Goal: Task Accomplishment & Management: Use online tool/utility

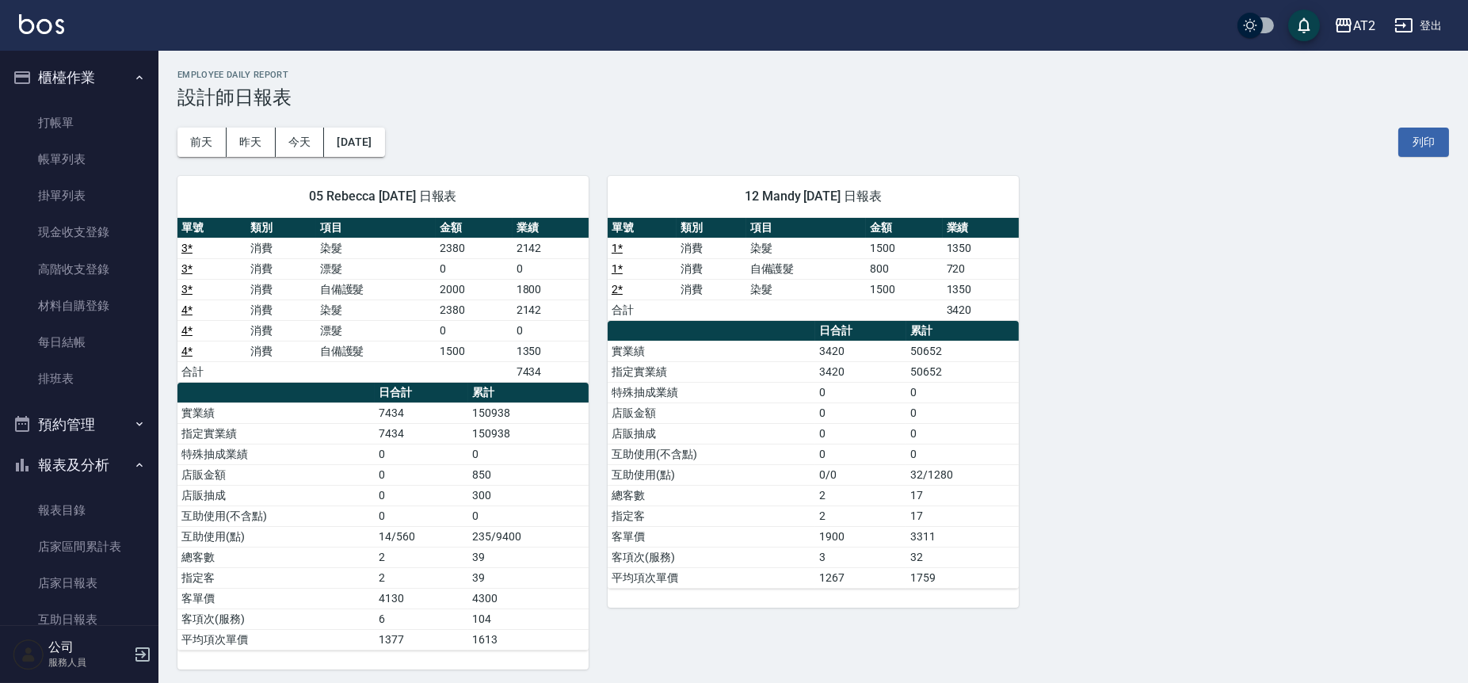
drag, startPoint x: 456, startPoint y: 650, endPoint x: 0, endPoint y: 721, distance: 461.9
click at [70, 159] on link "帳單列表" at bounding box center [79, 159] width 146 height 36
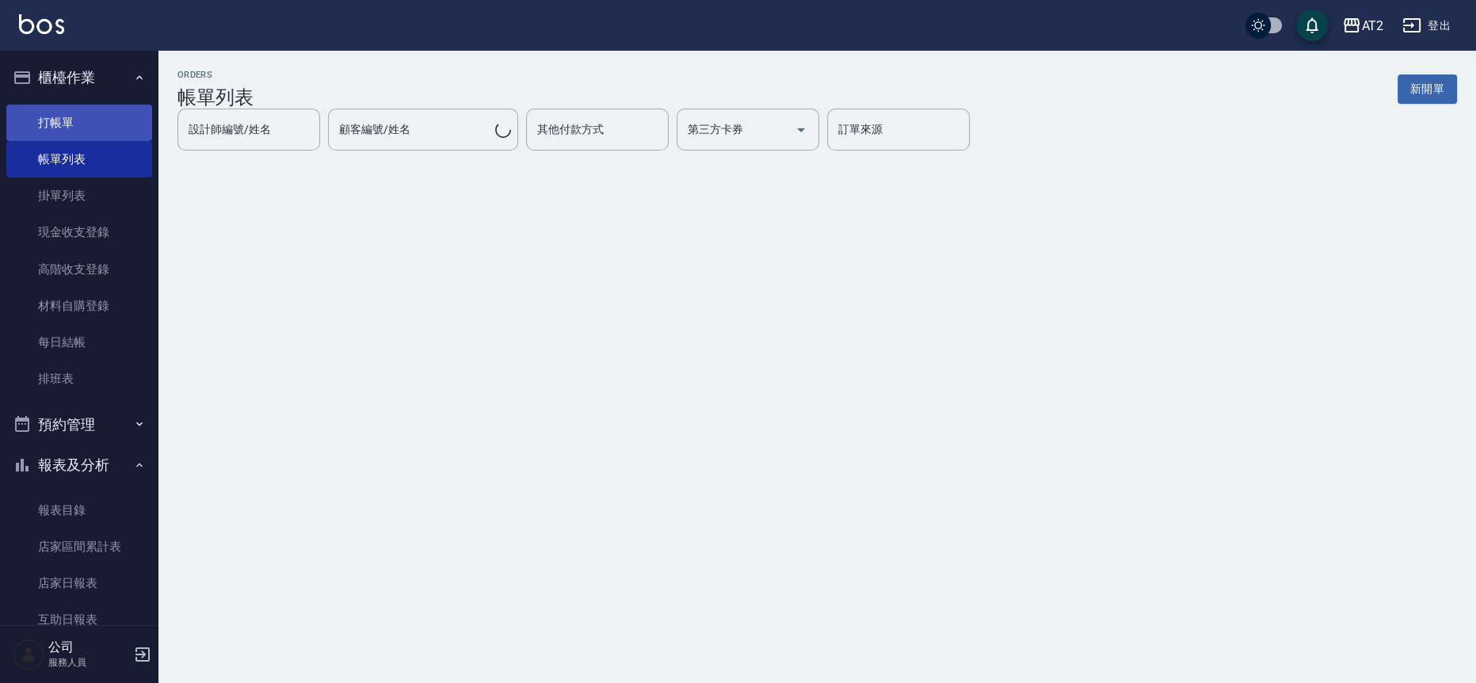
click at [87, 123] on link "打帳單" at bounding box center [79, 123] width 146 height 36
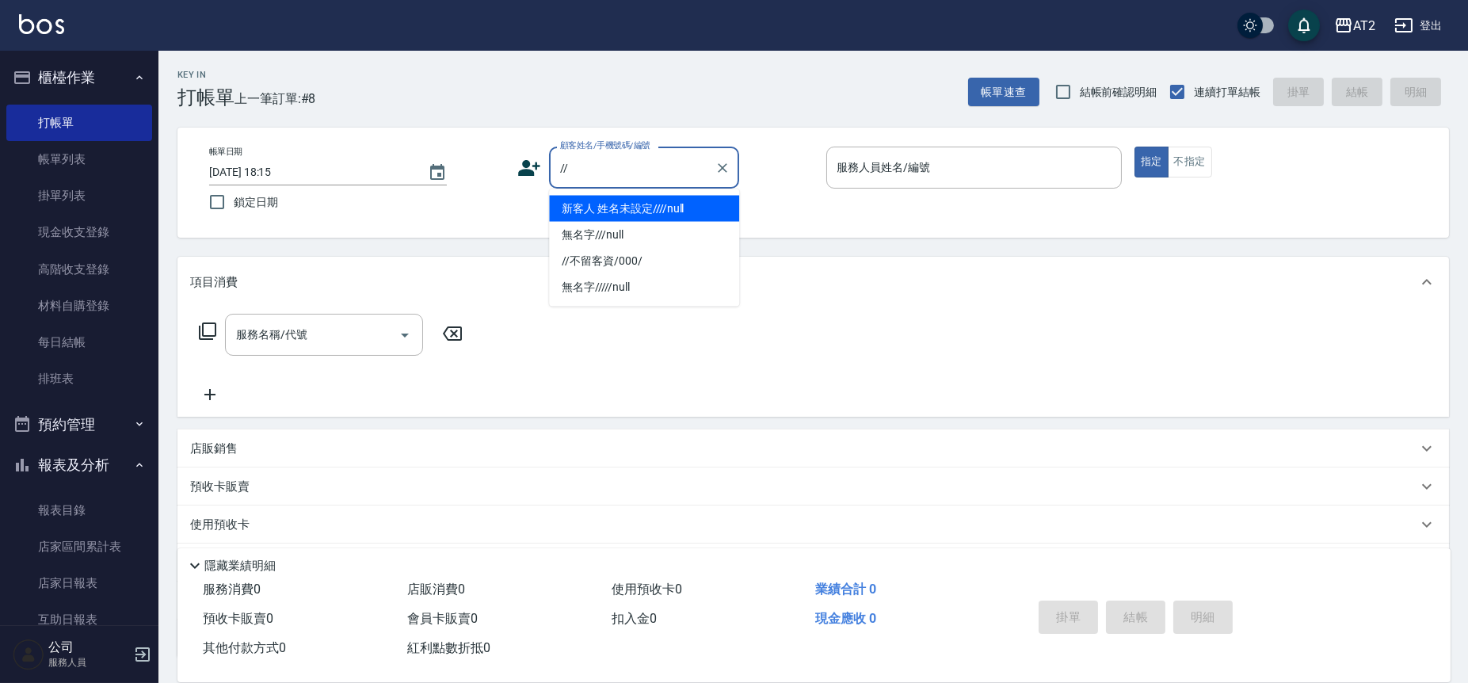
type input "新客人 姓名未設定////null"
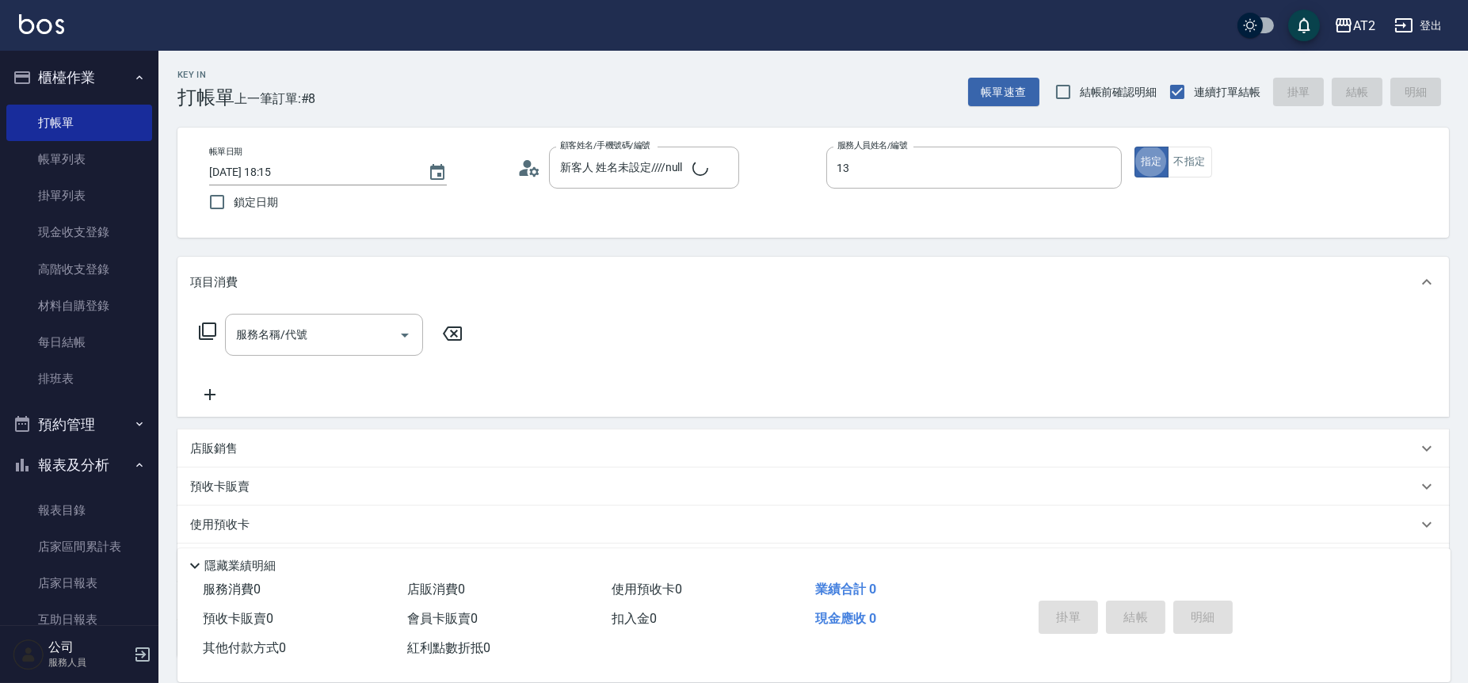
type input "Bella-13"
type button "true"
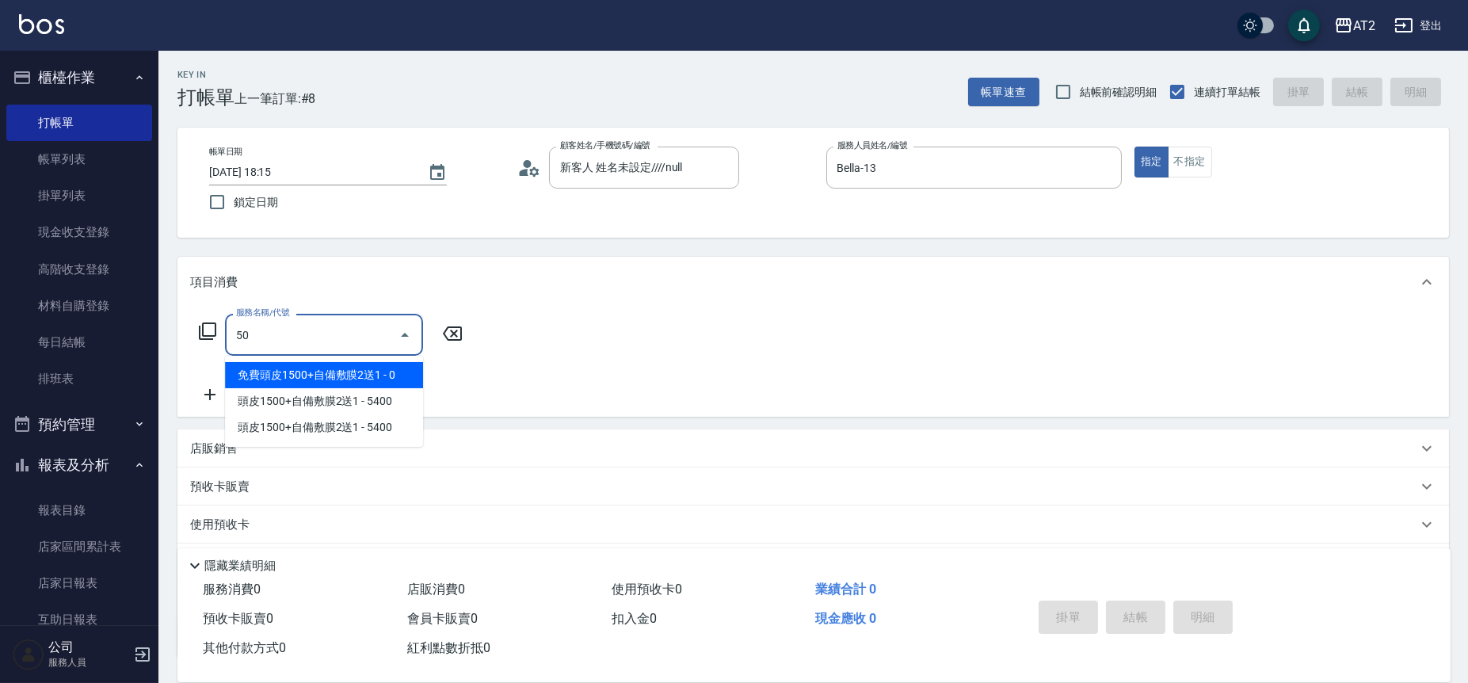
type input "501"
type input "100"
type input "染髮(501)"
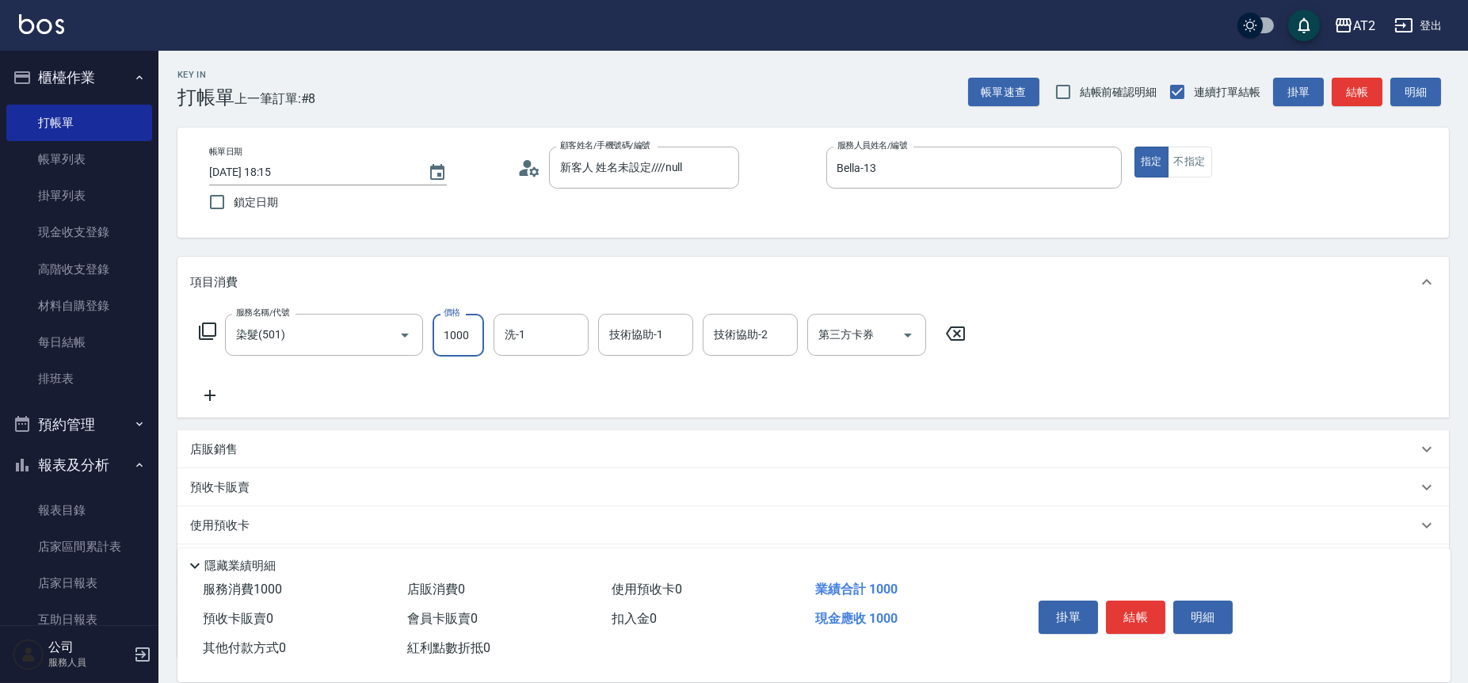
type input "0"
type input "700"
type input "70"
type input "700"
type input "Ivy-48"
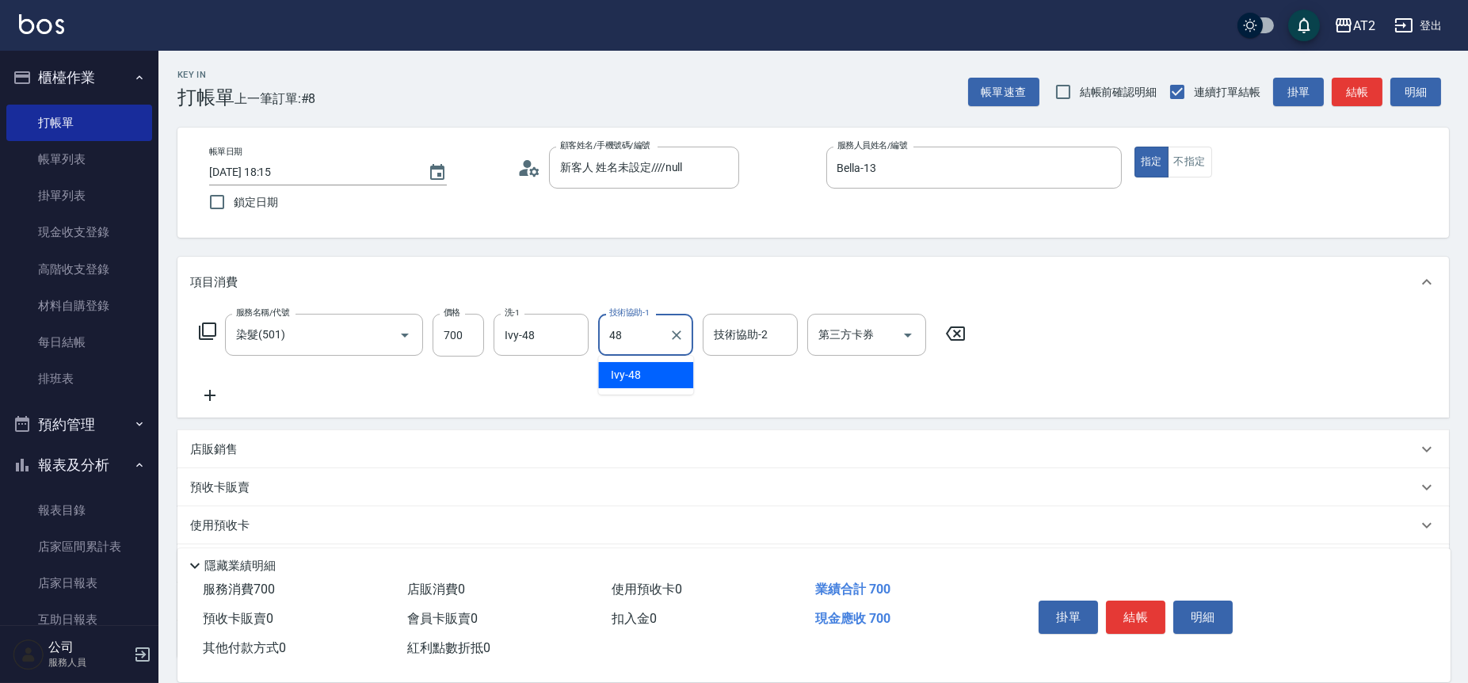
type input "Ivy-48"
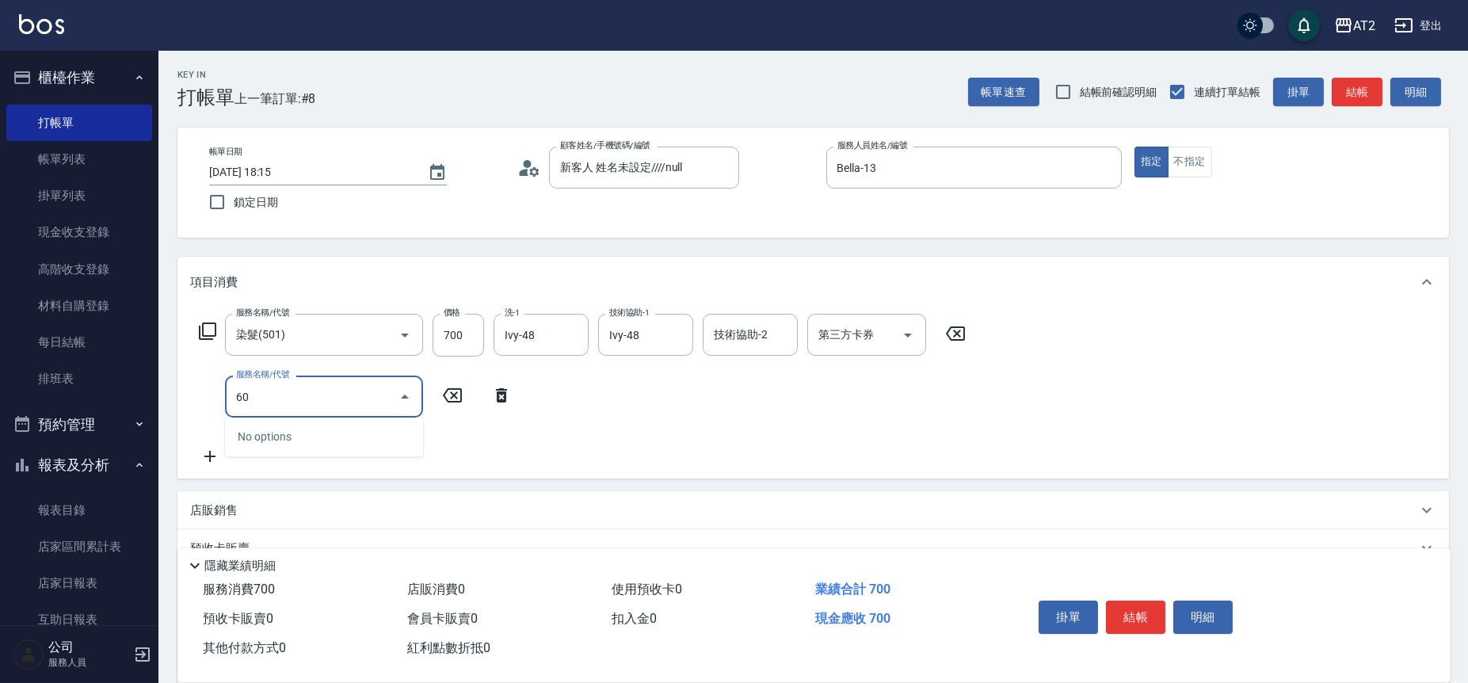
type input "602"
type input "120"
type input "自備護髮(602)"
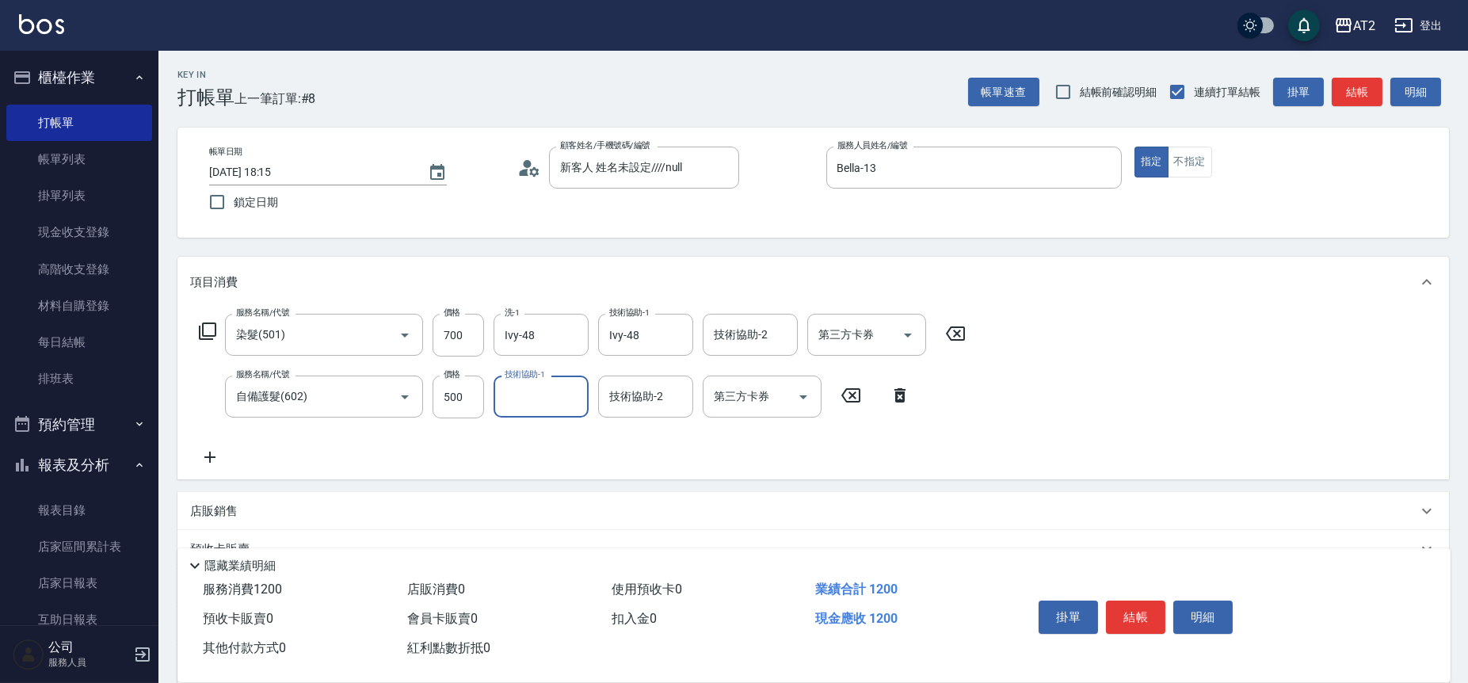
type input "8"
type input "Ivy-48"
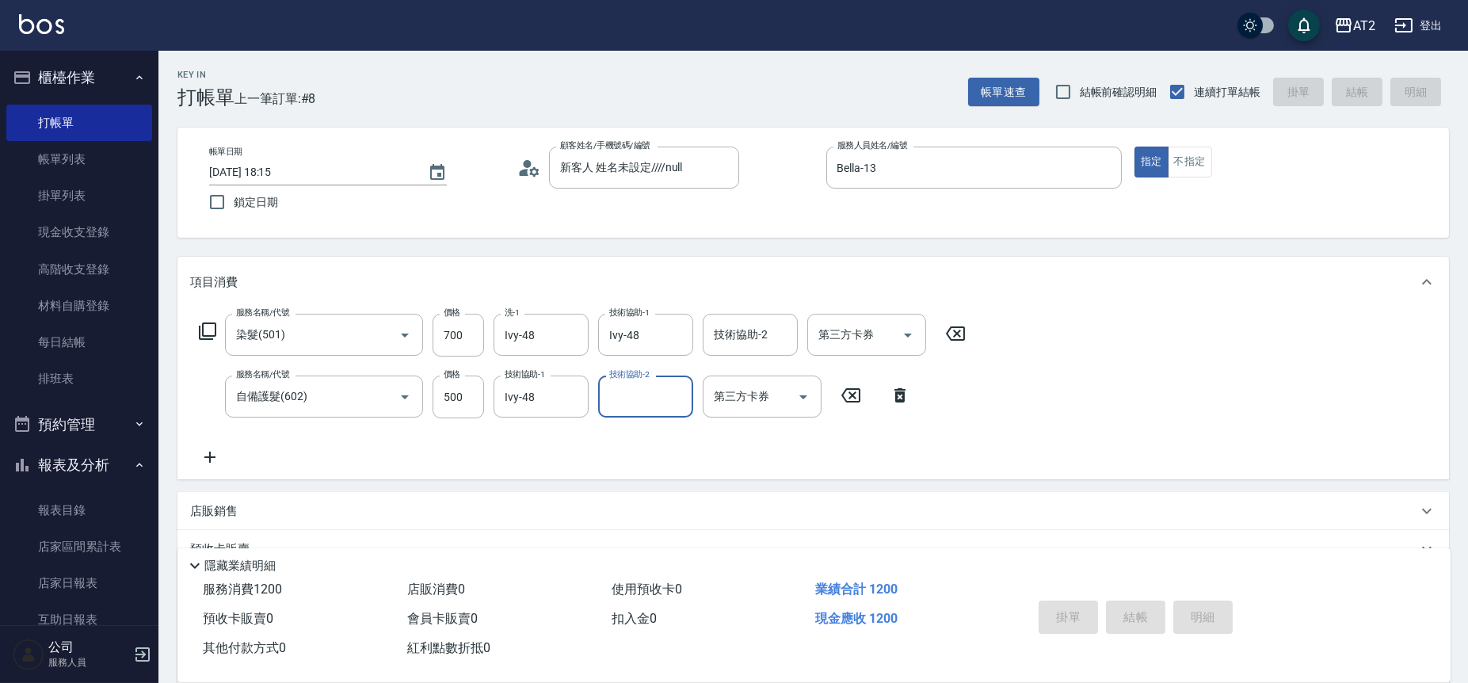
type input "0"
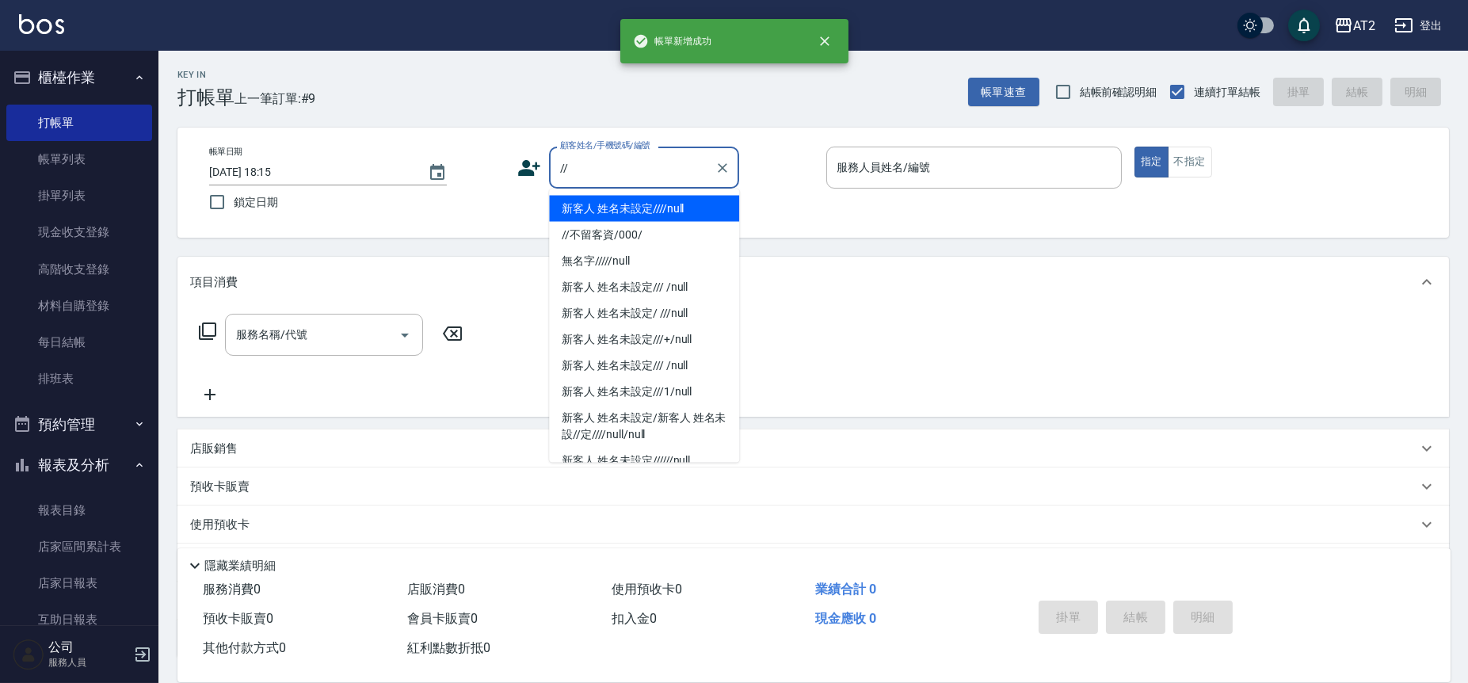
type input "新客人 姓名未設定////null"
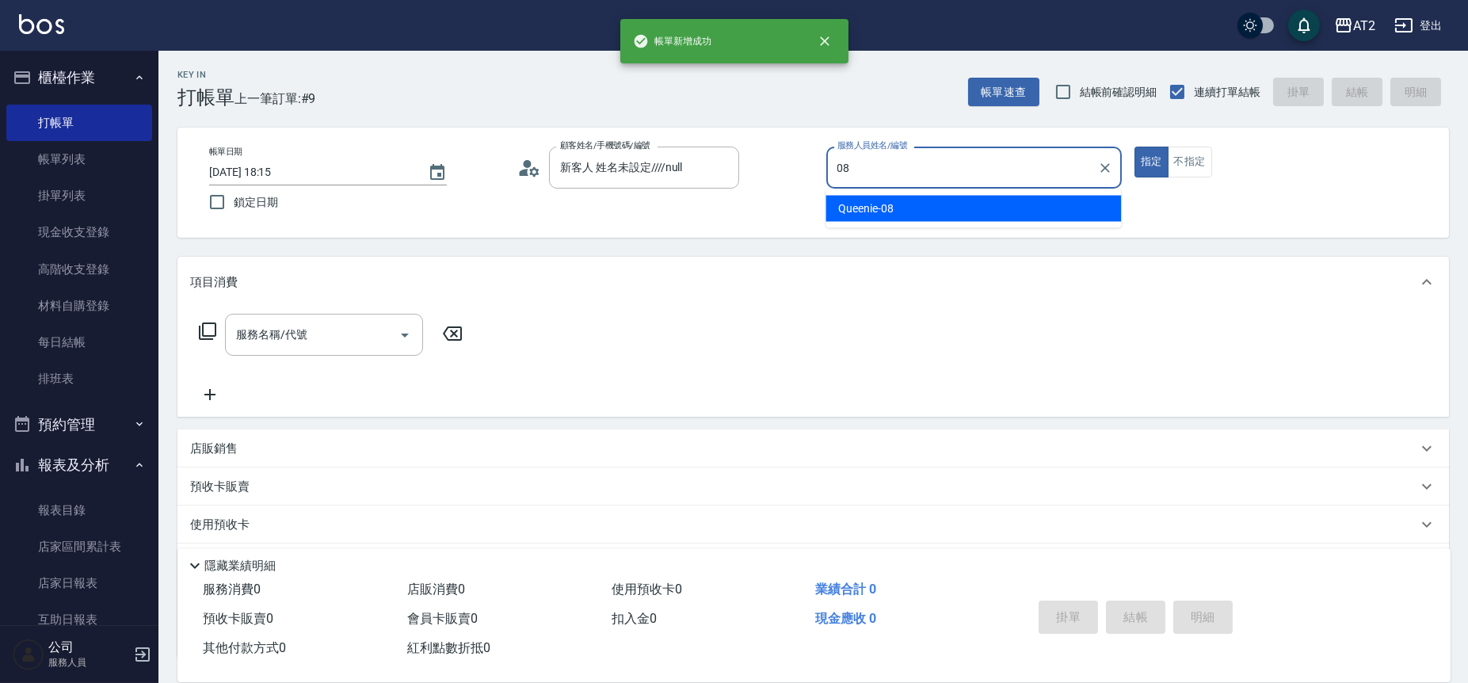
type input "Queenie-08"
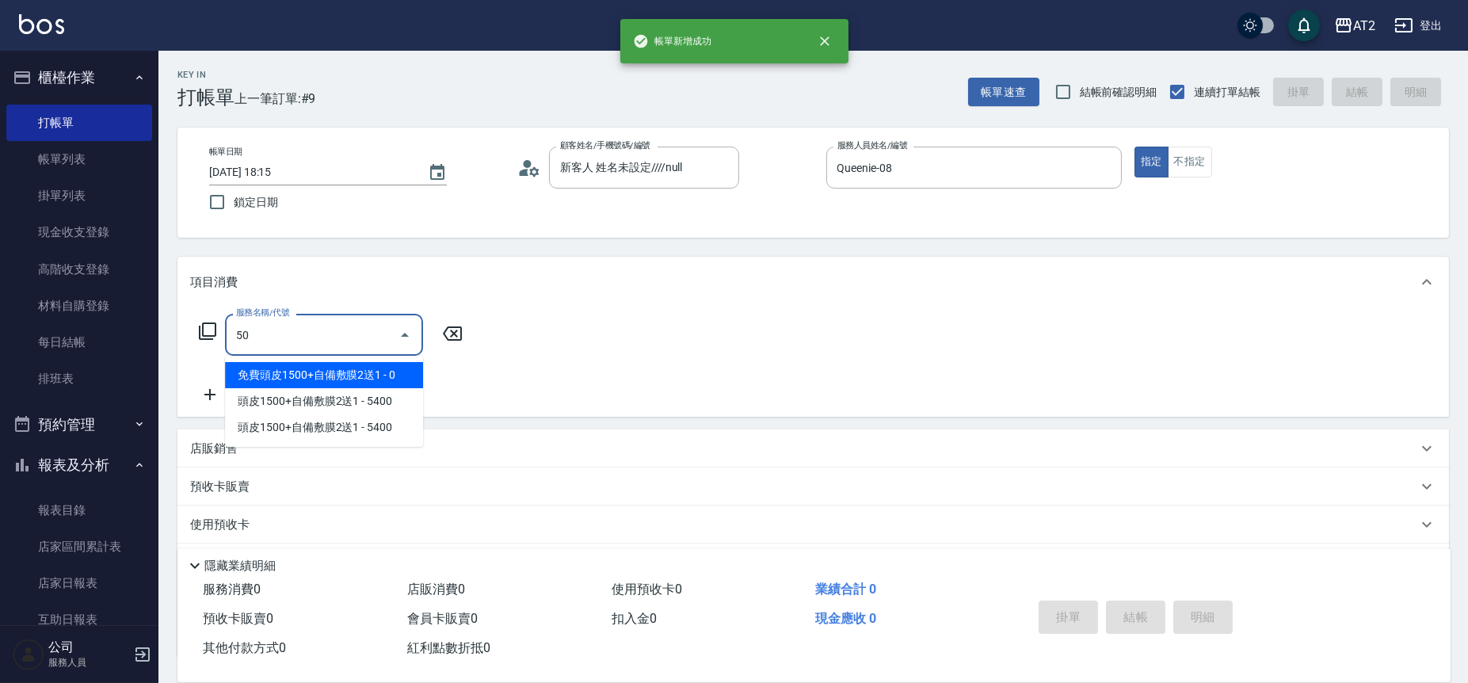
type input "501"
type input "100"
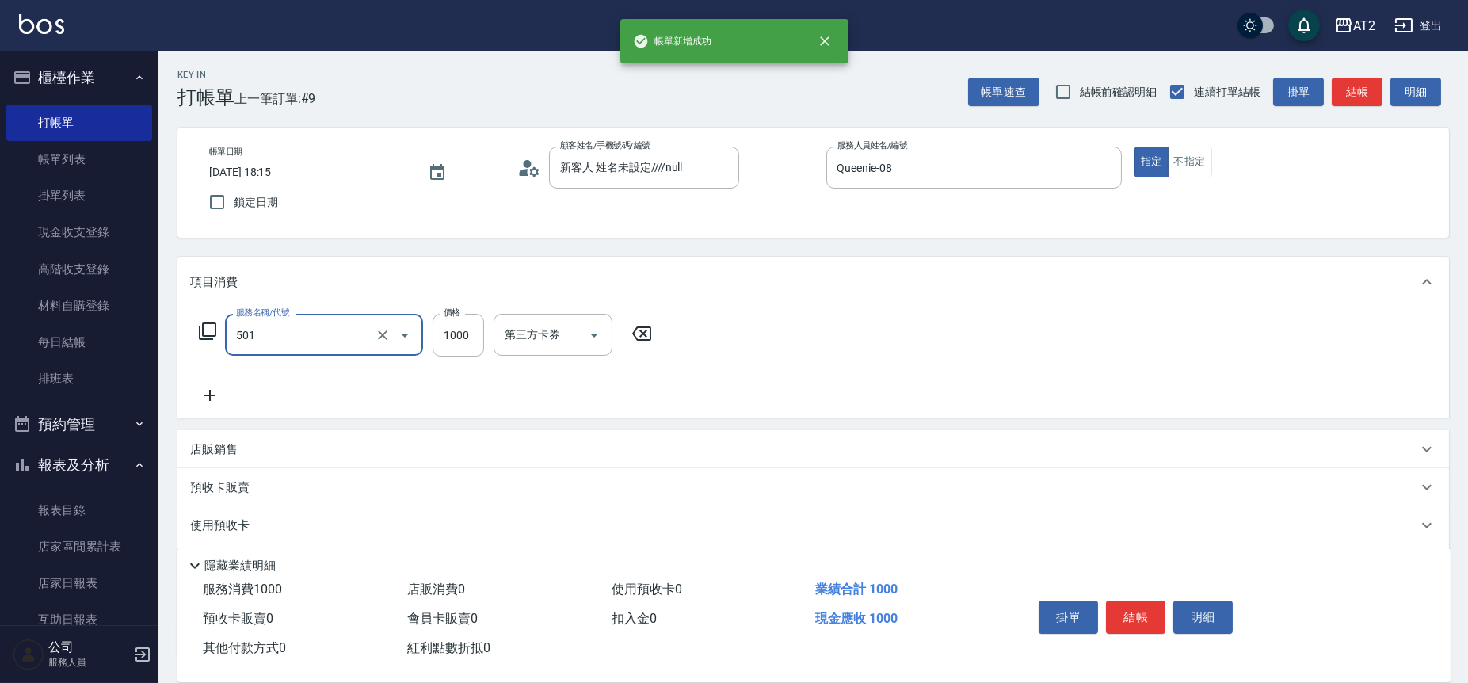
type input "染髮(501)"
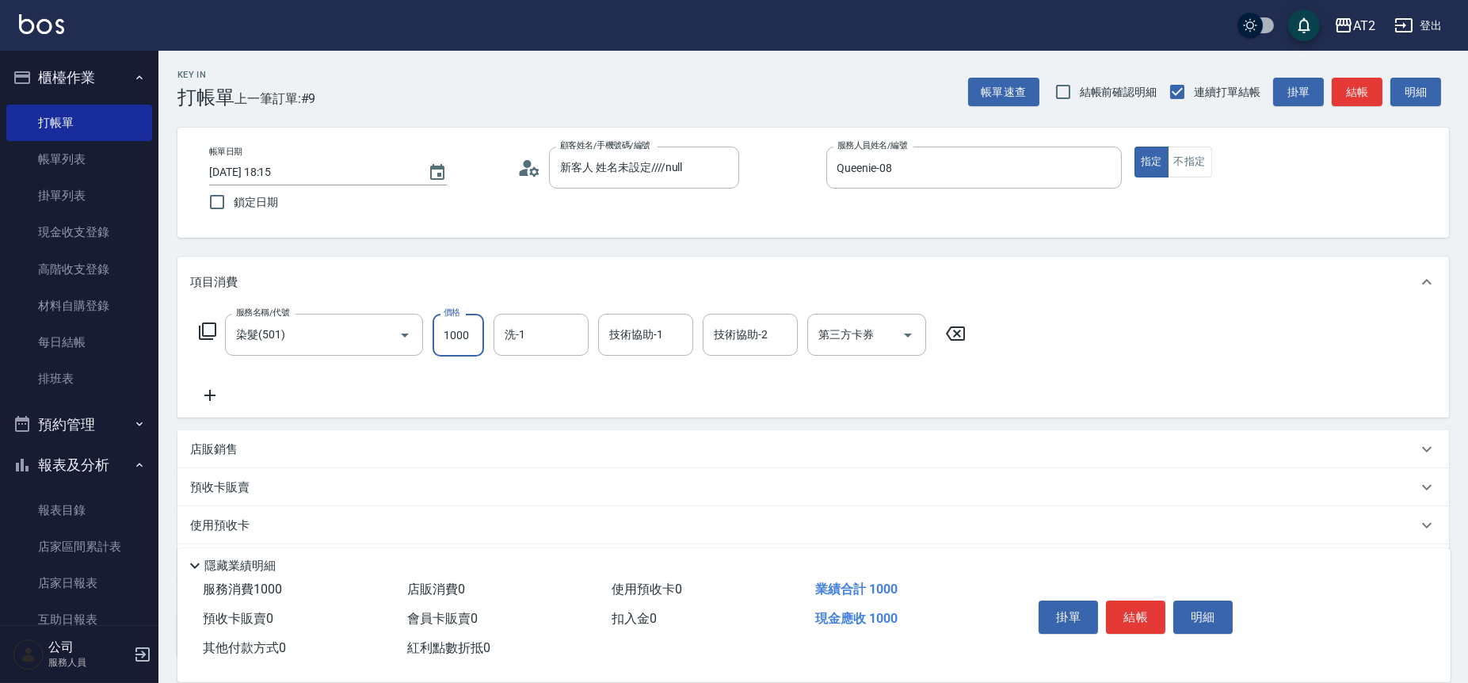
type input "0"
type input "Ava-47"
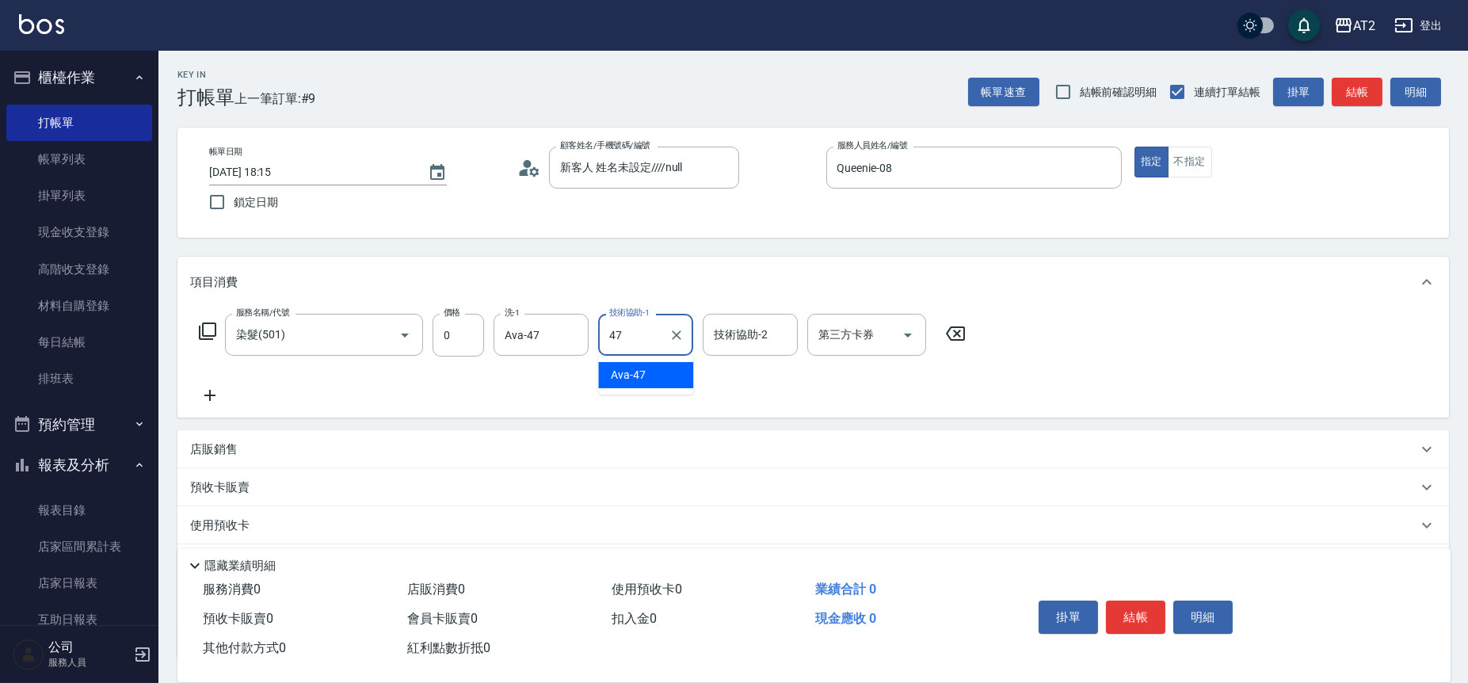
type input "Ava-47"
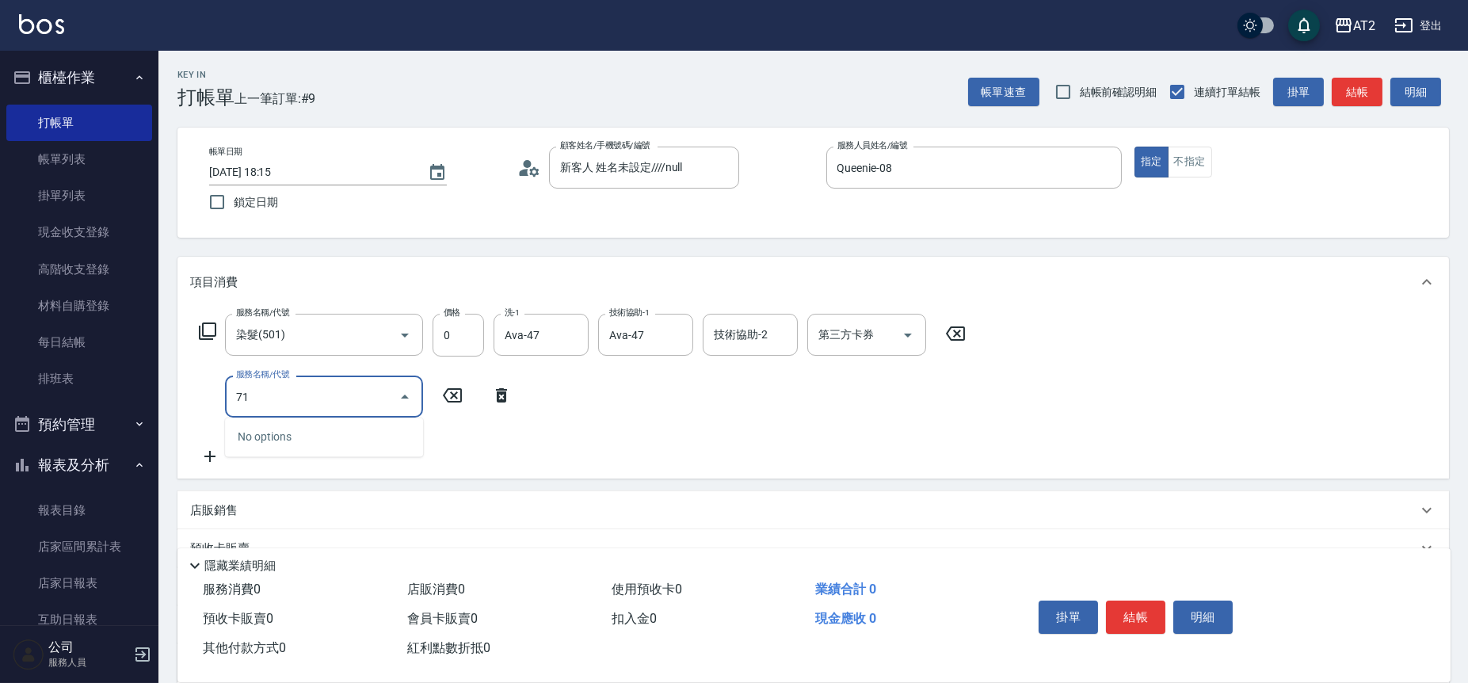
type input "712"
type input "500"
type input "金鑽雙棍髮(712)"
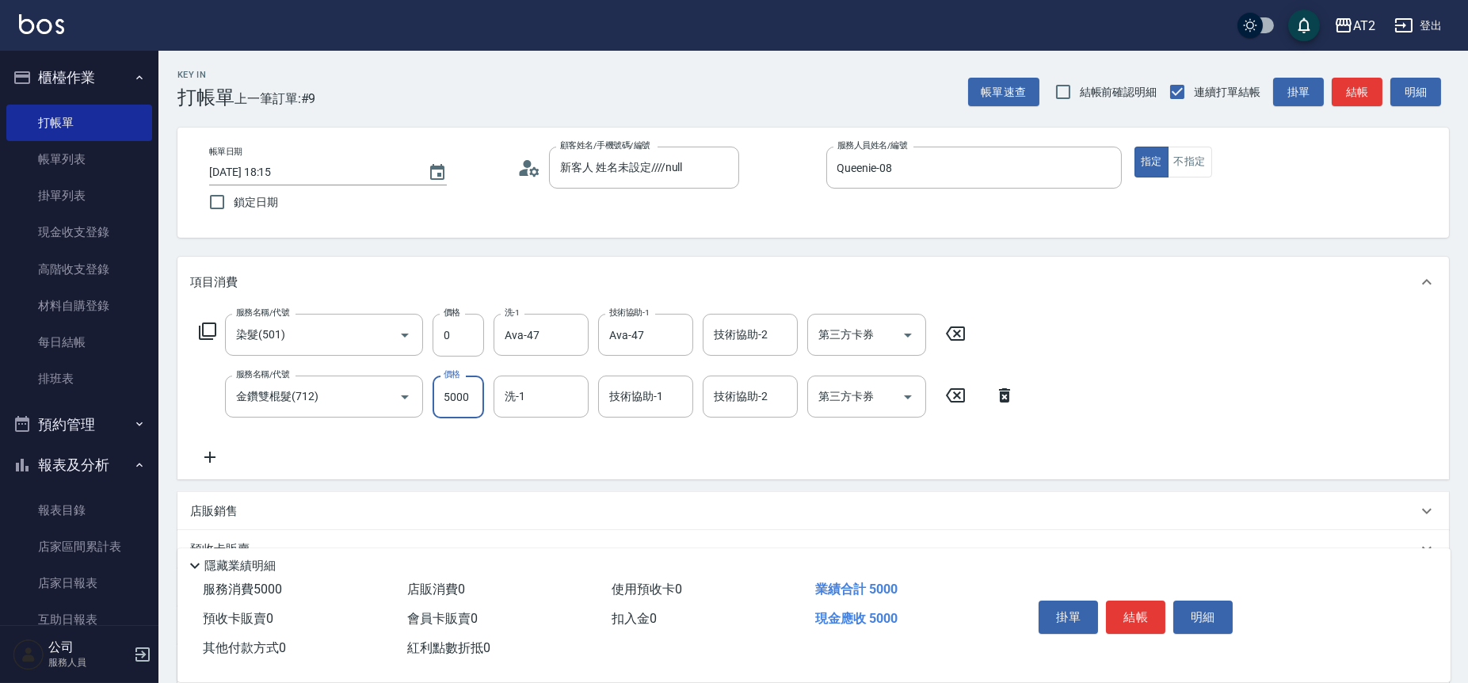
click at [461, 400] on input "5000" at bounding box center [458, 397] width 51 height 43
type input "50050"
type input "5005480"
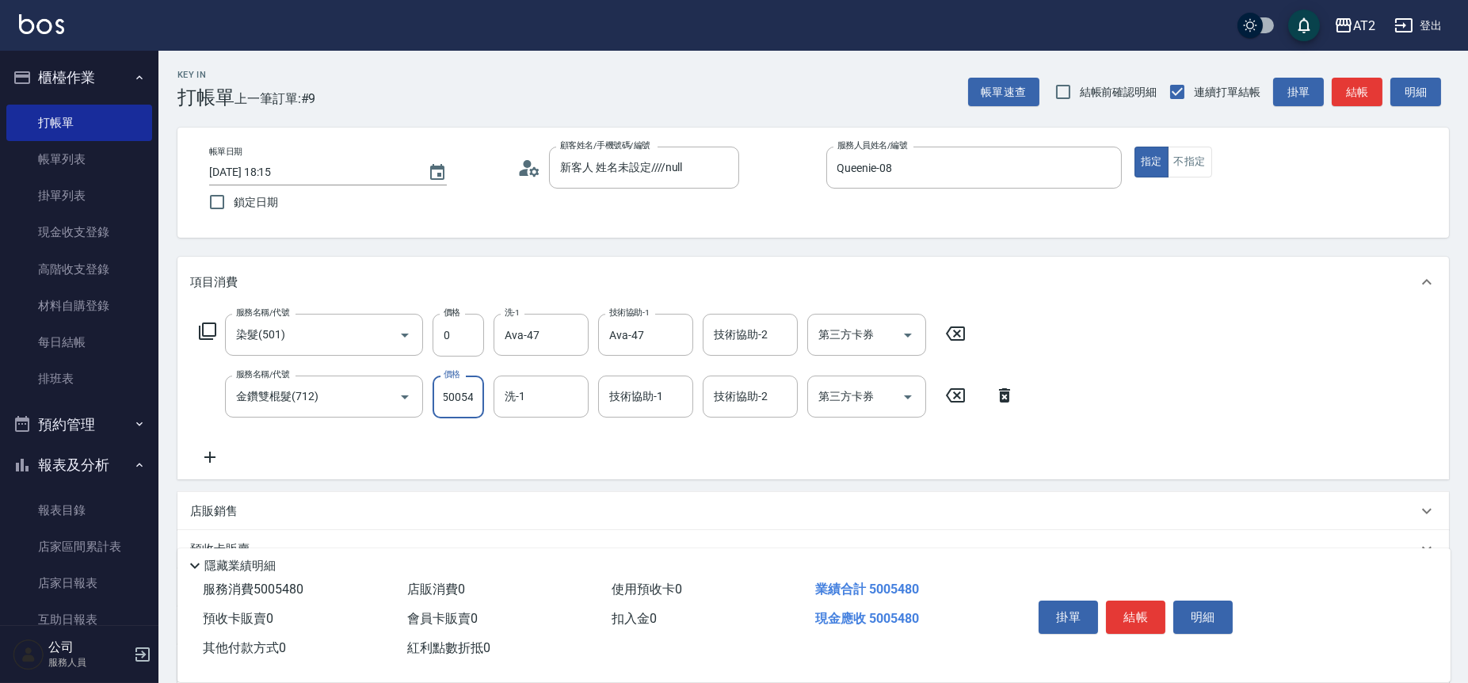
scroll to position [0, 14]
type input "50054800"
click at [463, 402] on input "50054800" at bounding box center [458, 397] width 51 height 43
type input "0"
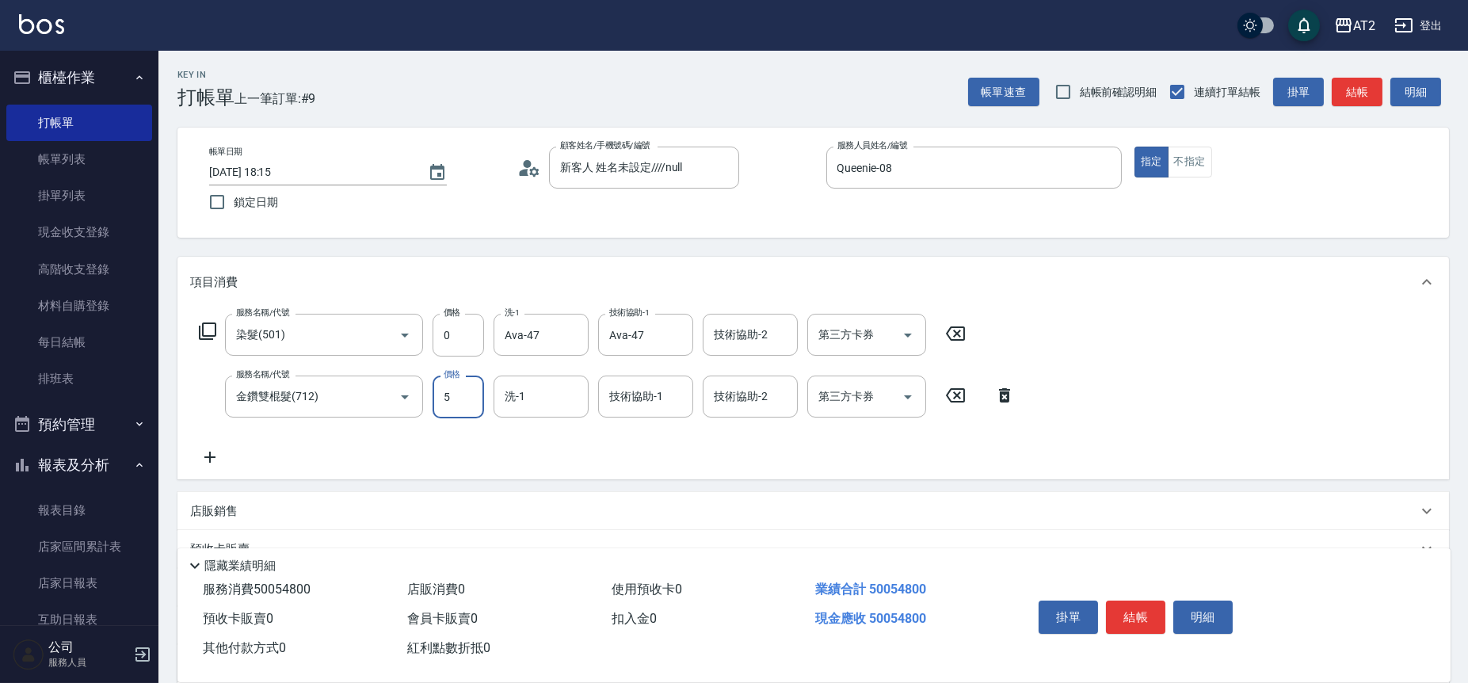
type input "54"
type input "50"
type input "548"
type input "540"
type input "5480"
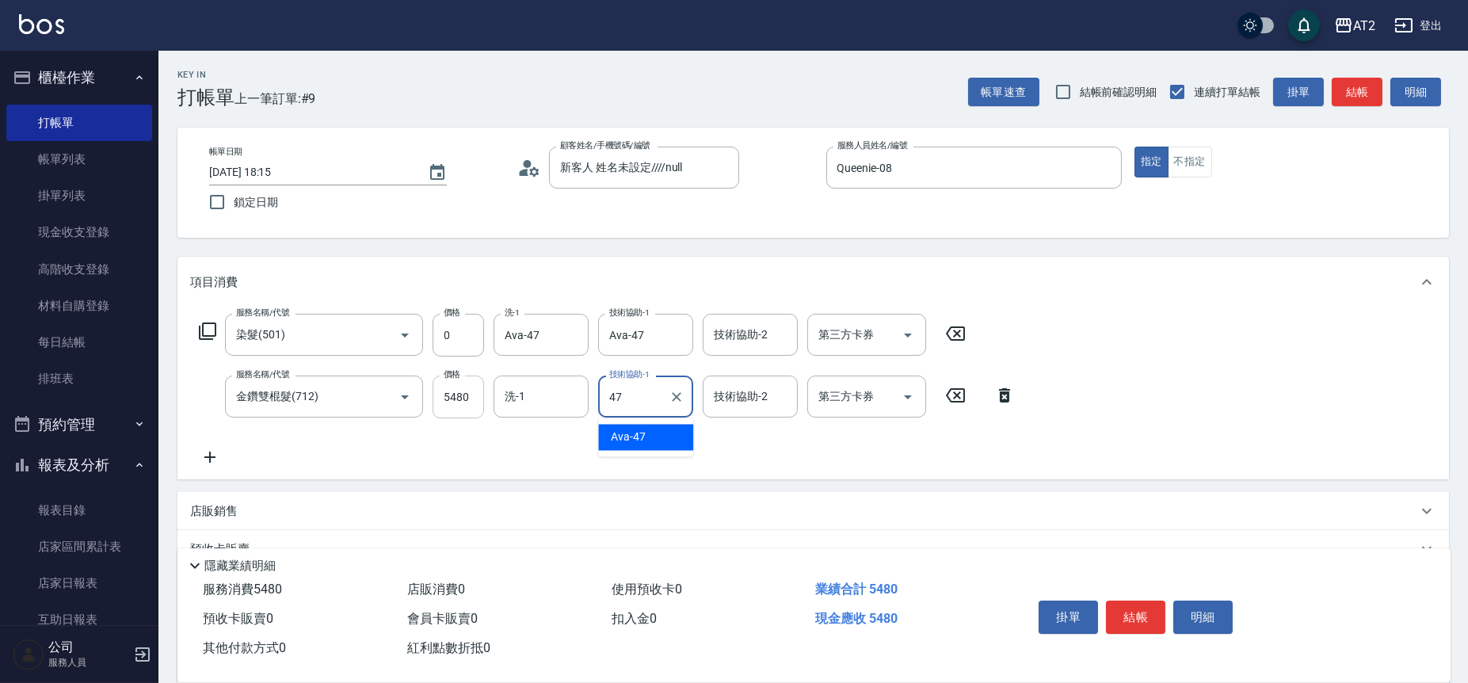
type input "Ava-47"
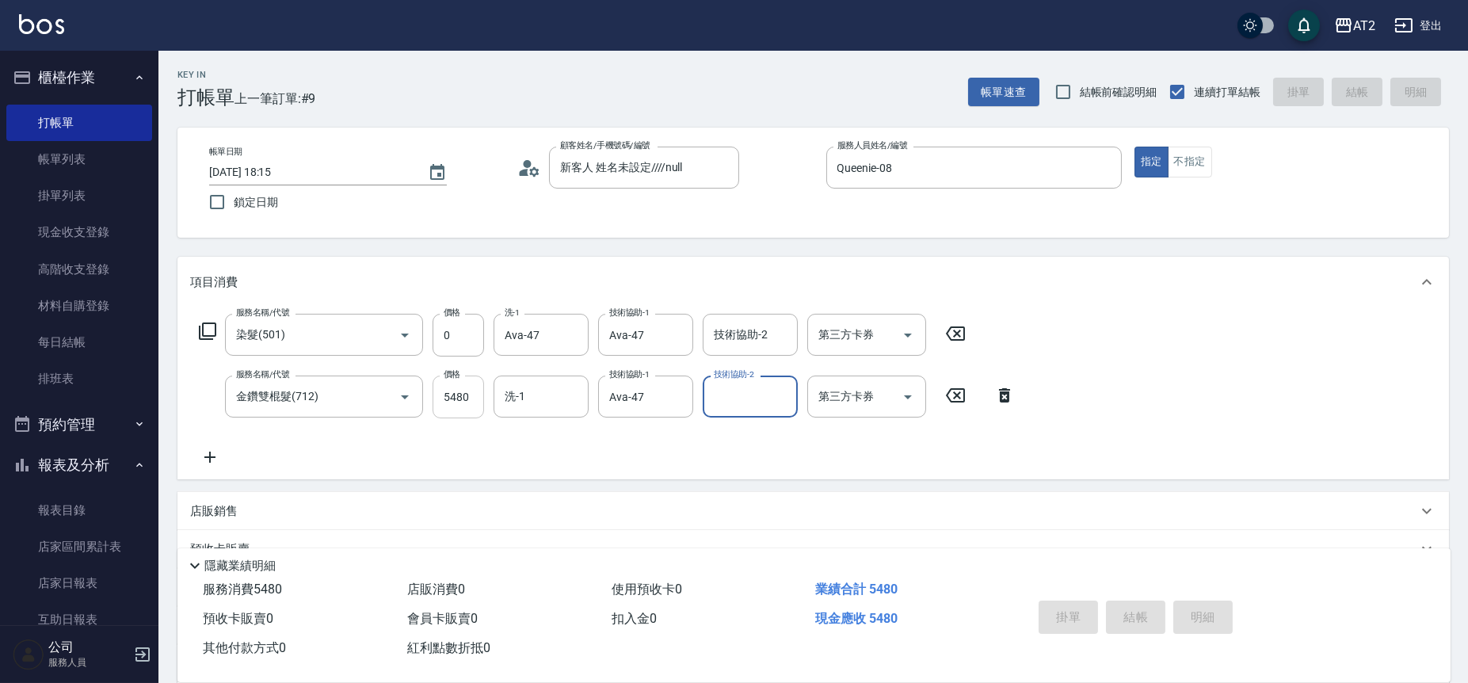
type input "[DATE] 18:16"
type input "0"
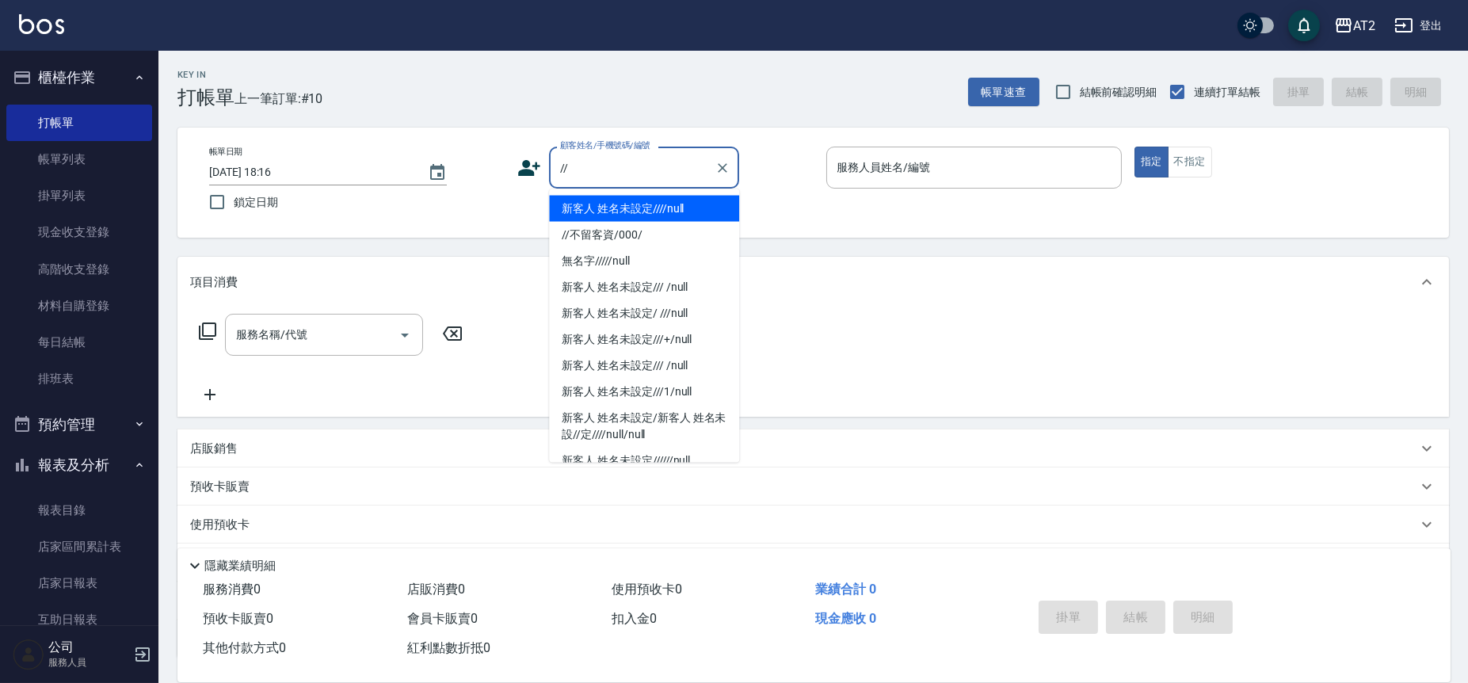
type input "新客人 姓名未設定////null"
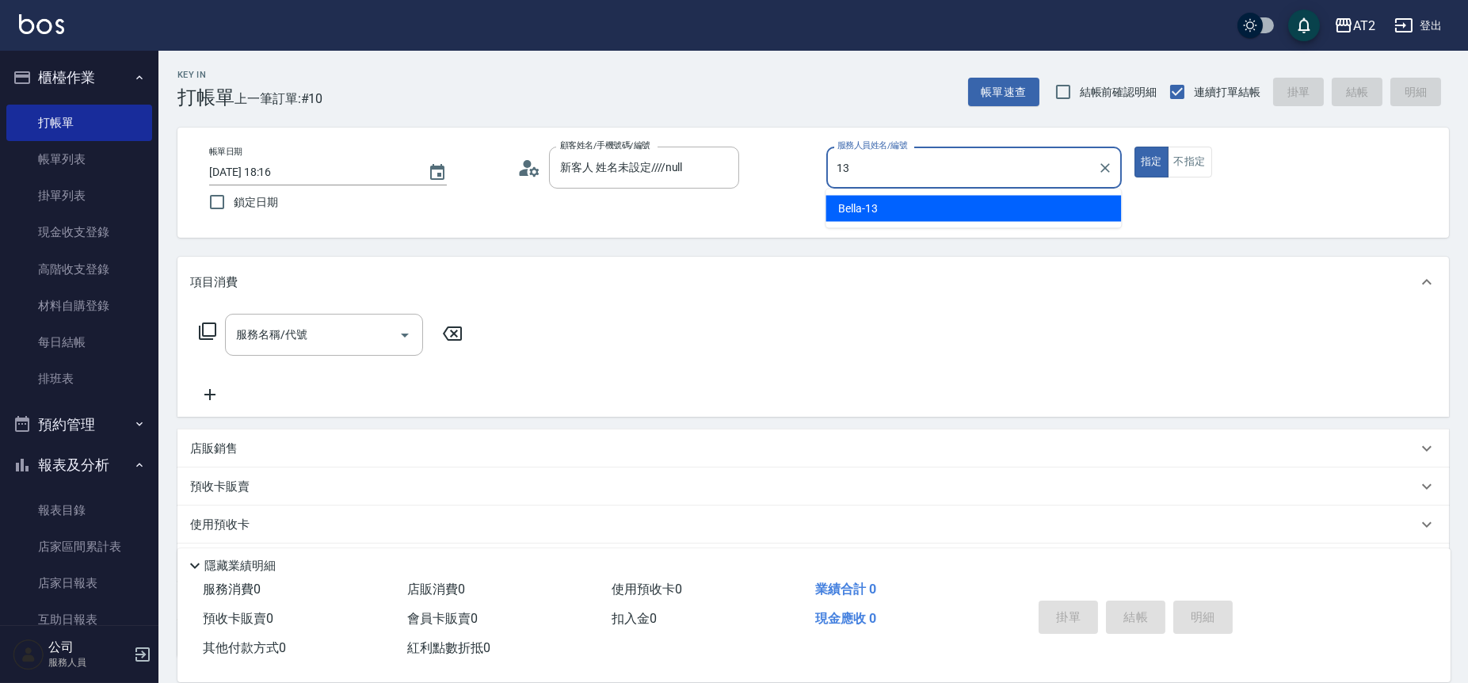
type input "Bella-13"
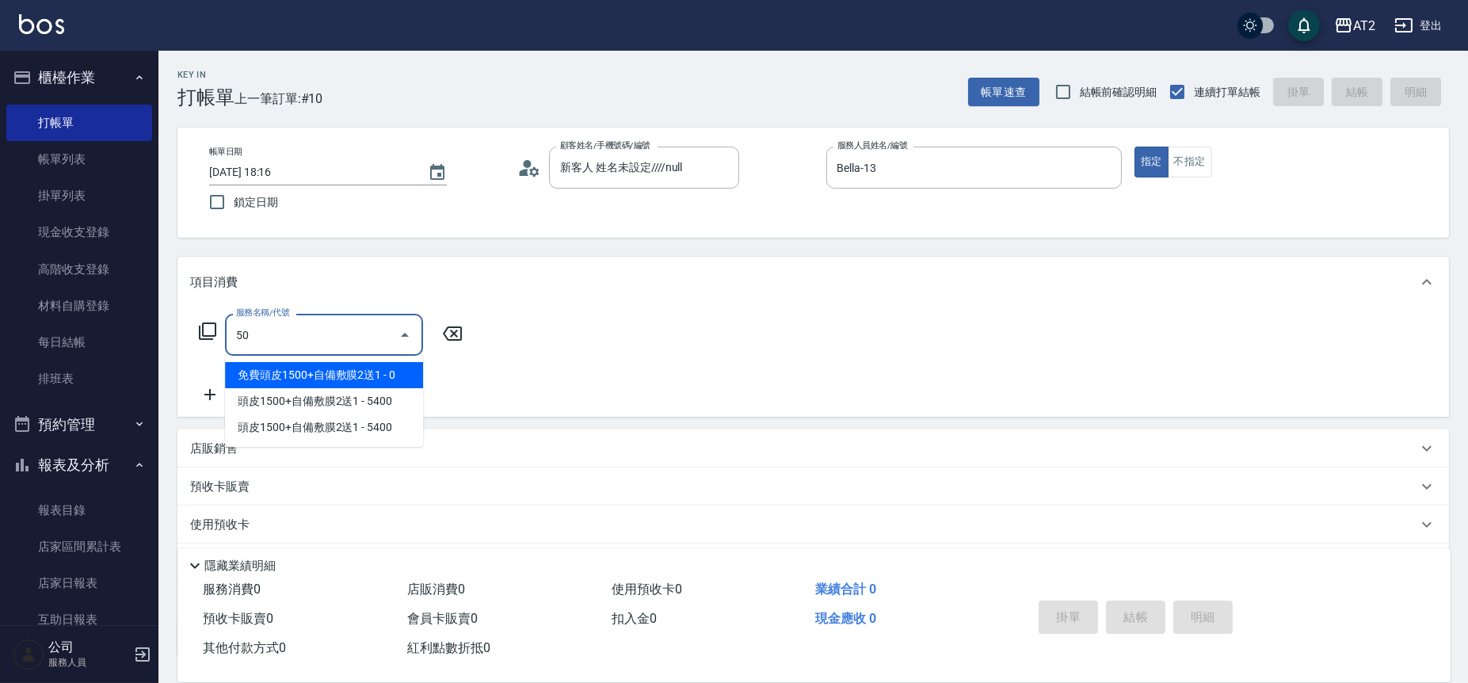
type input "501"
type input "100"
type input "染髮(501)"
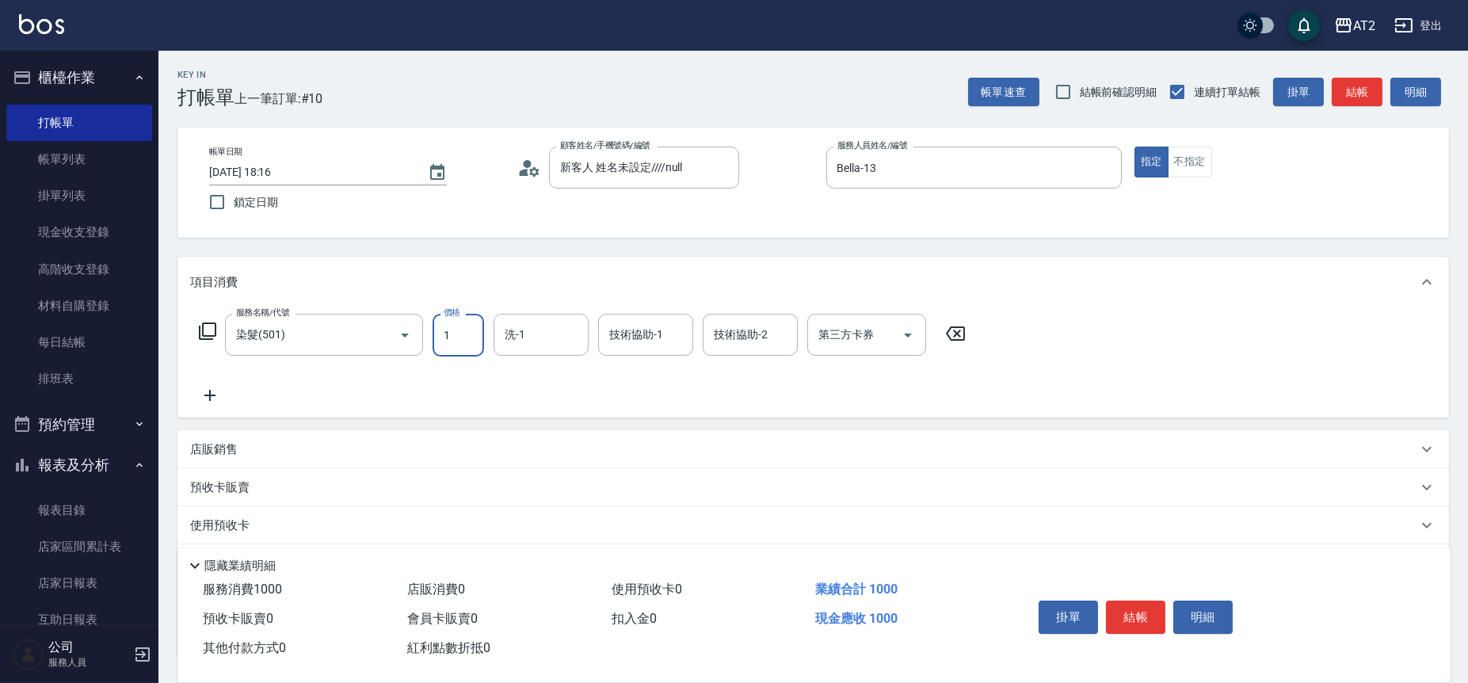
type input "15"
type input "10"
type input "158"
type input "150"
type input "1580"
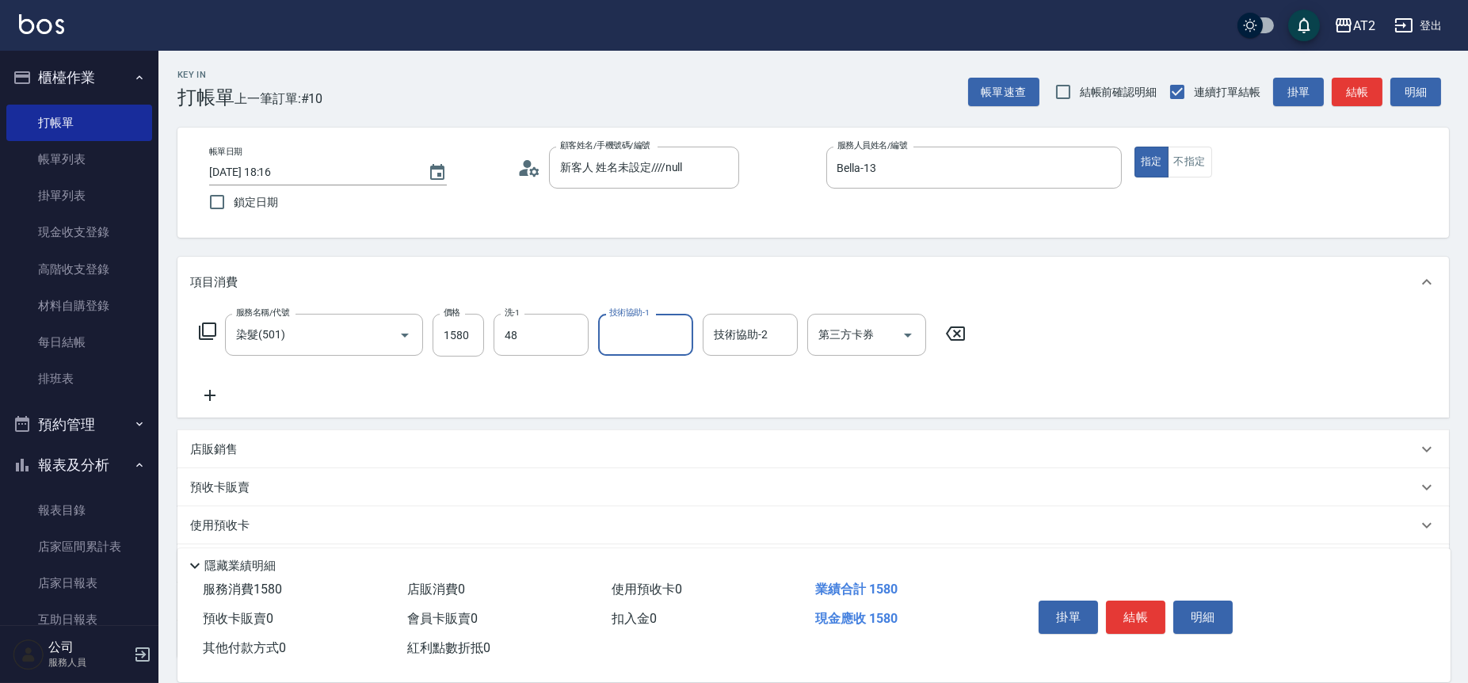
type input "Ivy-48"
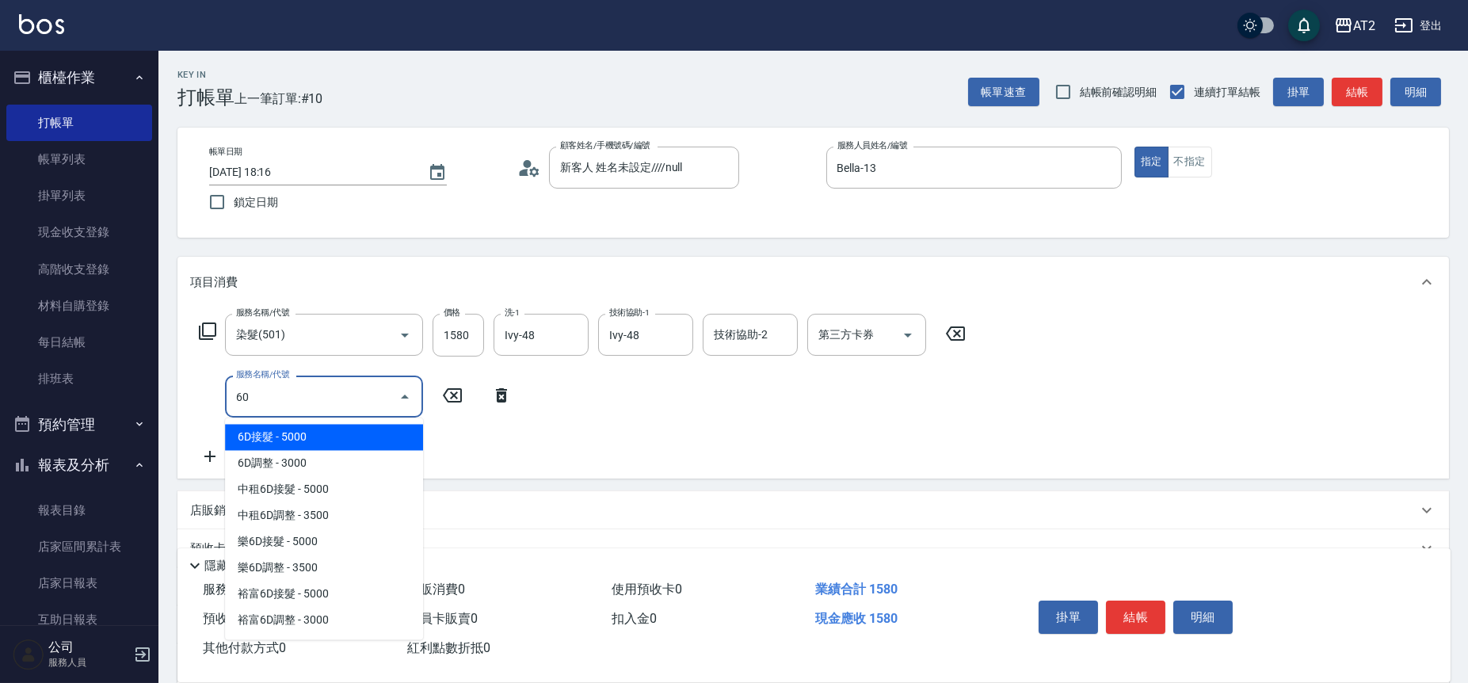
type input "601"
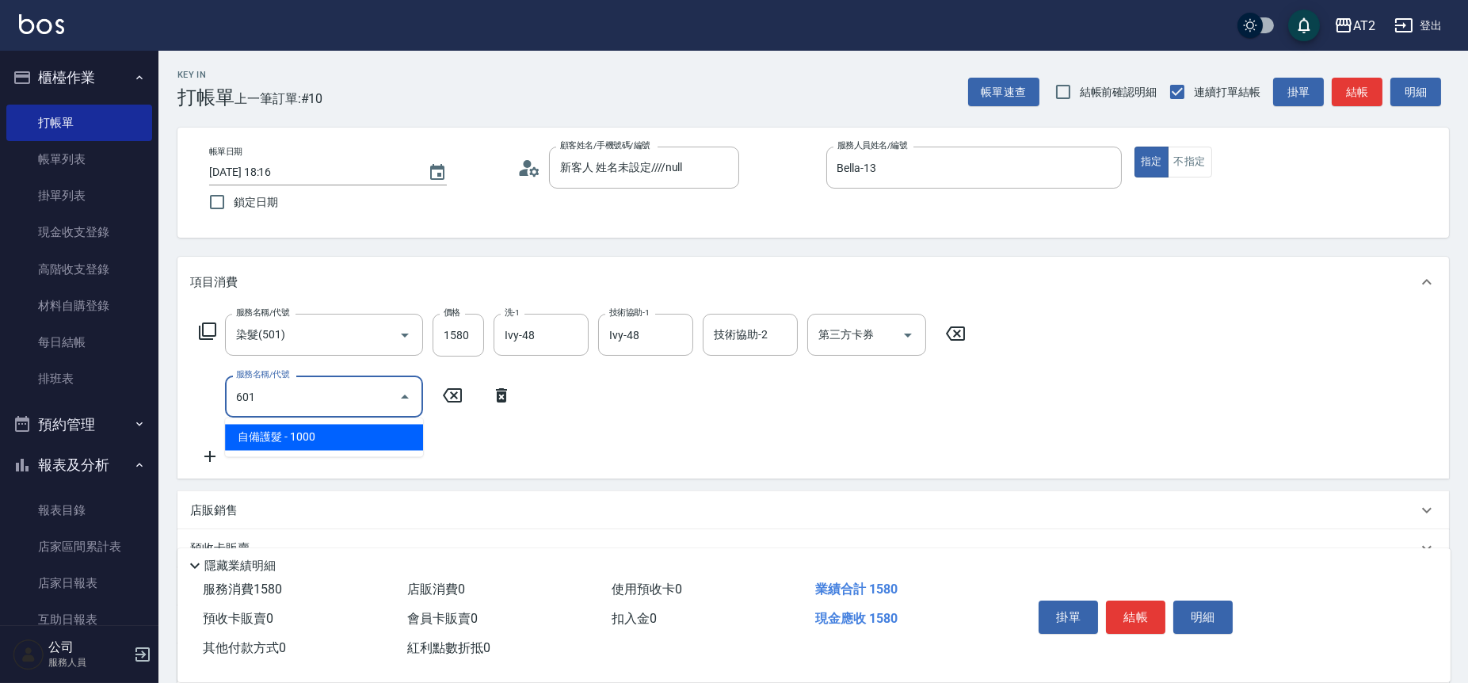
type input "250"
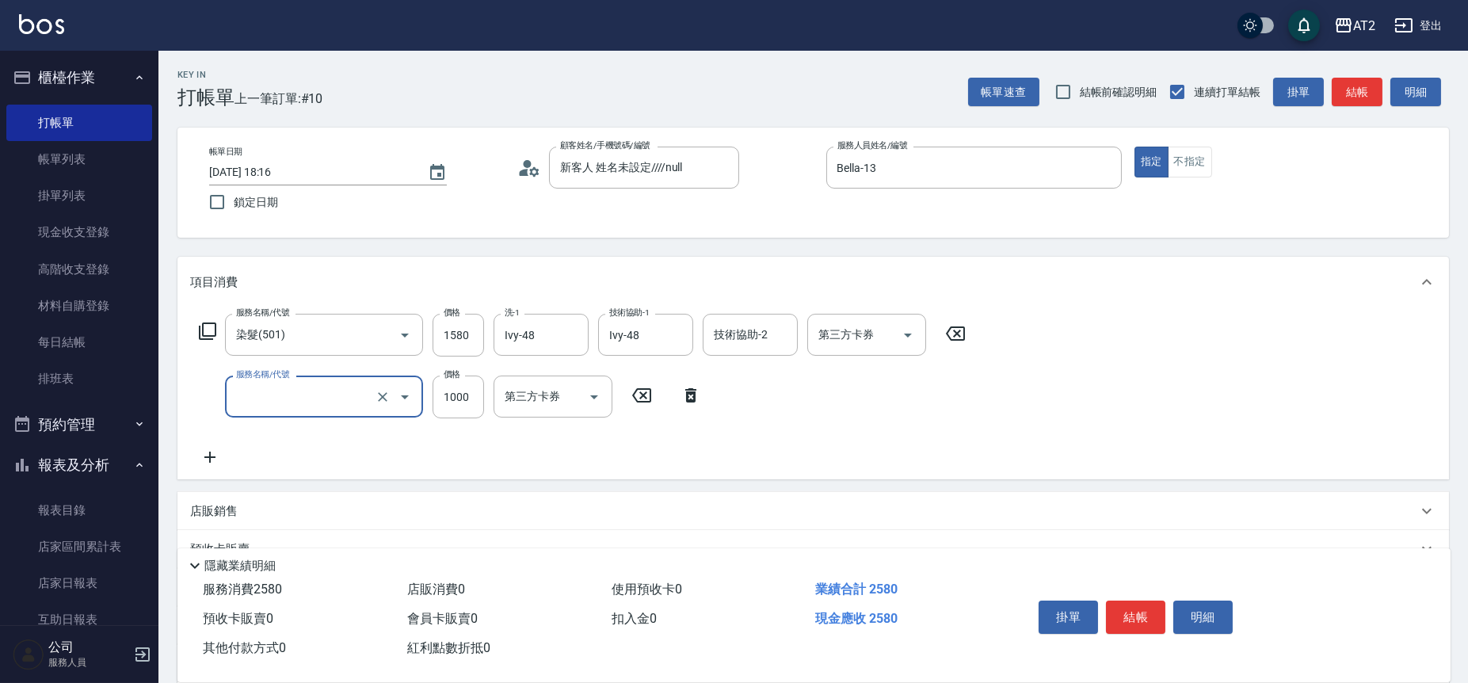
type input "150"
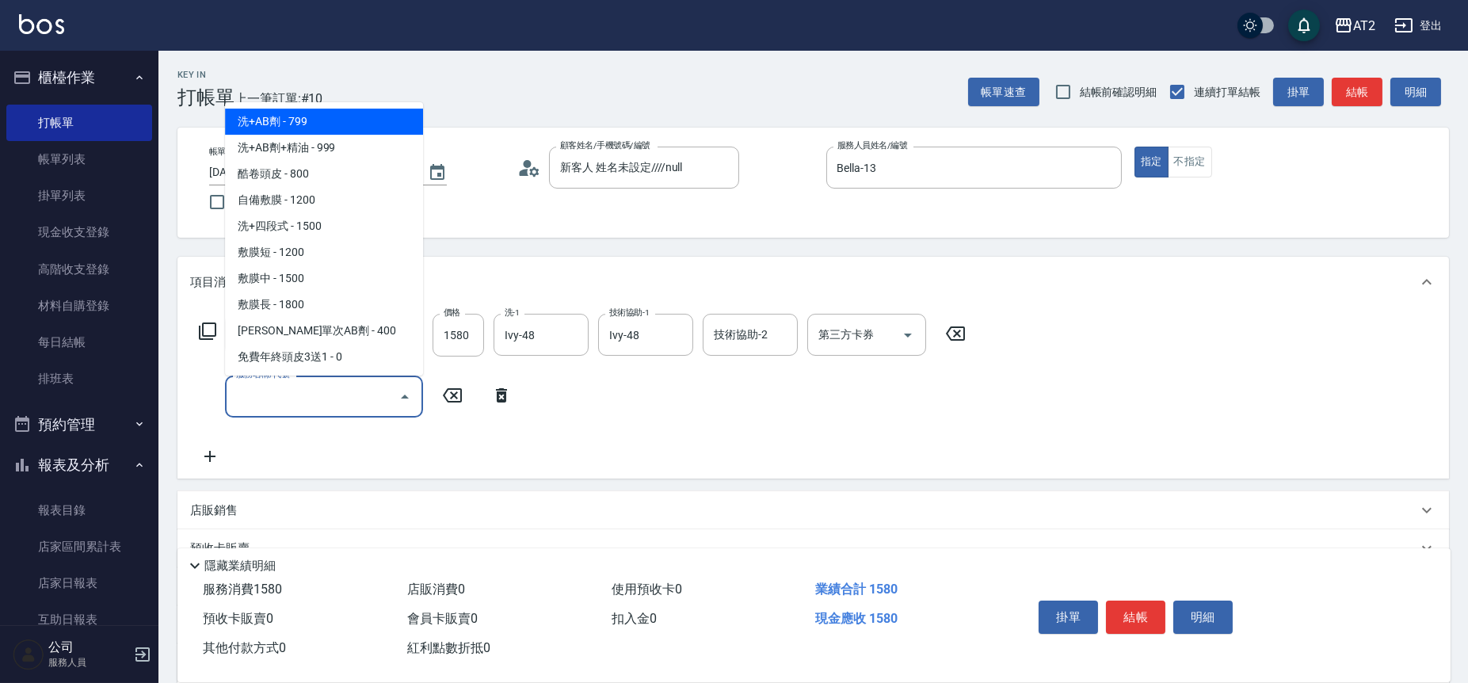
type input "2"
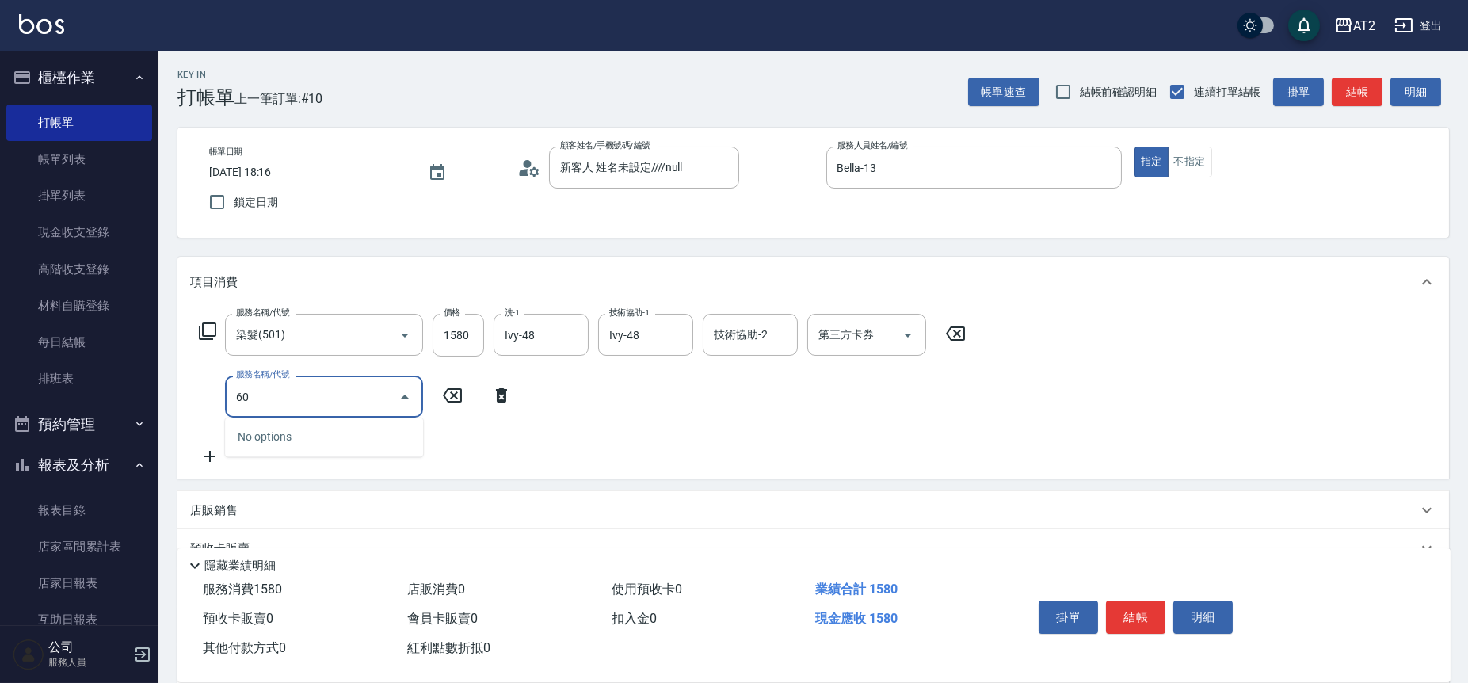
type input "601"
type input "250"
type input "自備護髮(601)"
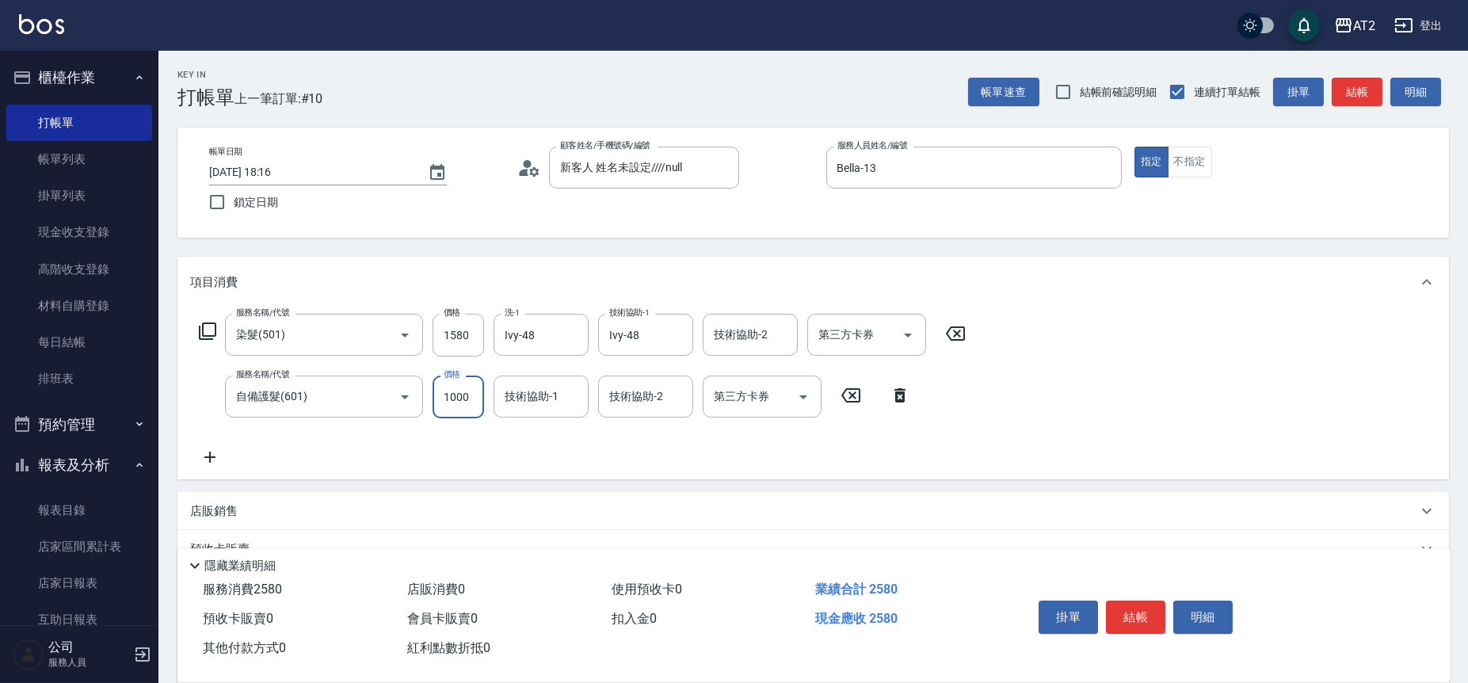
type input "150"
type input "2"
type input "160"
type input "22"
type input "180"
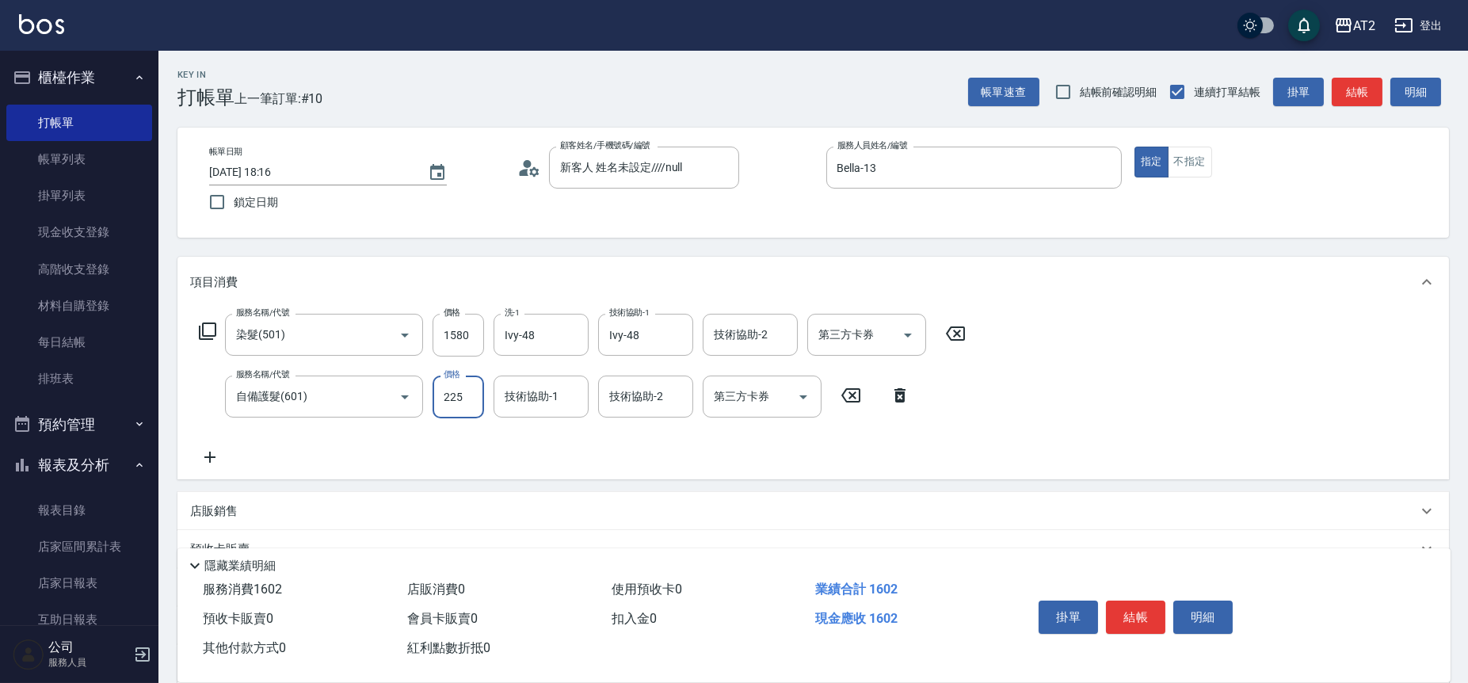
type input "2250"
type input "380"
type input "2250"
type input "Ivy-48"
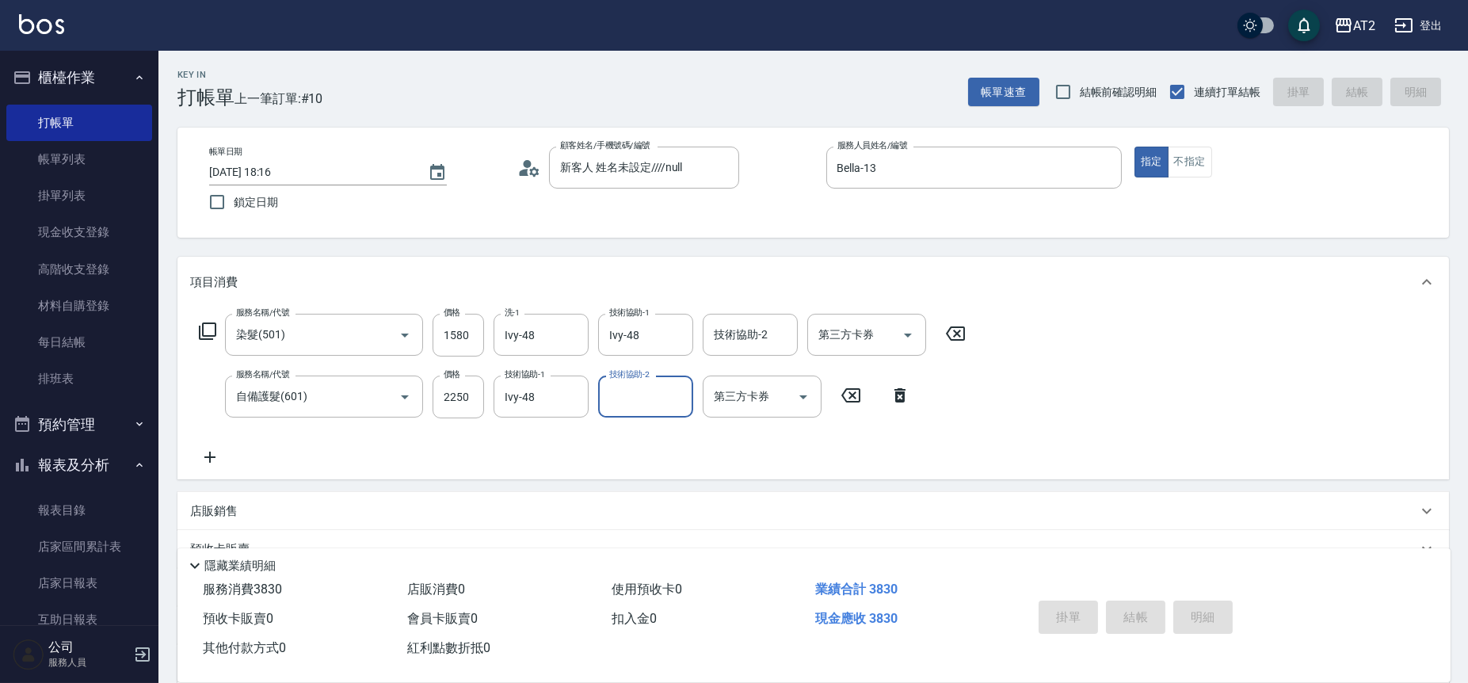
type input "0"
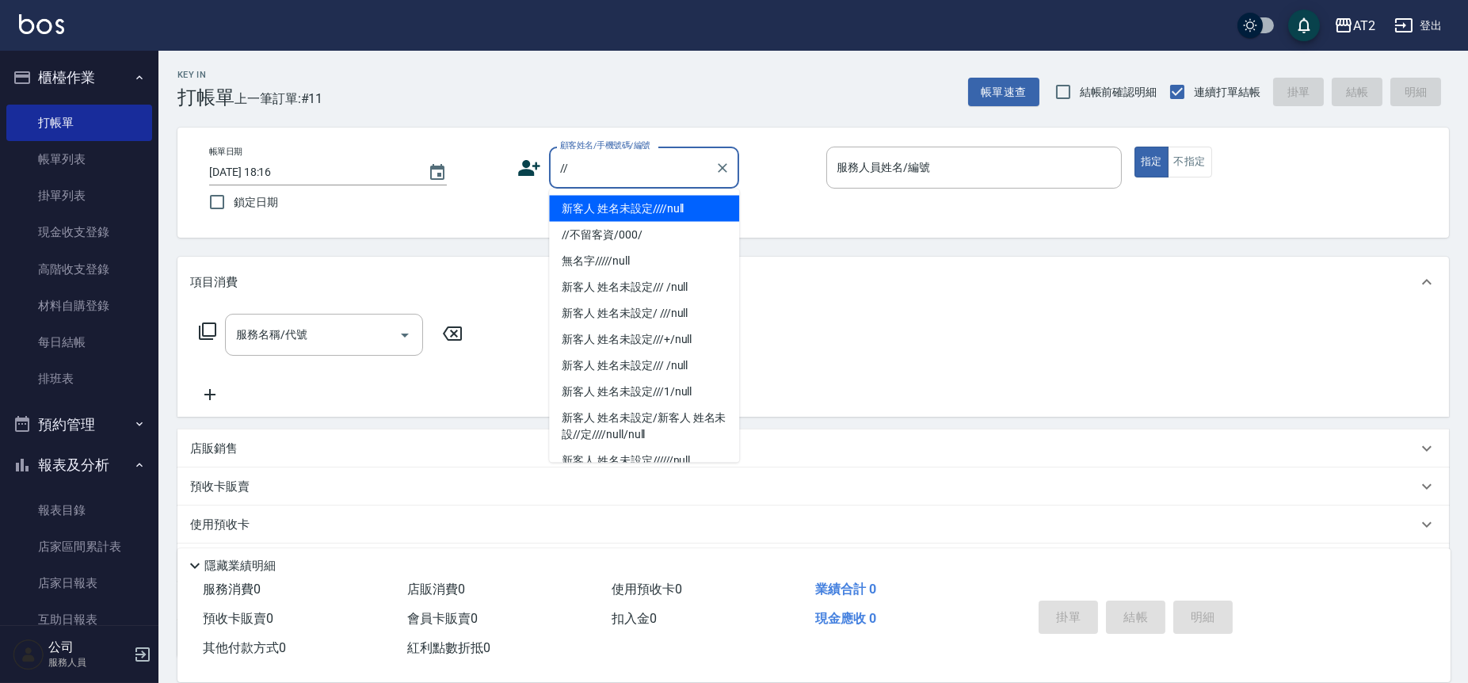
type input "新客人 姓名未設定////null"
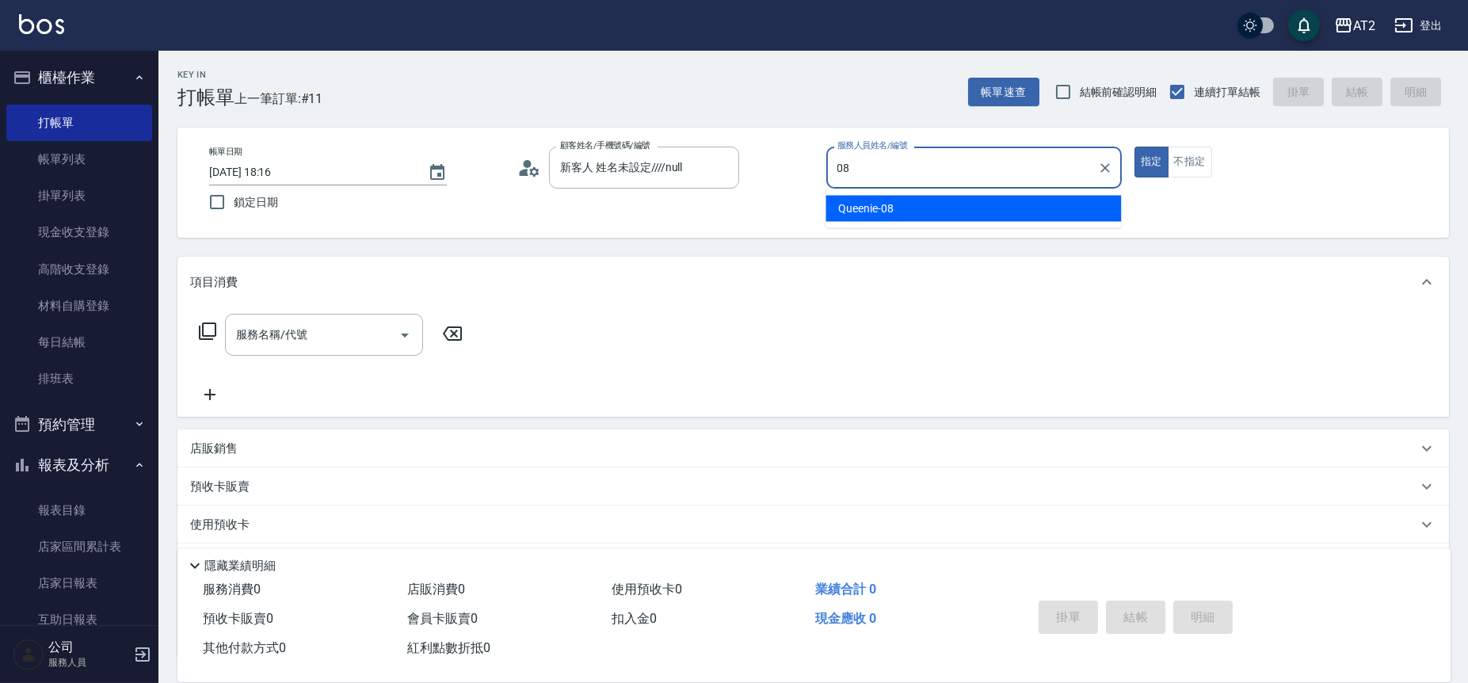
type input "Queenie-08"
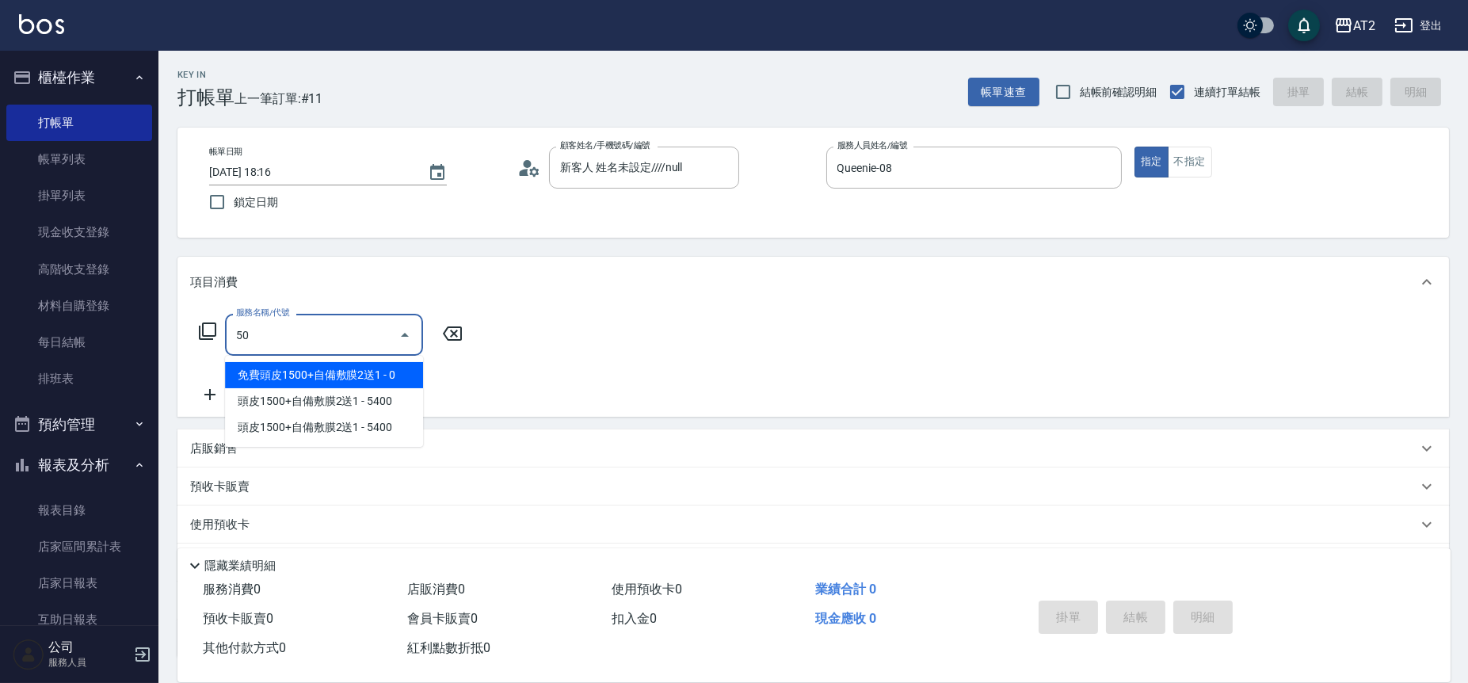
type input "501"
type input "100"
type input "染髮(501)"
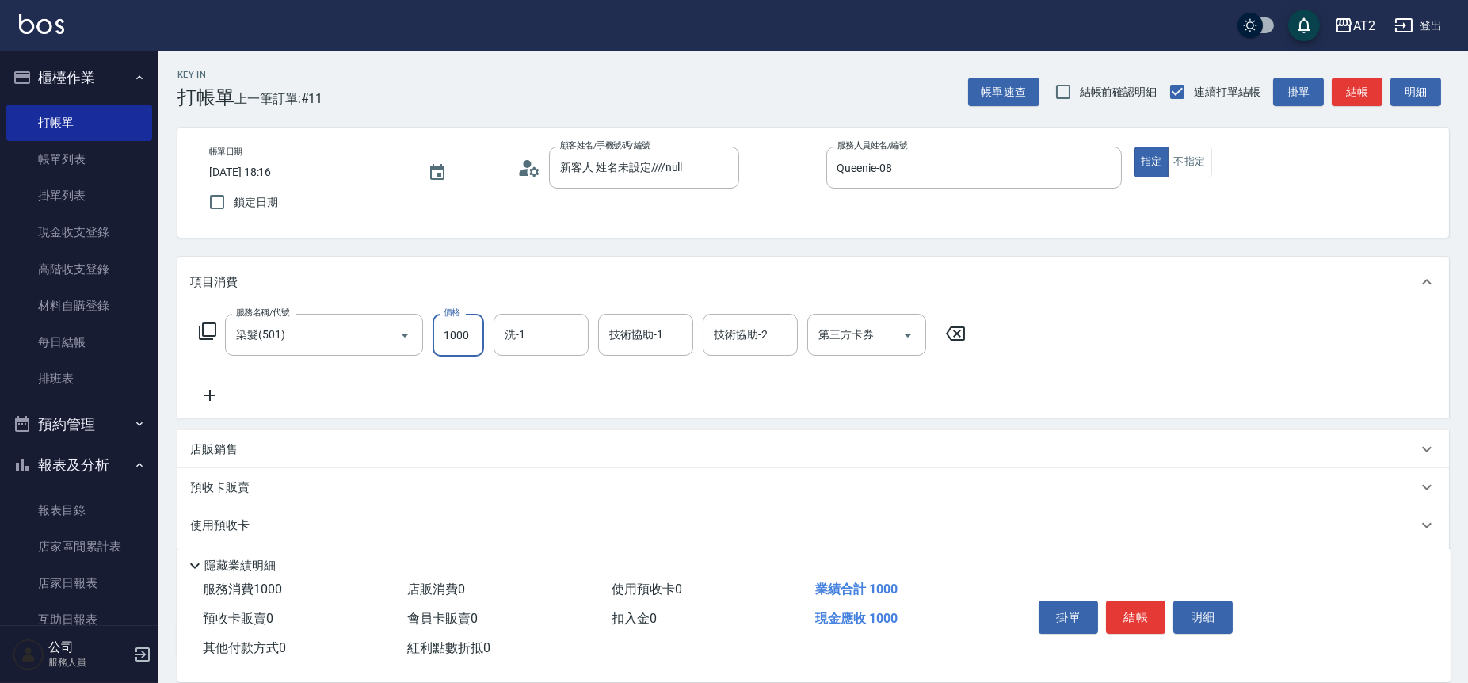
type input "0"
type input "小潔-34"
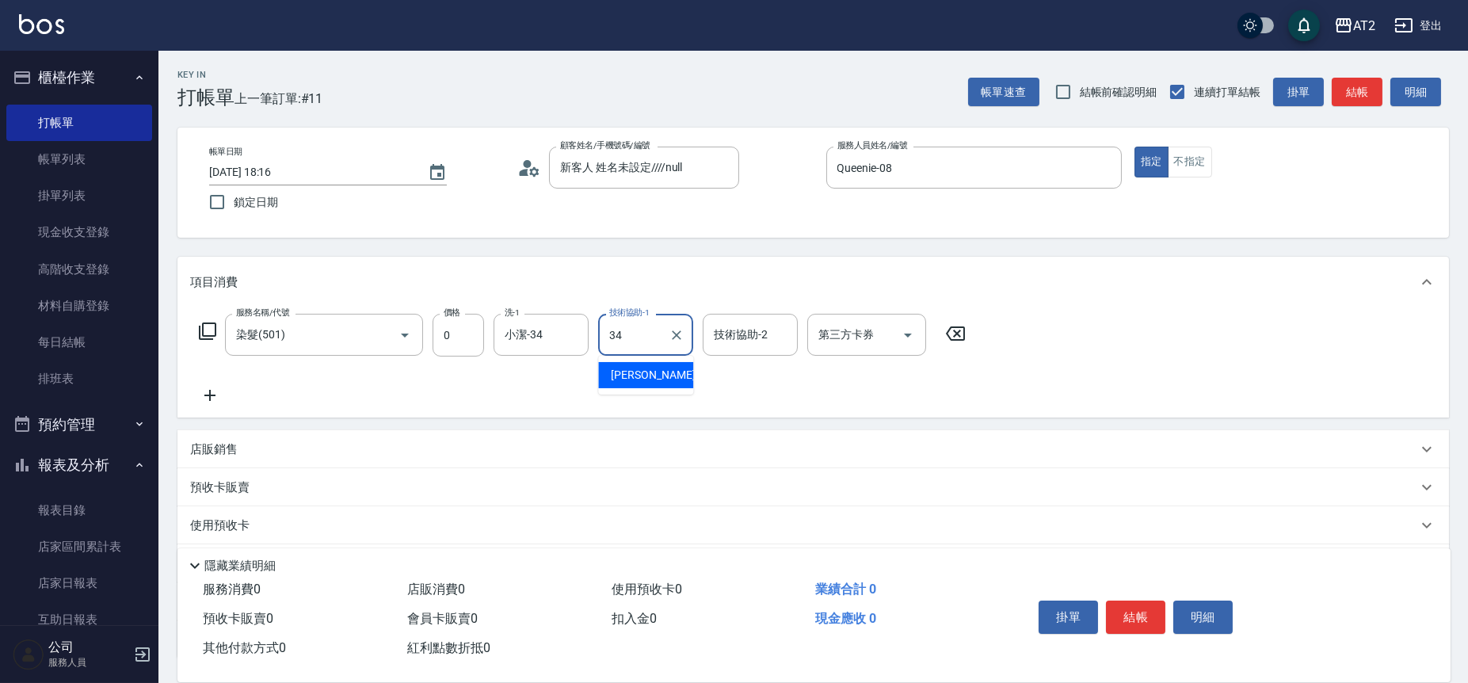
type input "小潔-34"
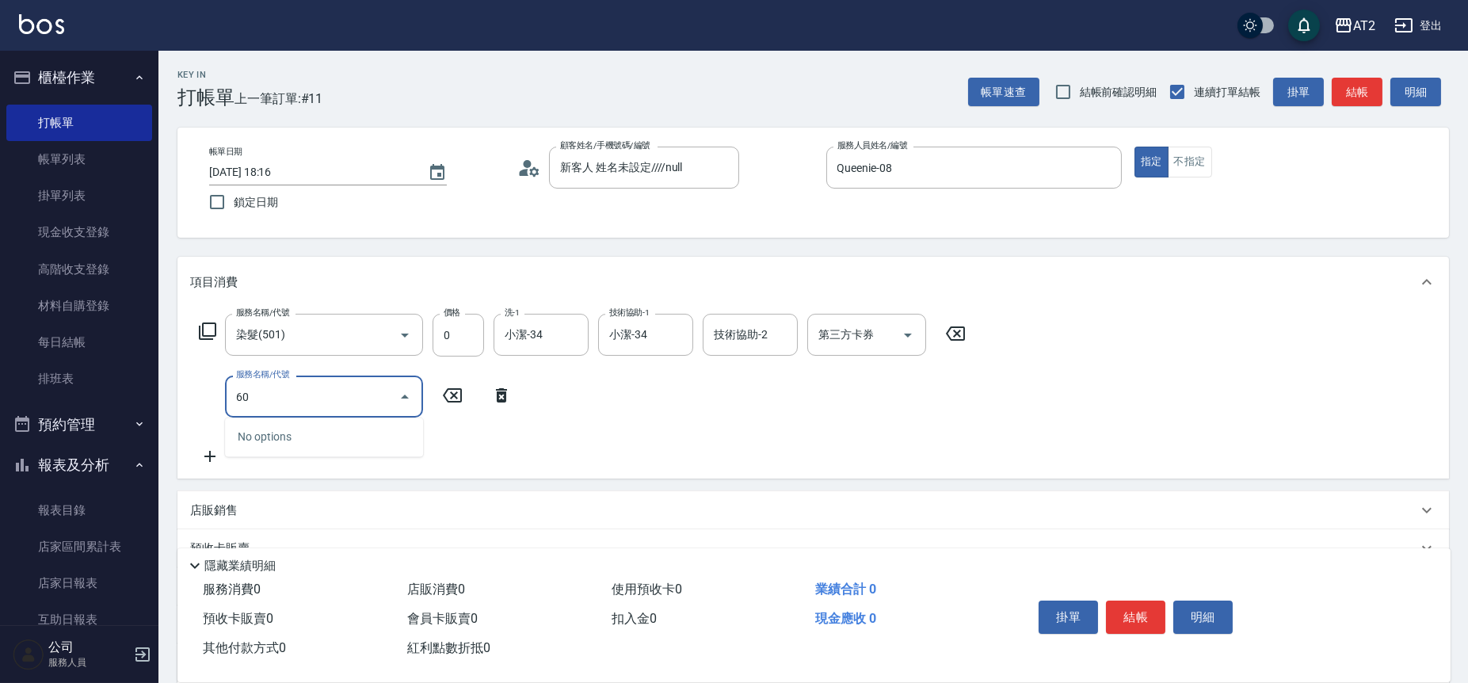
type input "601"
type input "100"
type input "自備護髮(601)"
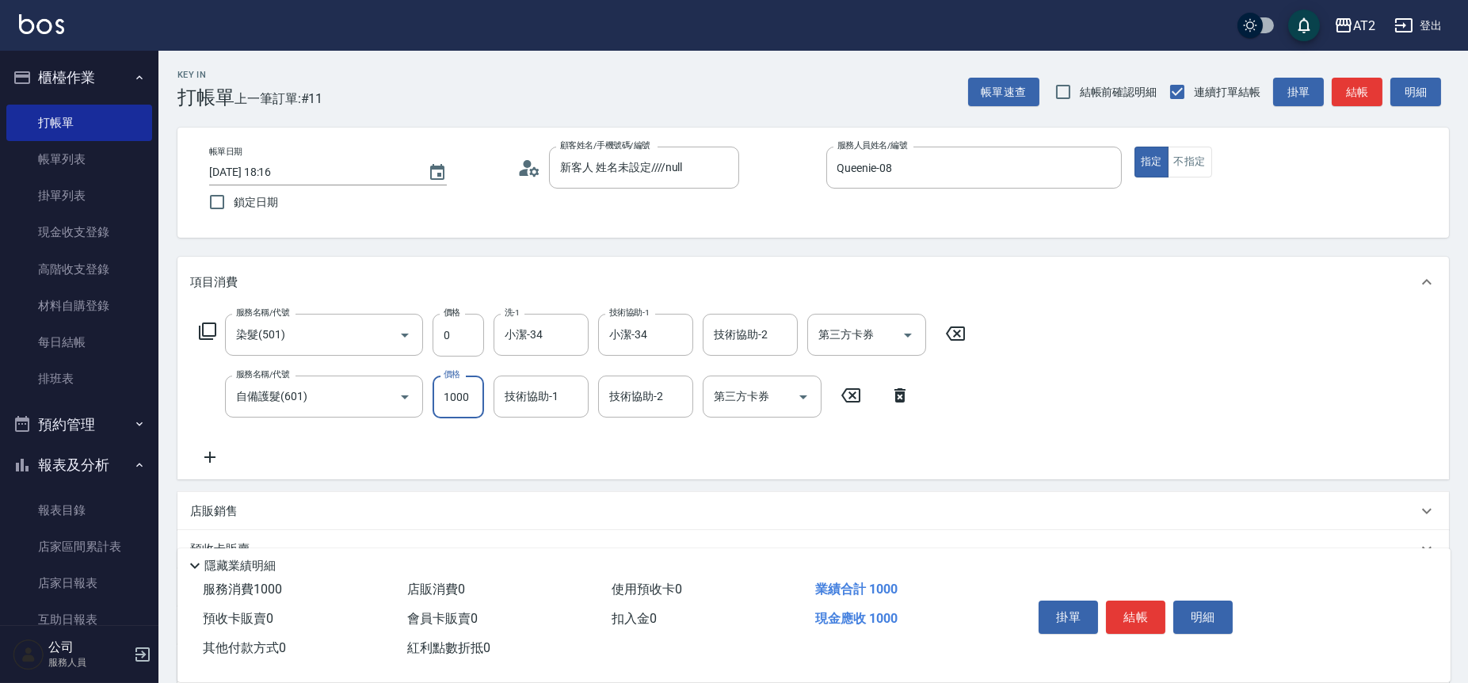
type input "0"
type input "200"
type input "250"
type input "2500"
type input "小潔-34"
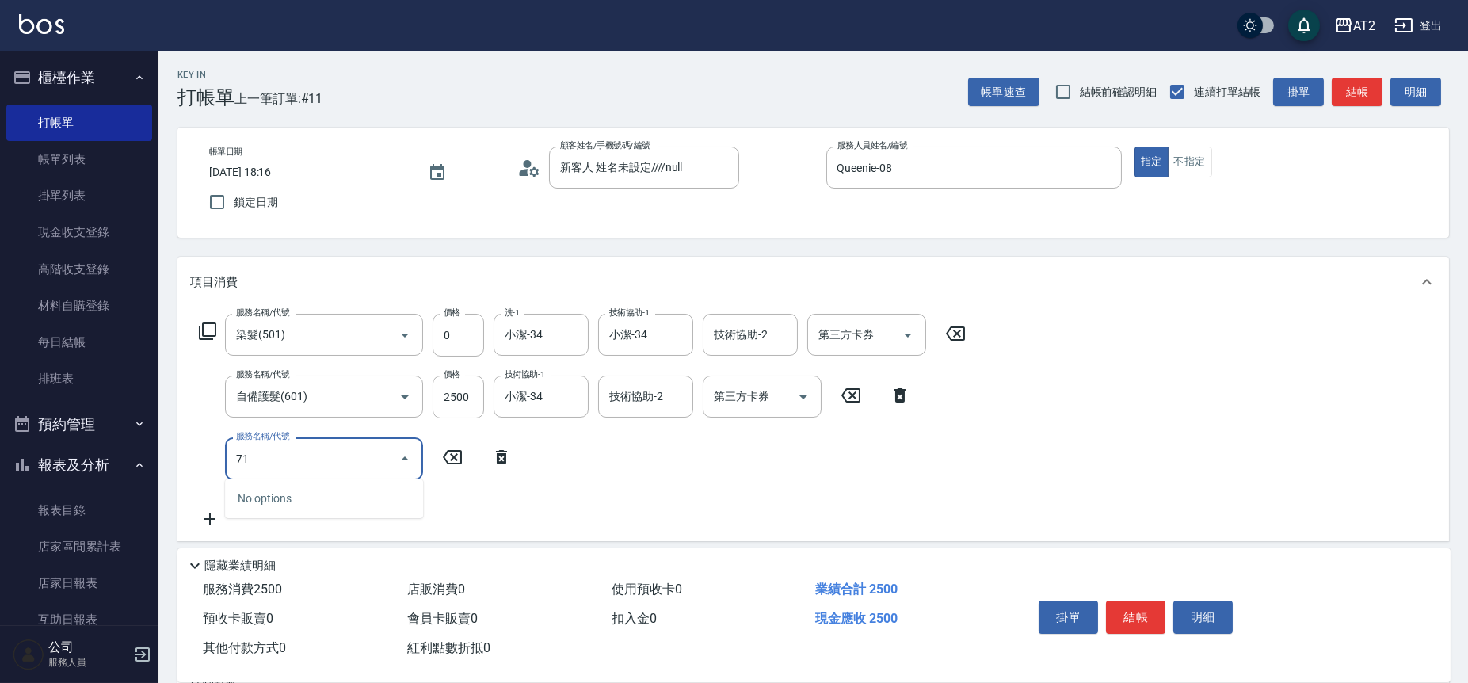
type input "719"
type input "750"
type input "有色羽毛鉑金髮(719)"
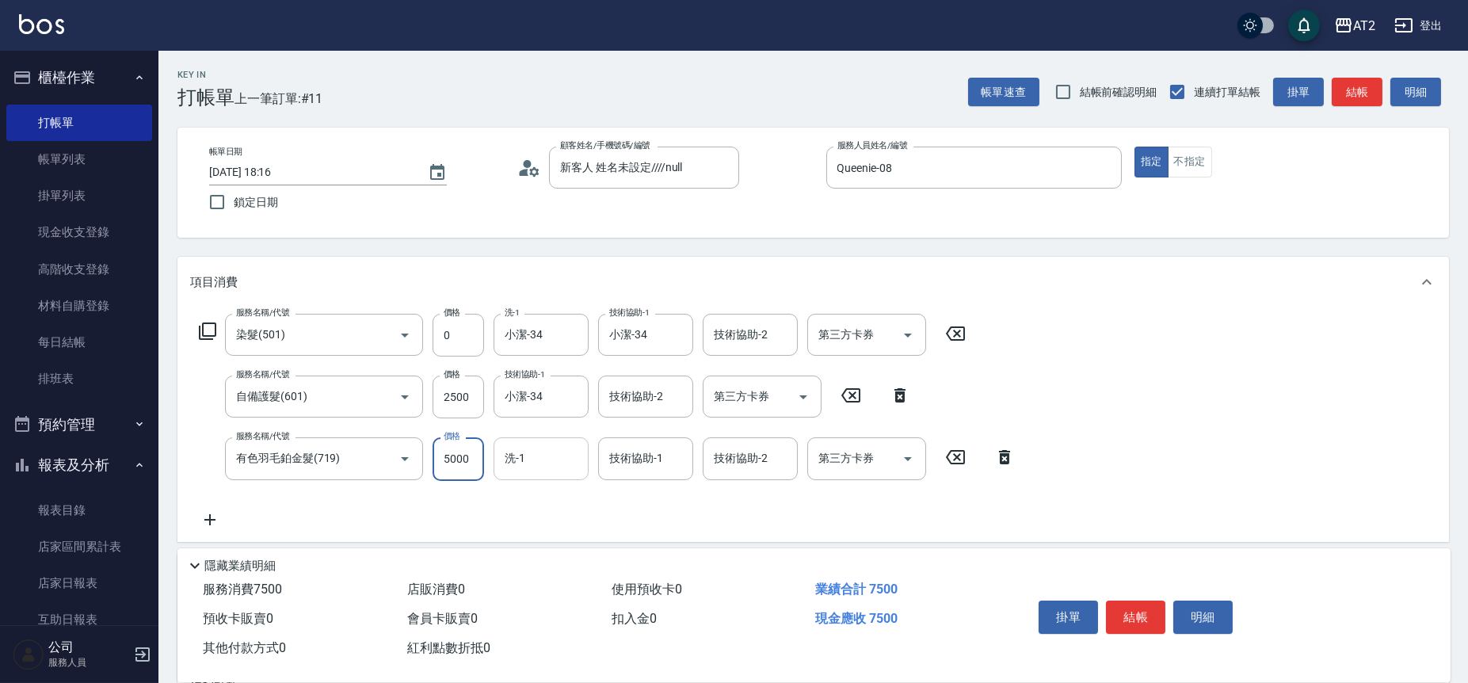
type input "1"
type input "250"
type input "162"
type input "410"
type input "1628"
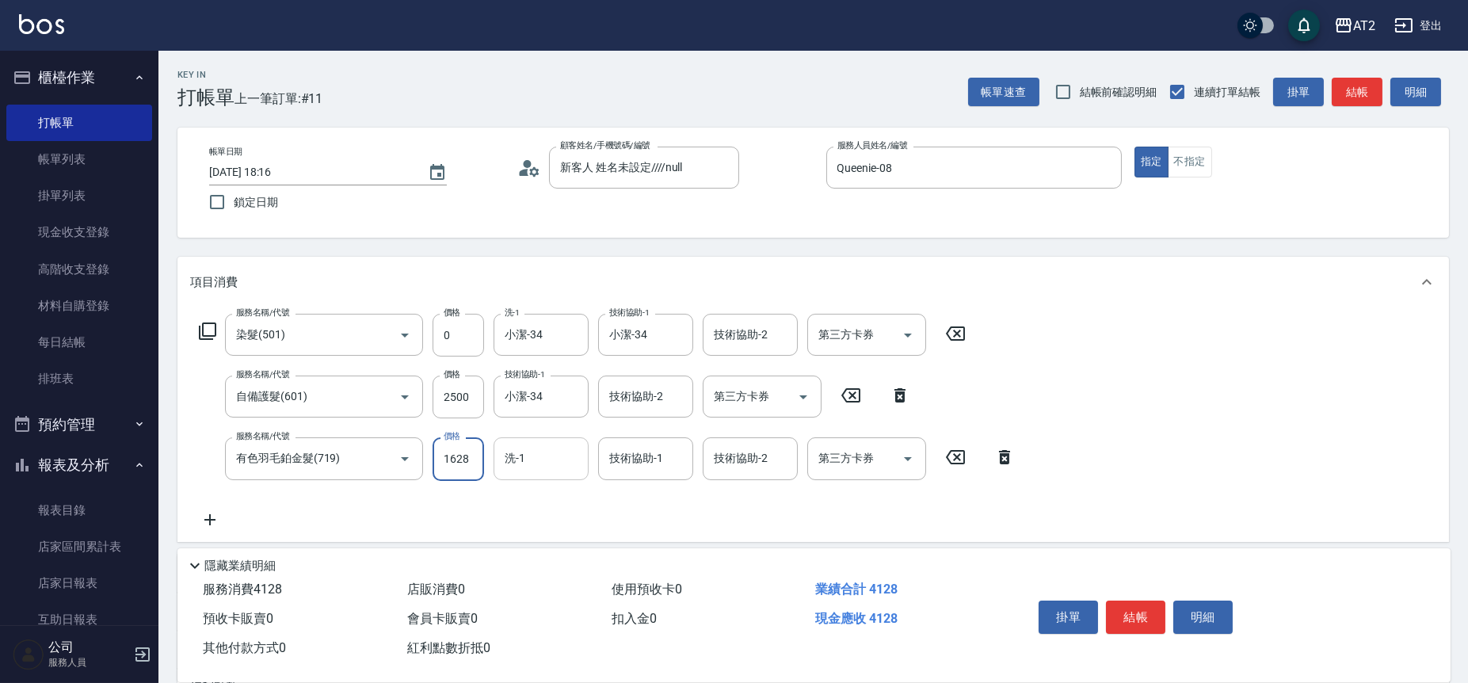
type input "1870"
type input "16280"
type input "小潔-34"
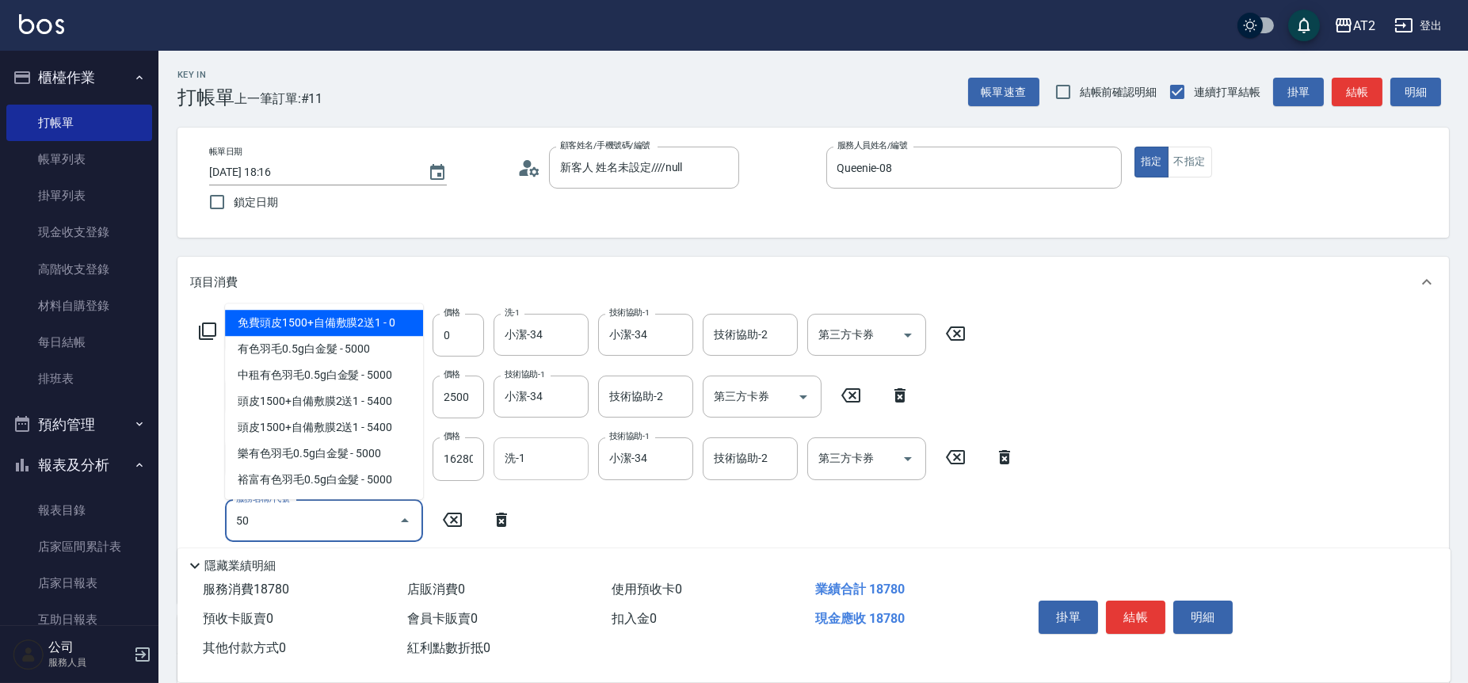
type input "502"
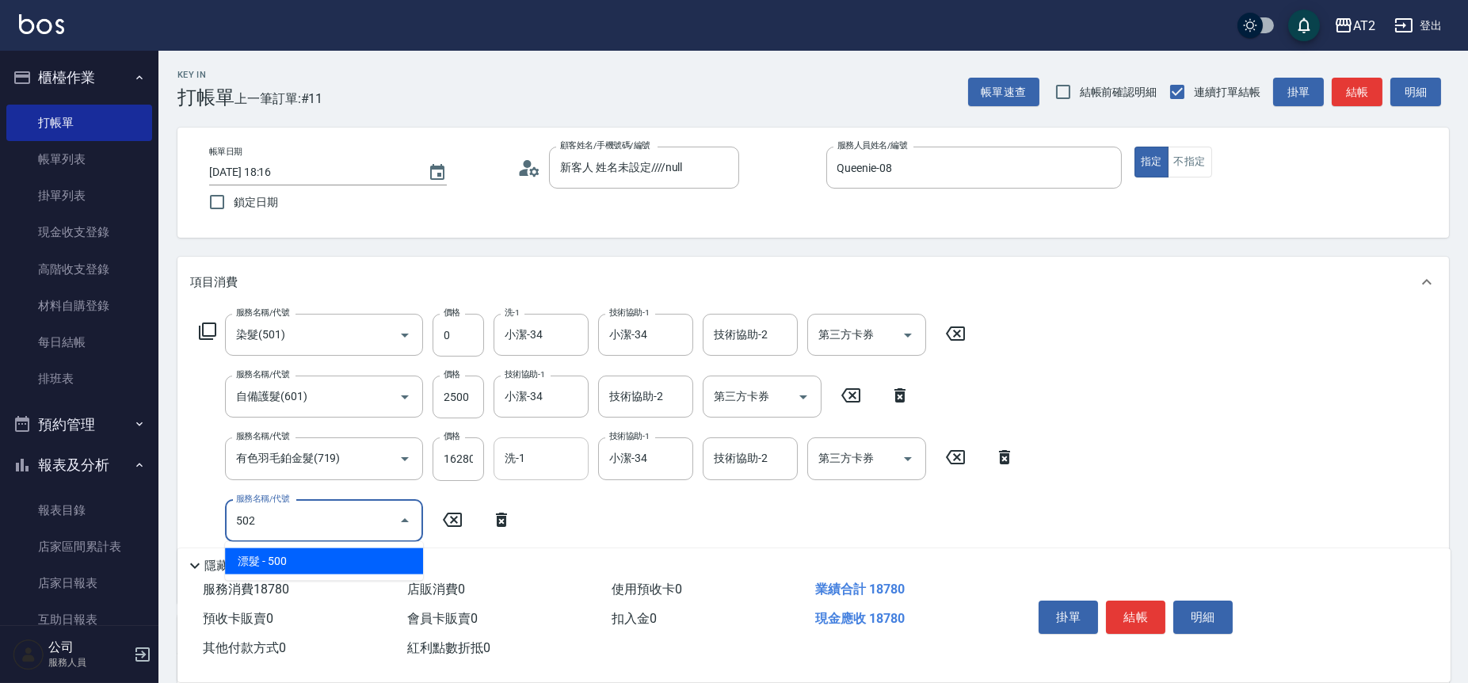
type input "1920"
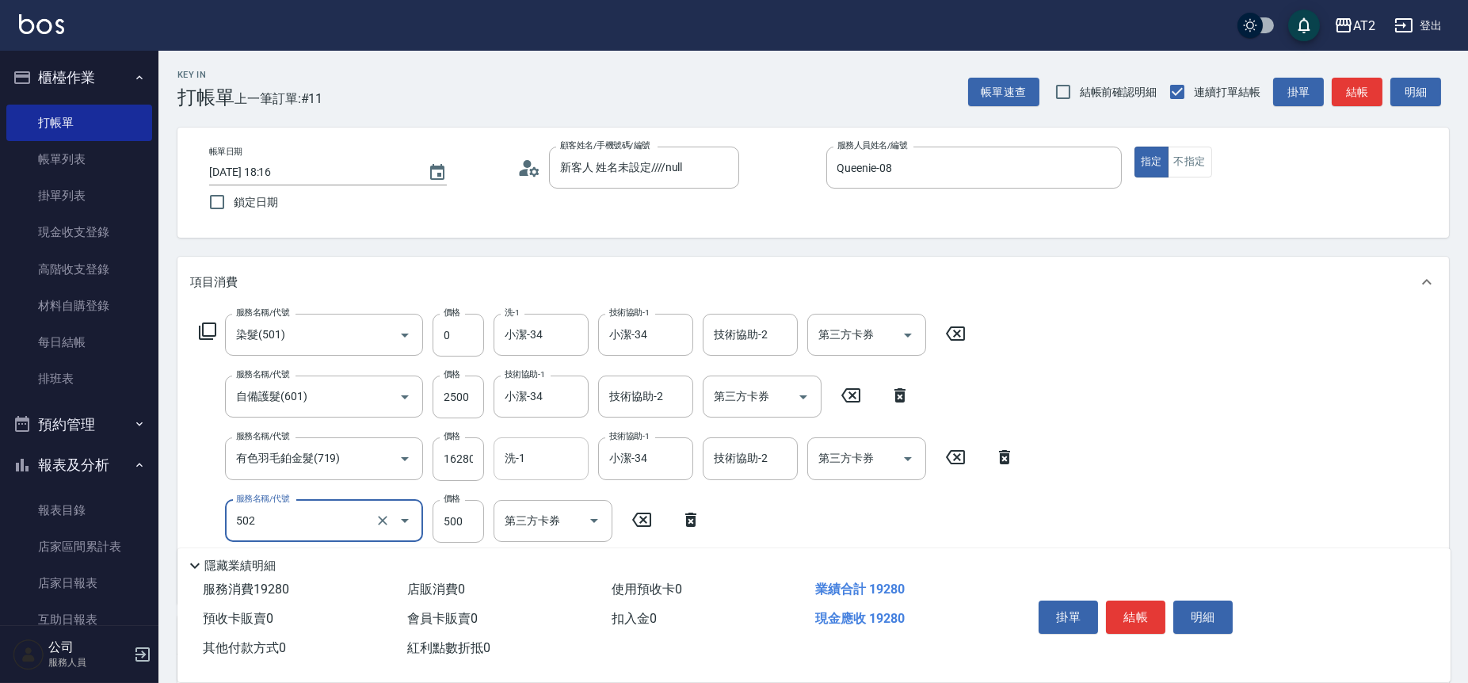
type input "漂髮(502)"
type input "1870"
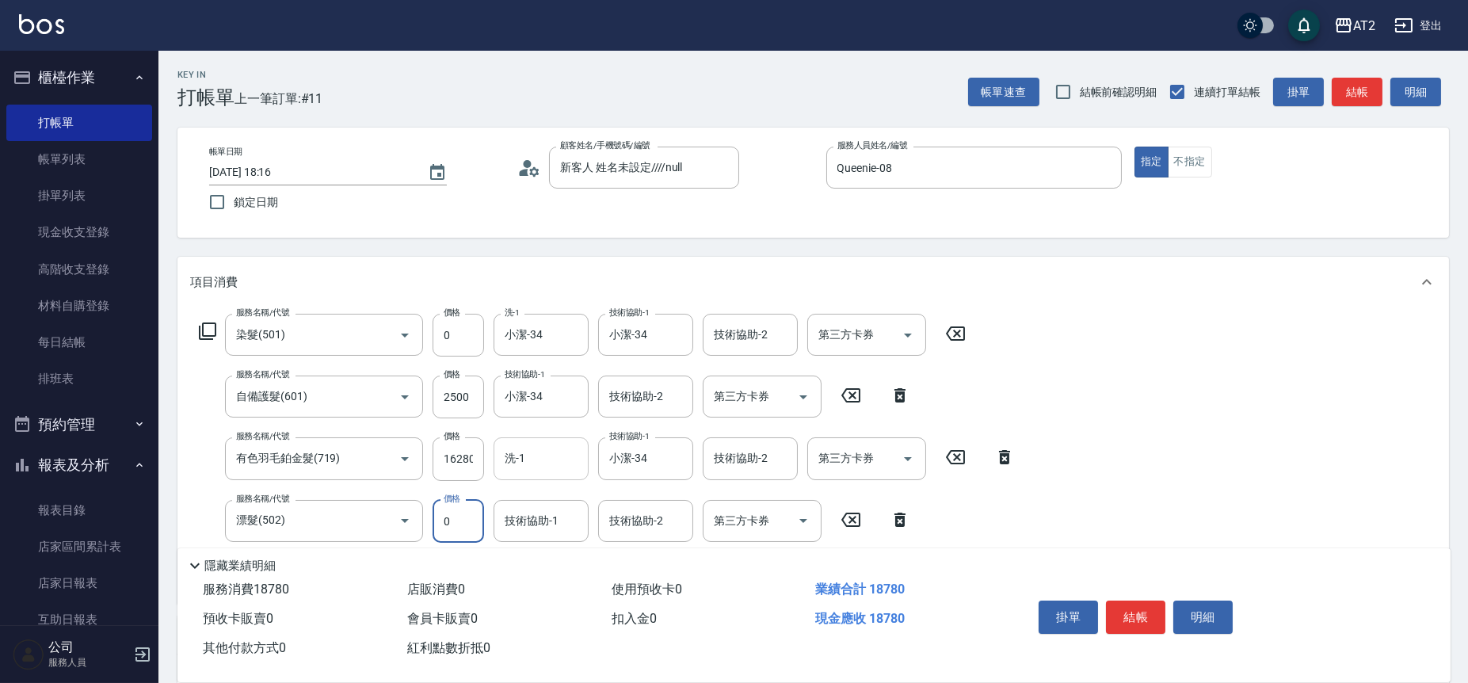
type input "0"
type input "[PERSON_NAME]-43"
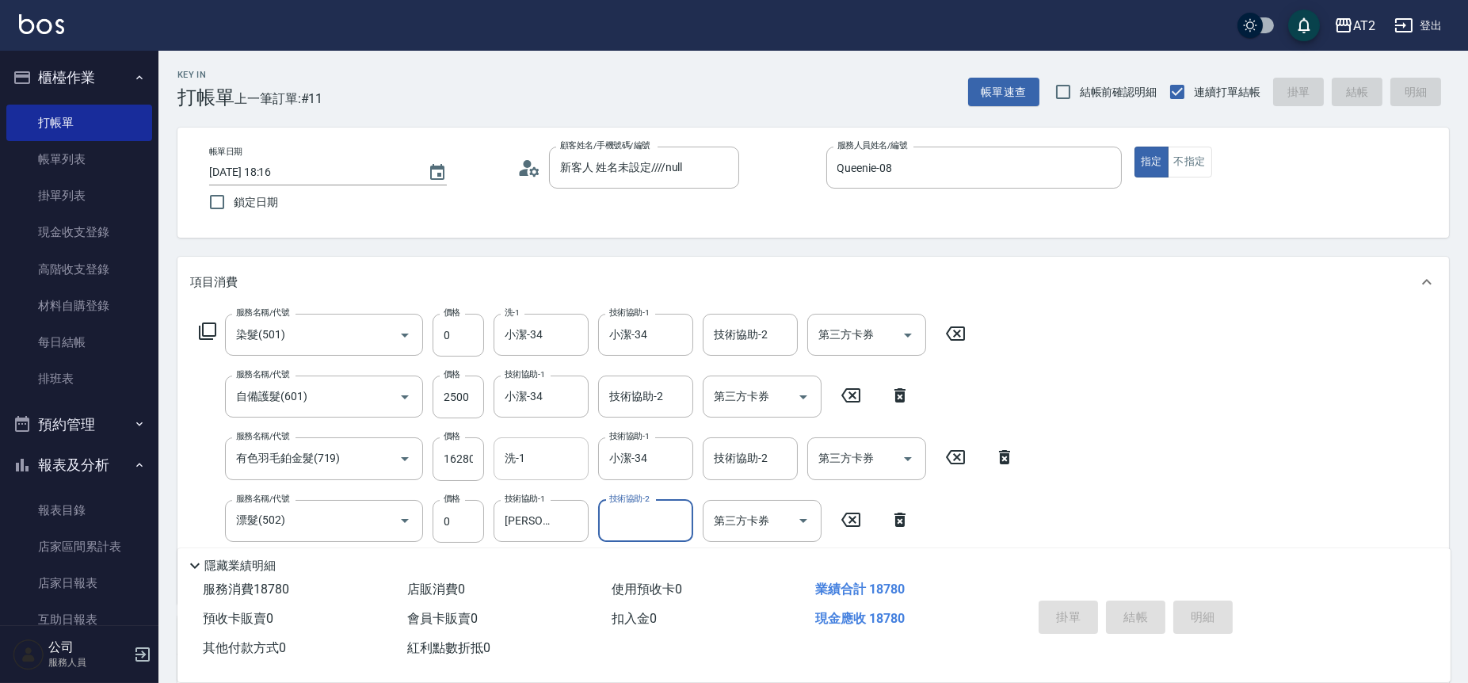
type input "[DATE] 18:17"
type input "0"
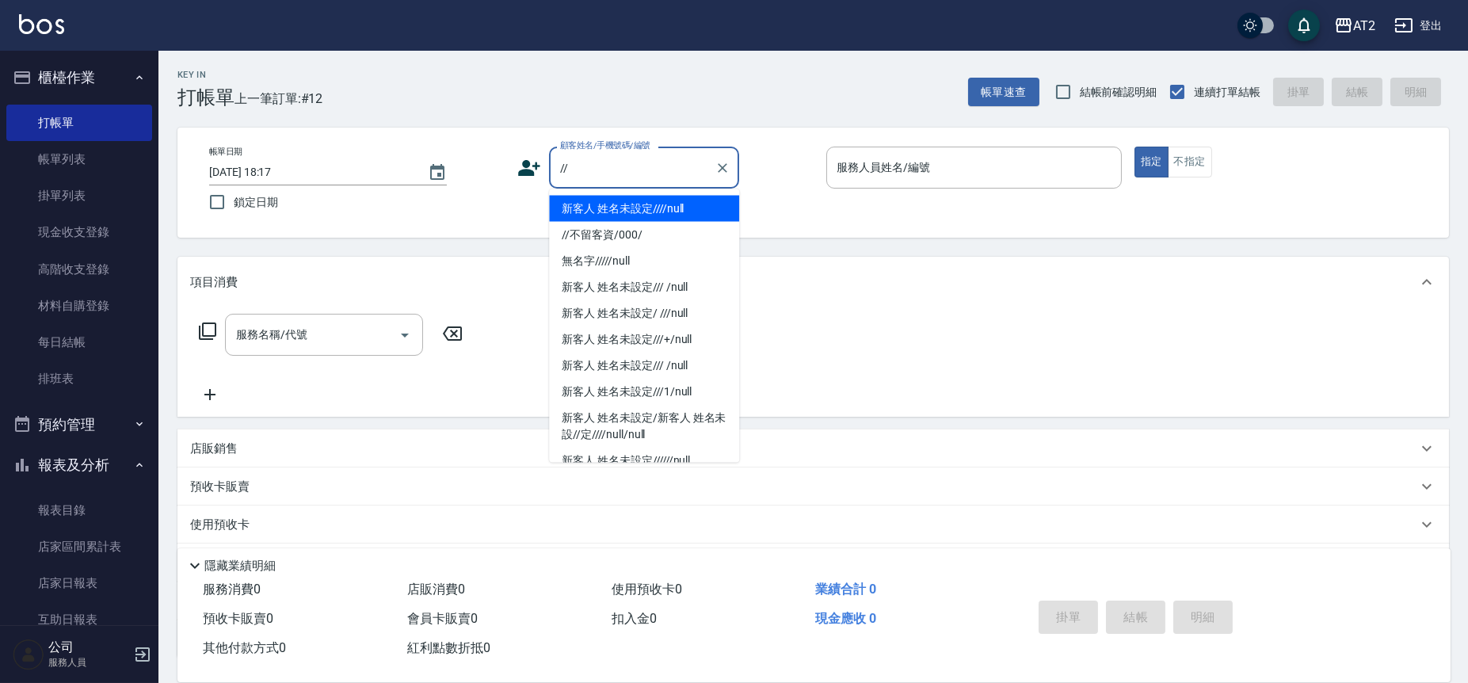
type input "新客人 姓名未設定////null"
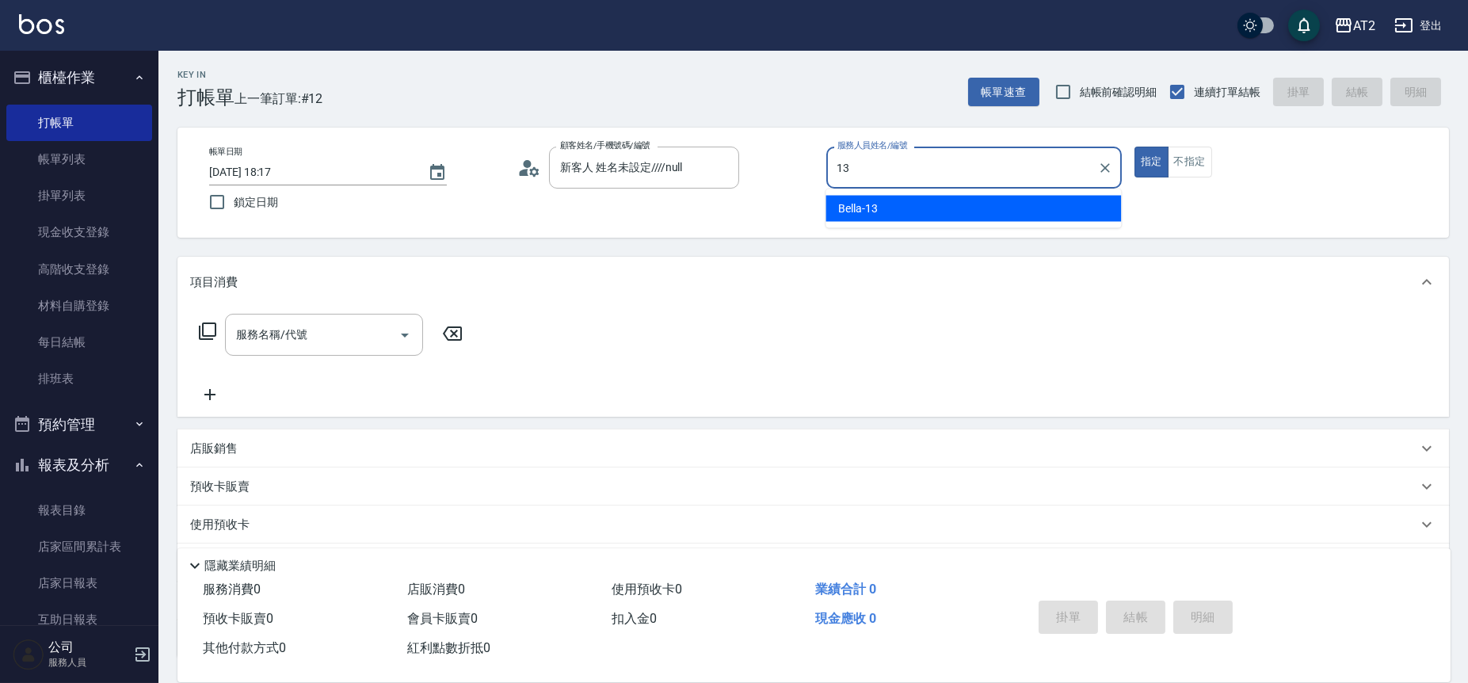
type input "Bella-13"
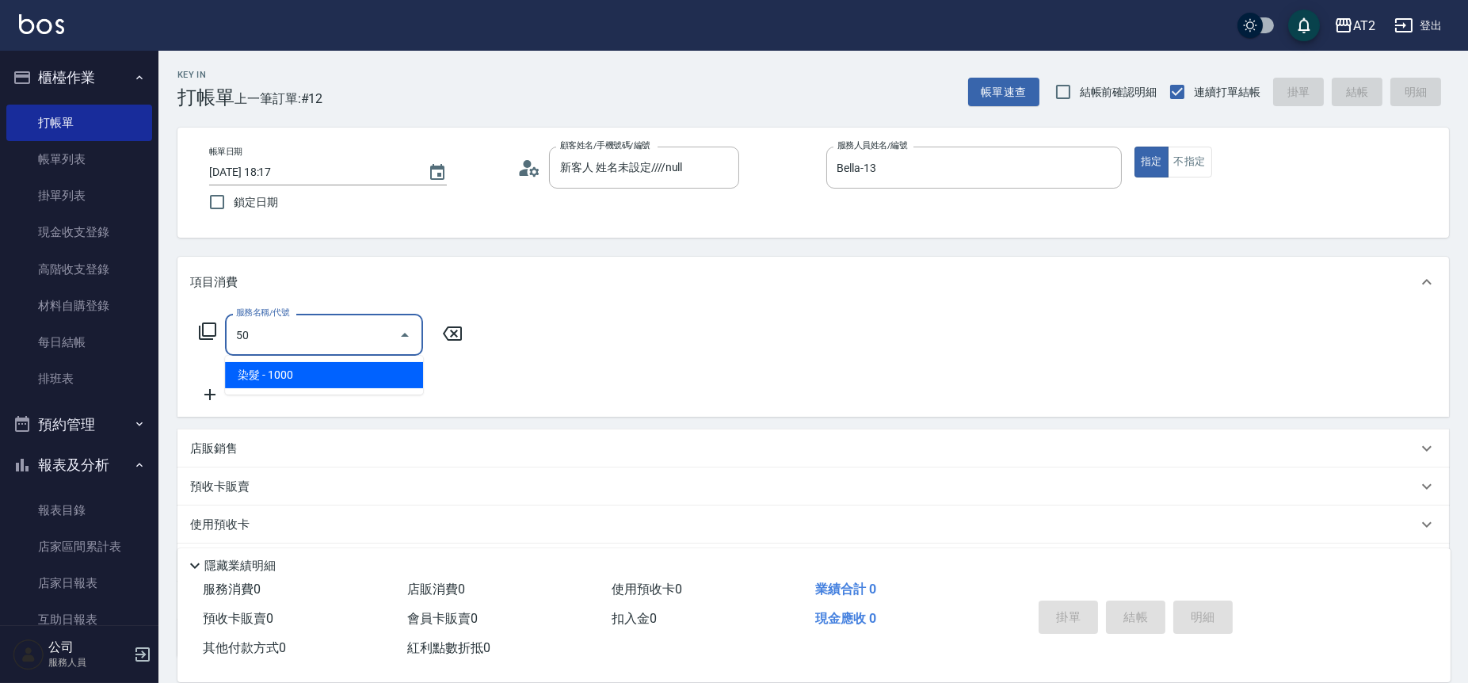
type input "501"
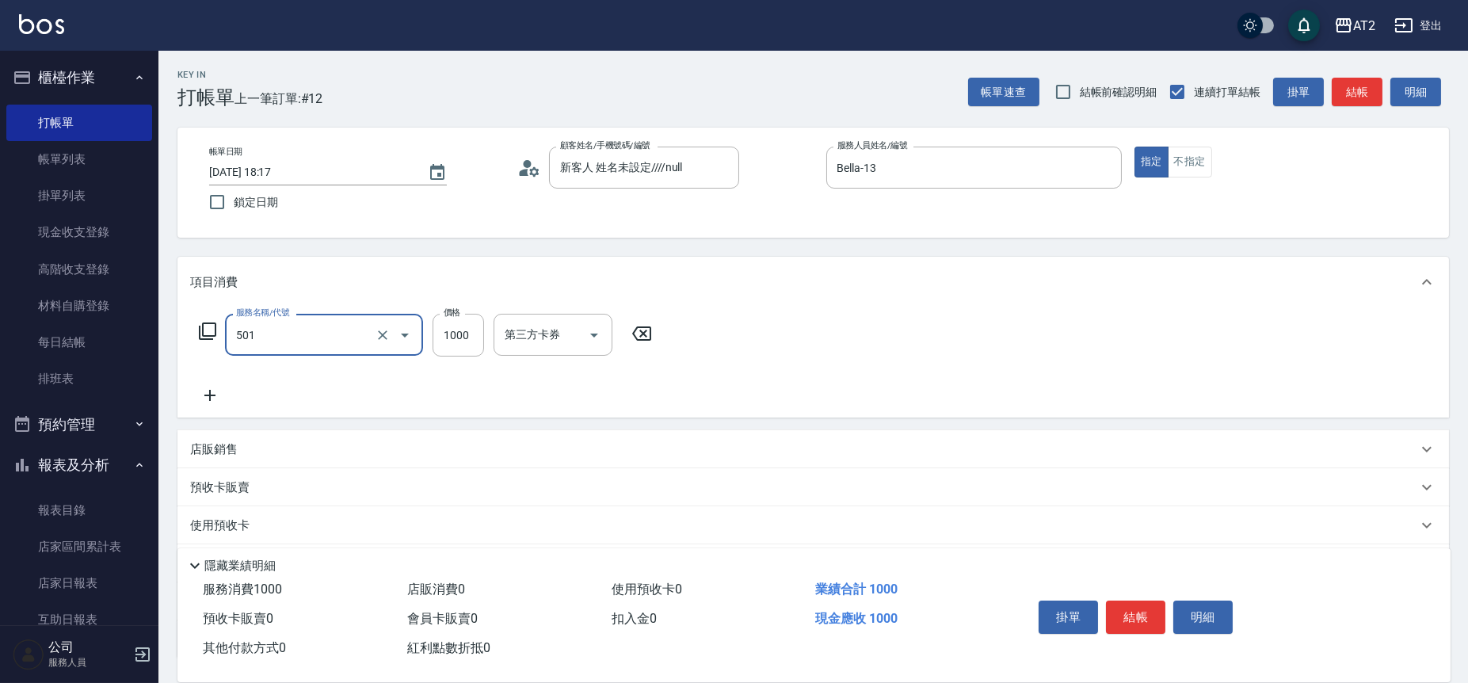
type input "100"
type input "染髮(501)"
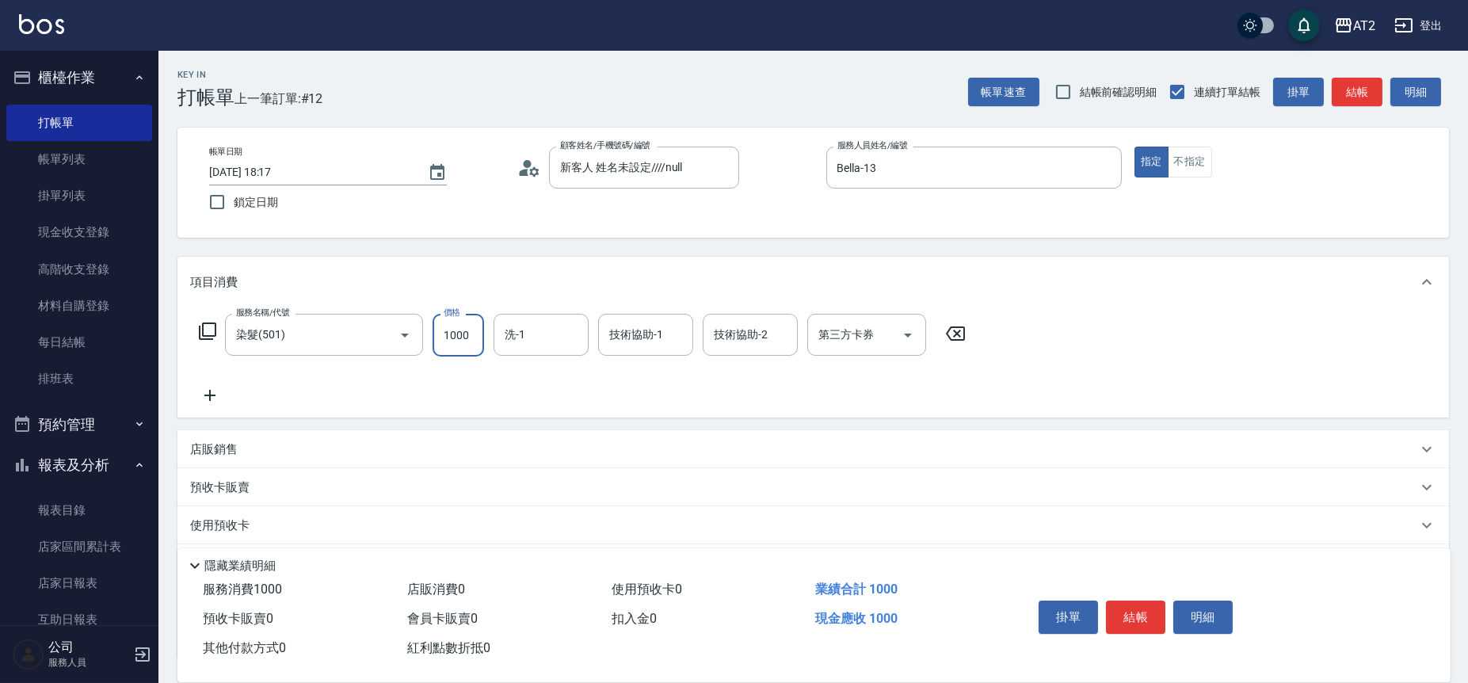
type input "0"
type input "17"
type input "10"
type input "178"
type input "170"
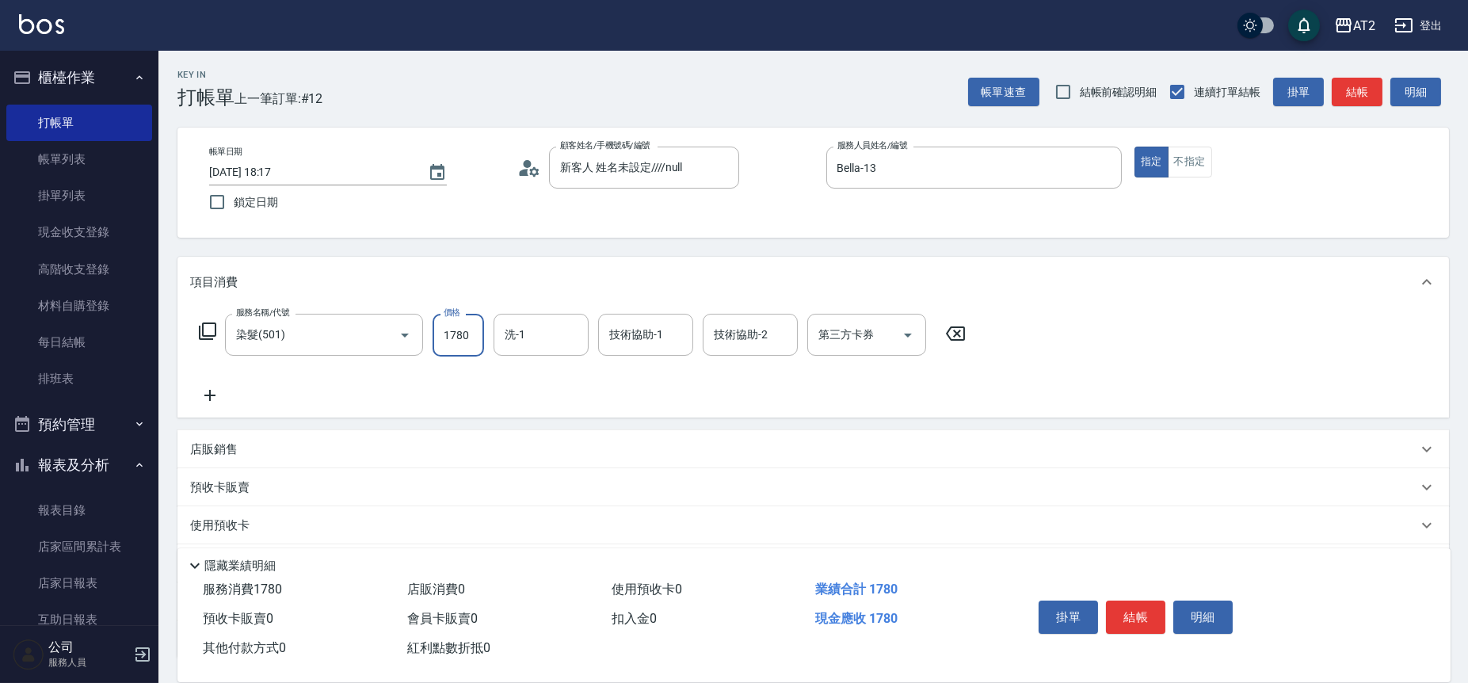
type input "1780"
type input "Ivy-48"
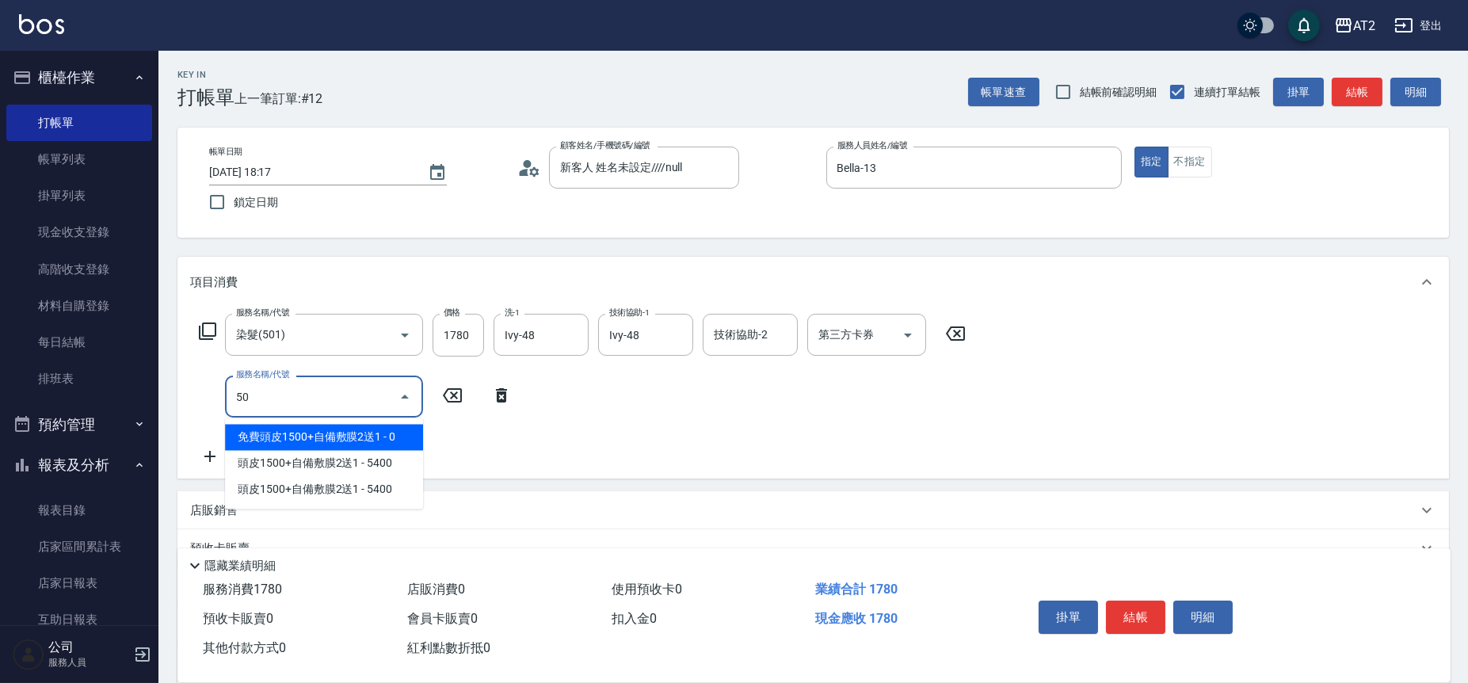
type input "502"
type input "220"
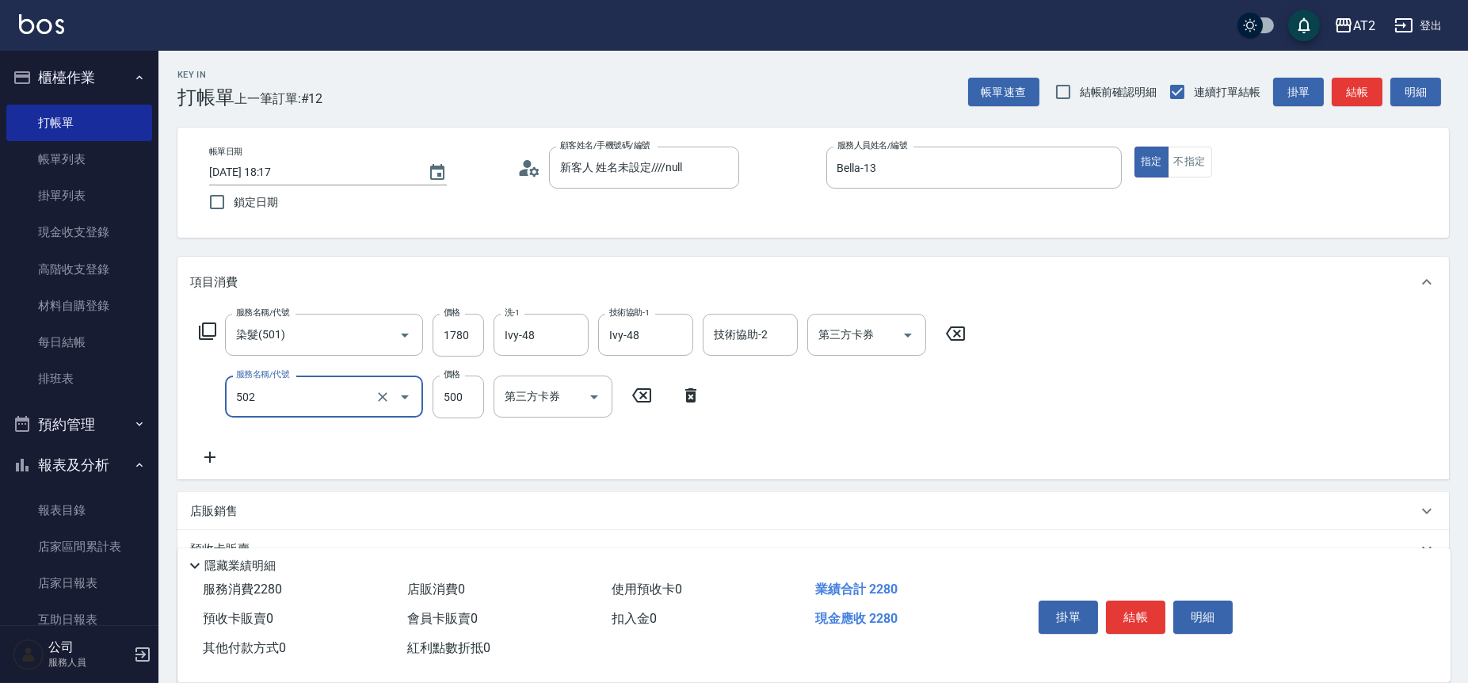
type input "漂髮(502)"
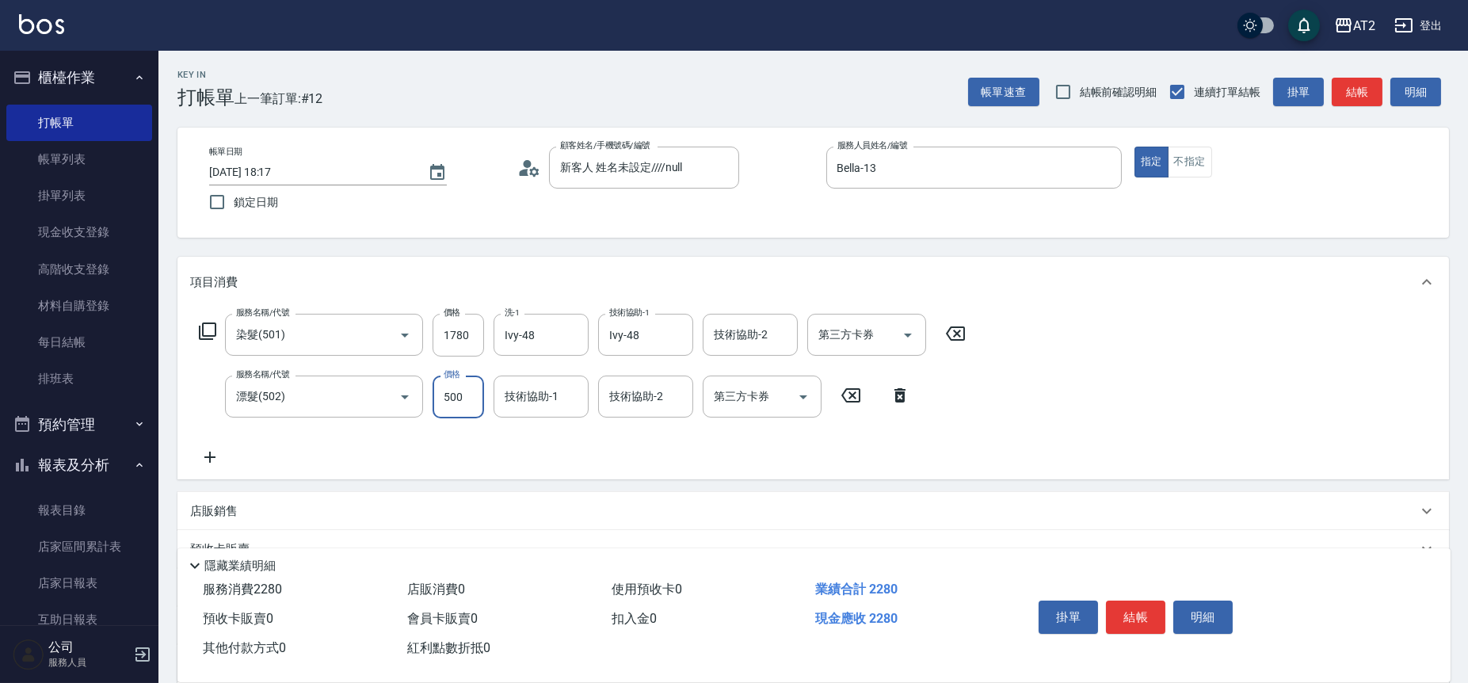
type input "170"
type input "7"
type input "180"
type input "70"
type input "240"
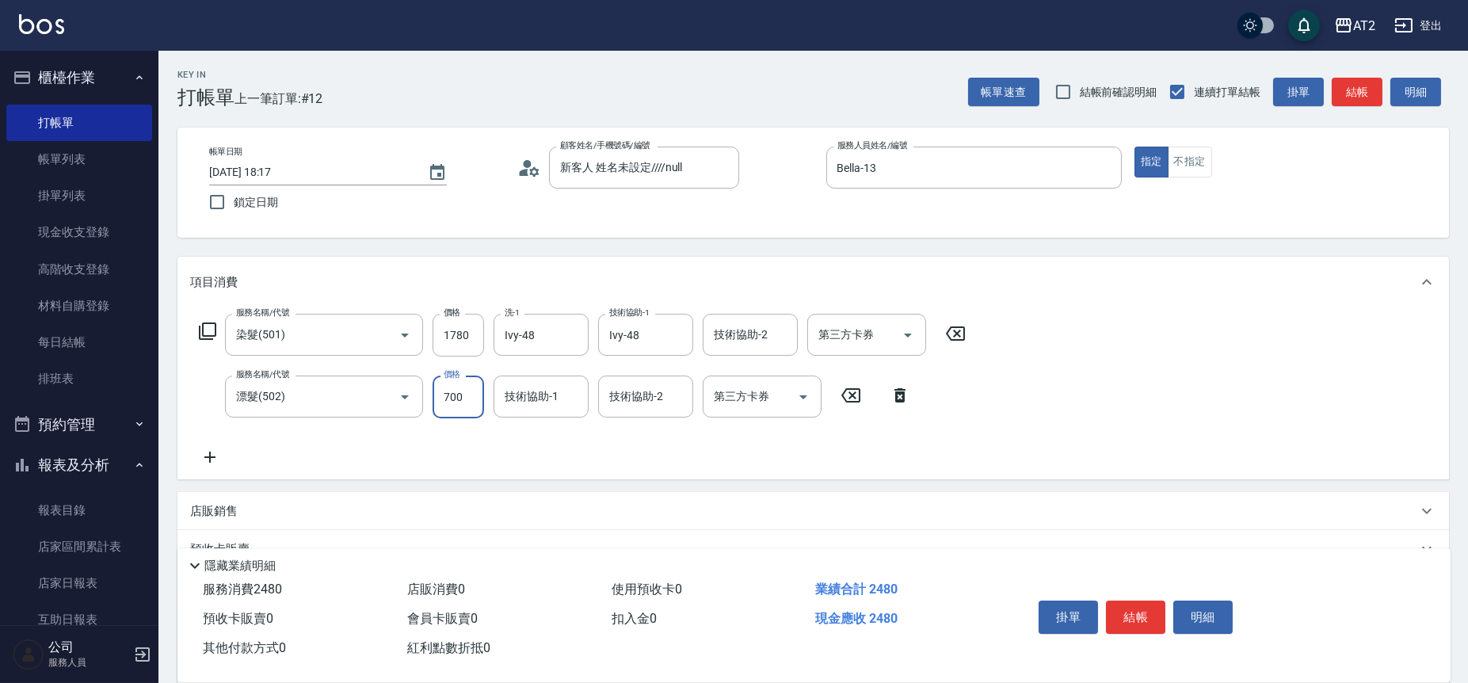
type input "700"
type input "Ivy-48"
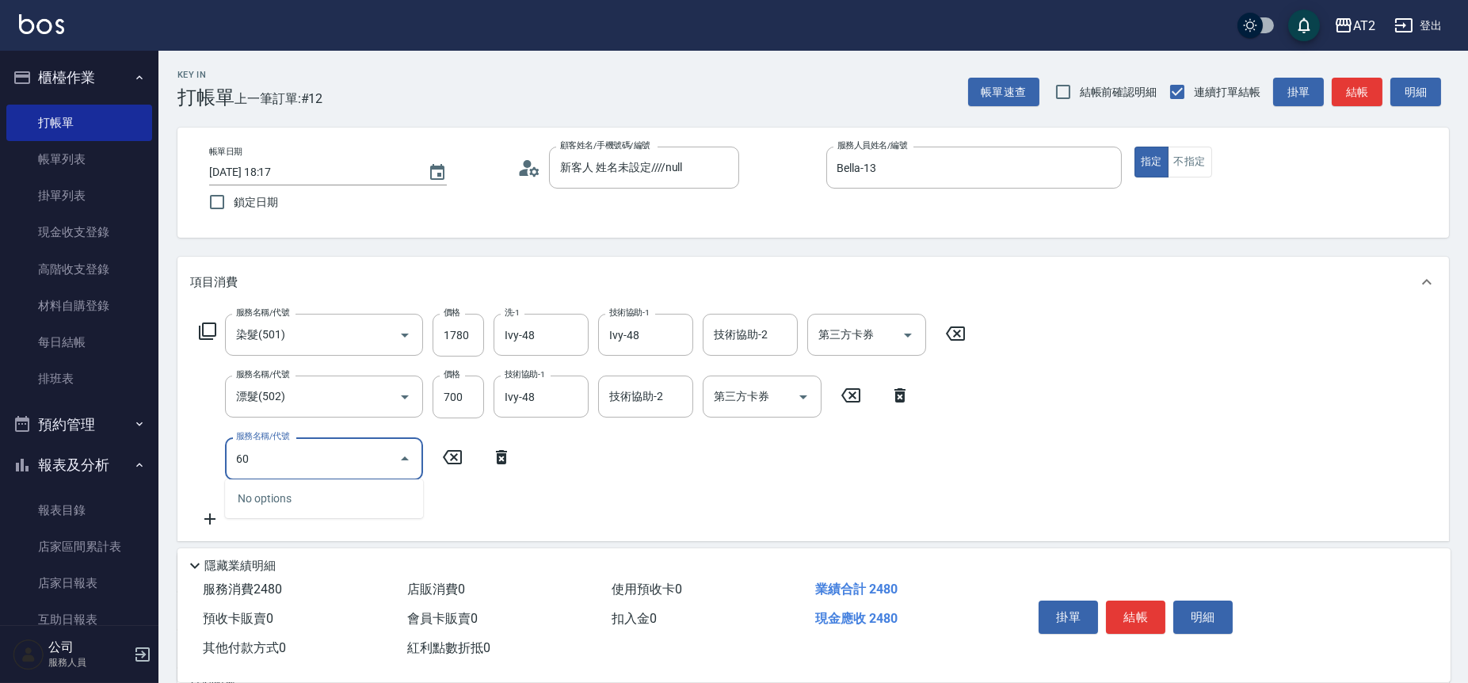
type input "601"
type input "340"
type input "自備護髮(601)"
type input "240"
type input "2"
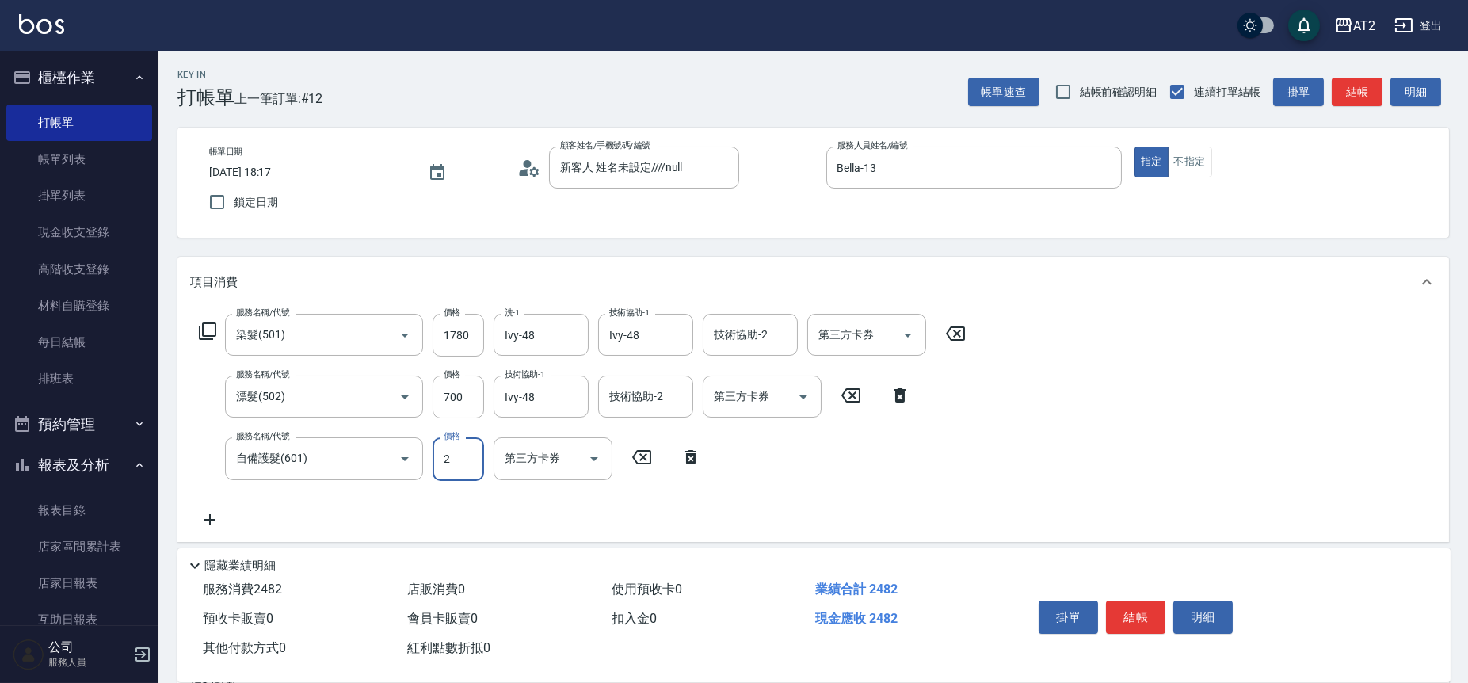
type input "250"
type input "22"
type input "270"
type input "2250"
type input "470"
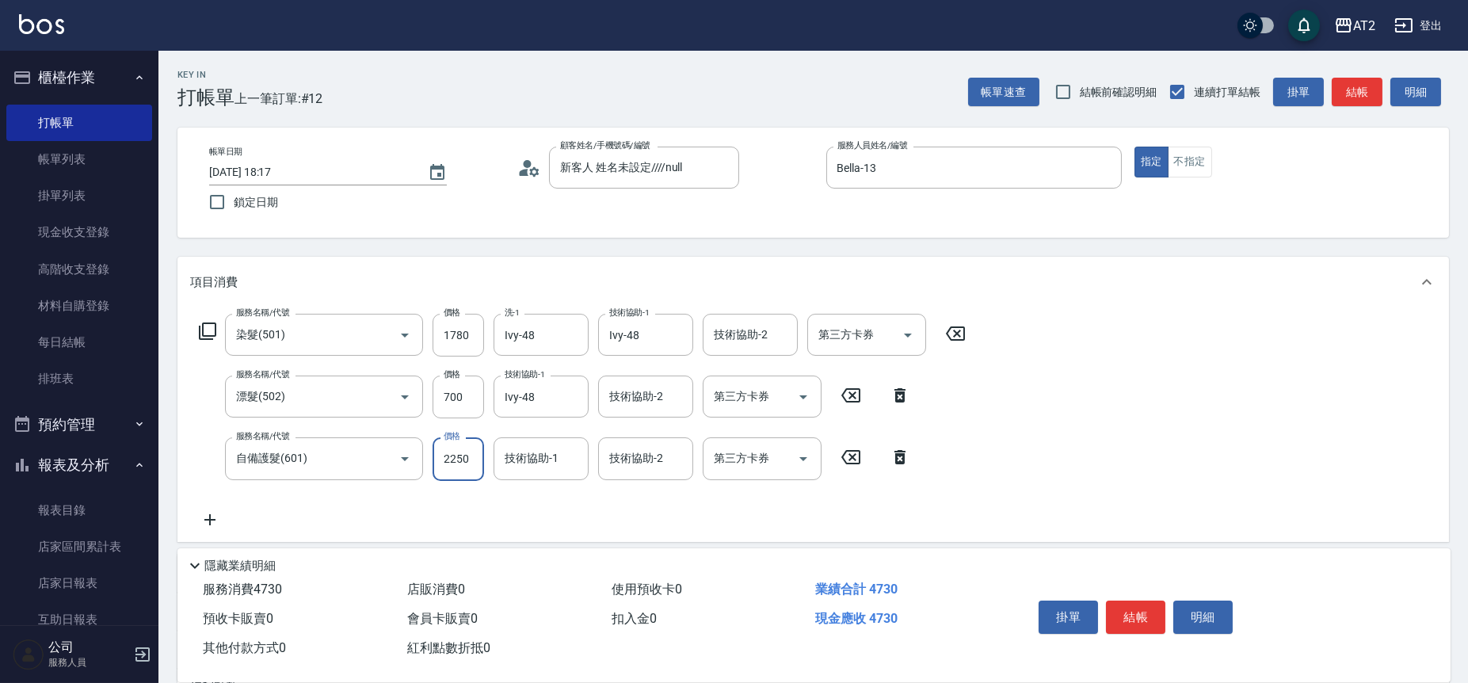
type input "2250"
type input "Ivy-48"
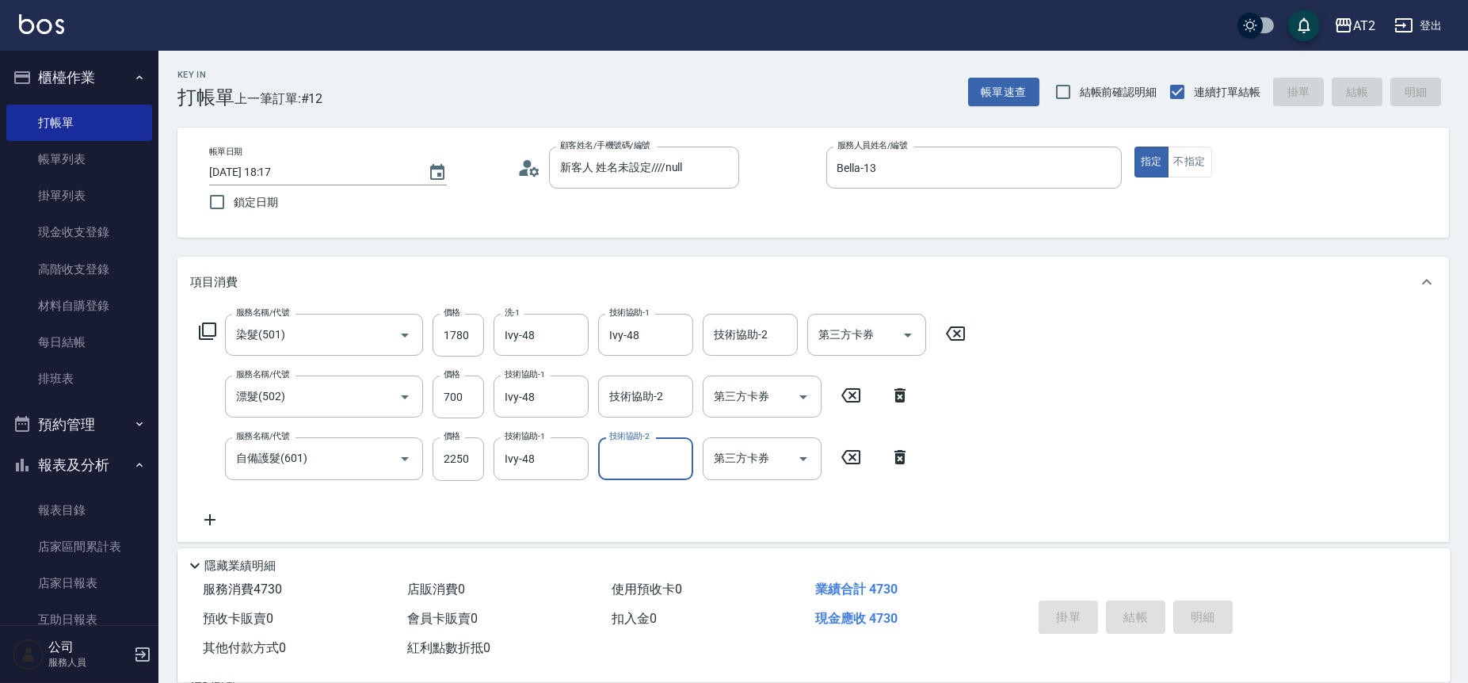
type input "[DATE] 18:18"
type input "0"
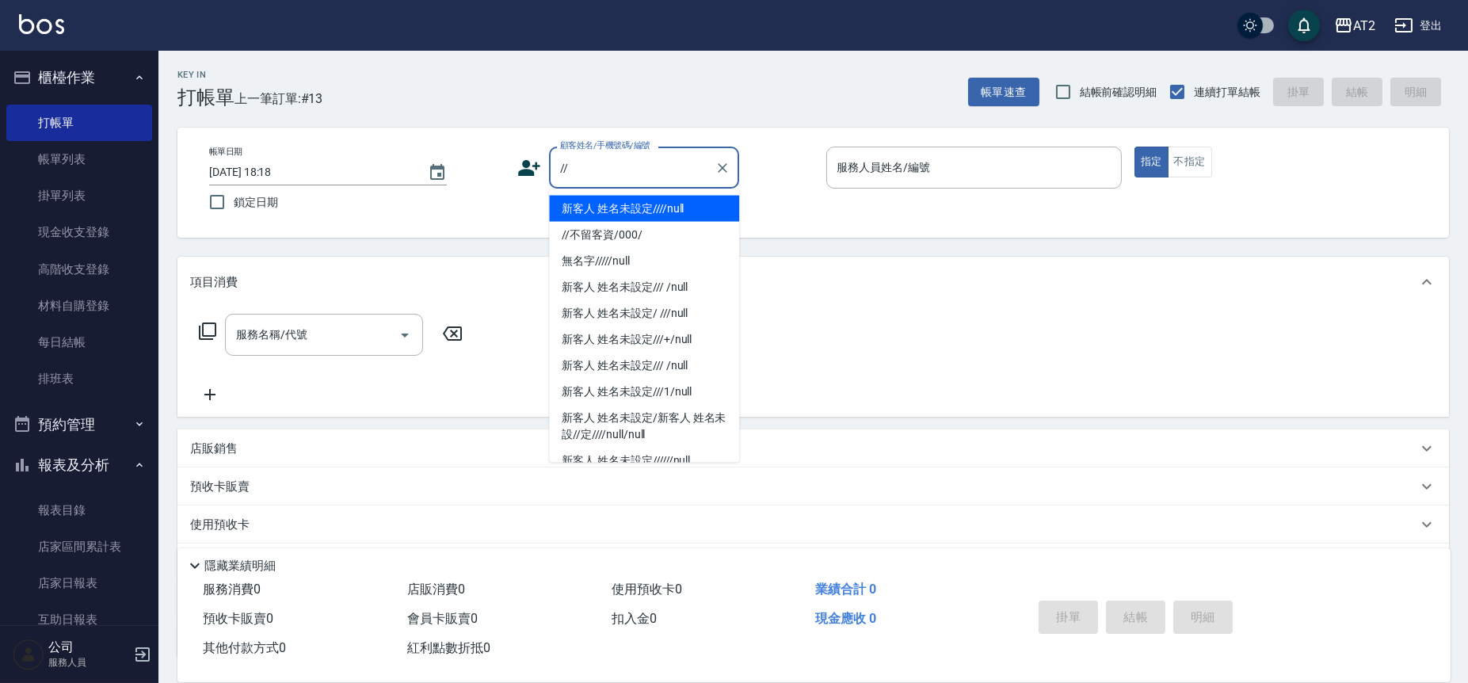
type input "新客人 姓名未設定////null"
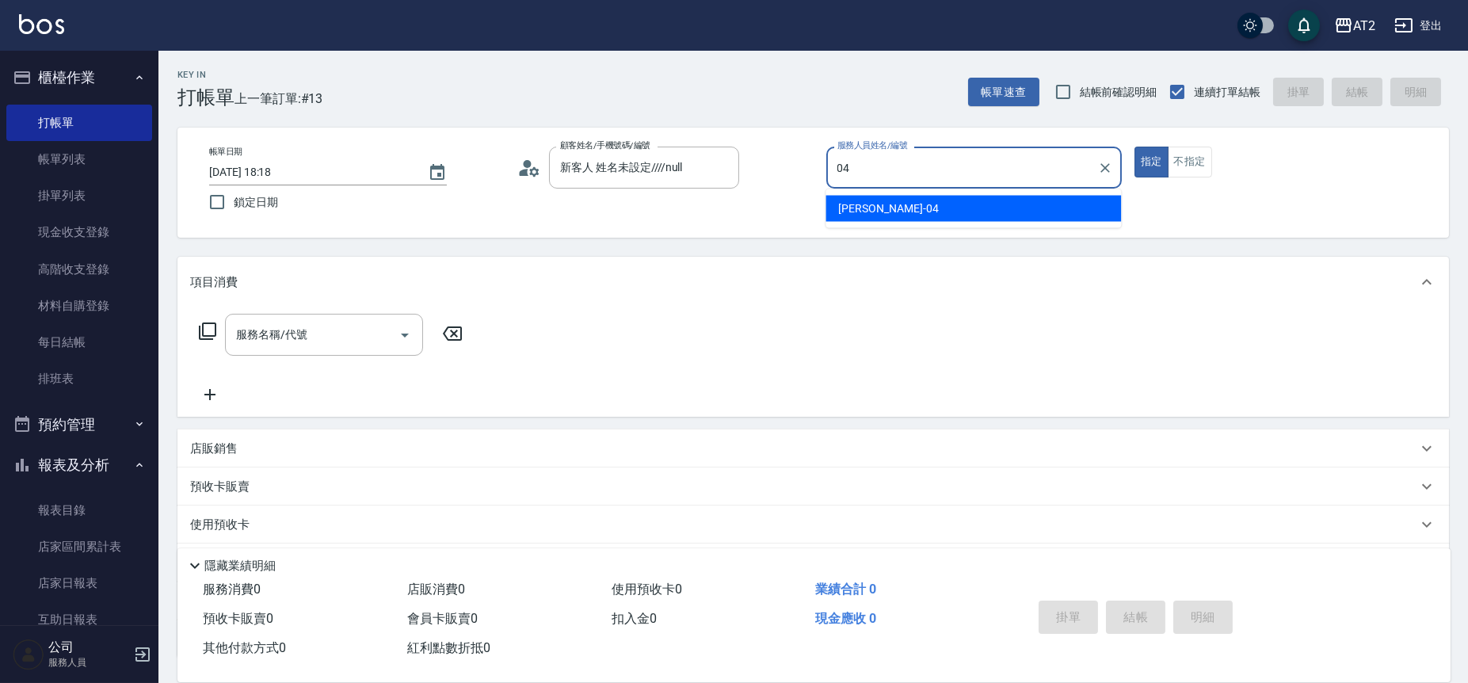
type input "[PERSON_NAME]-04"
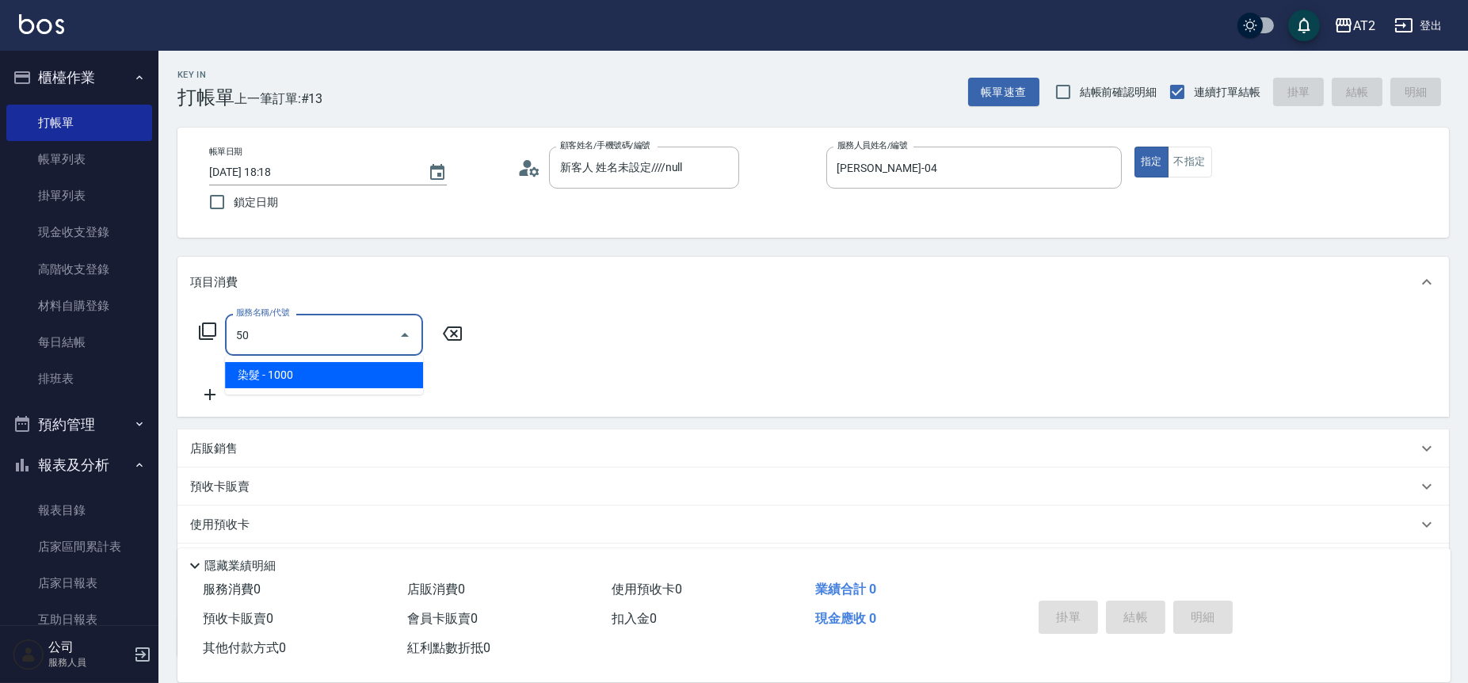
type input "5"
type input "201"
type input "20"
type input "洗髮(201)"
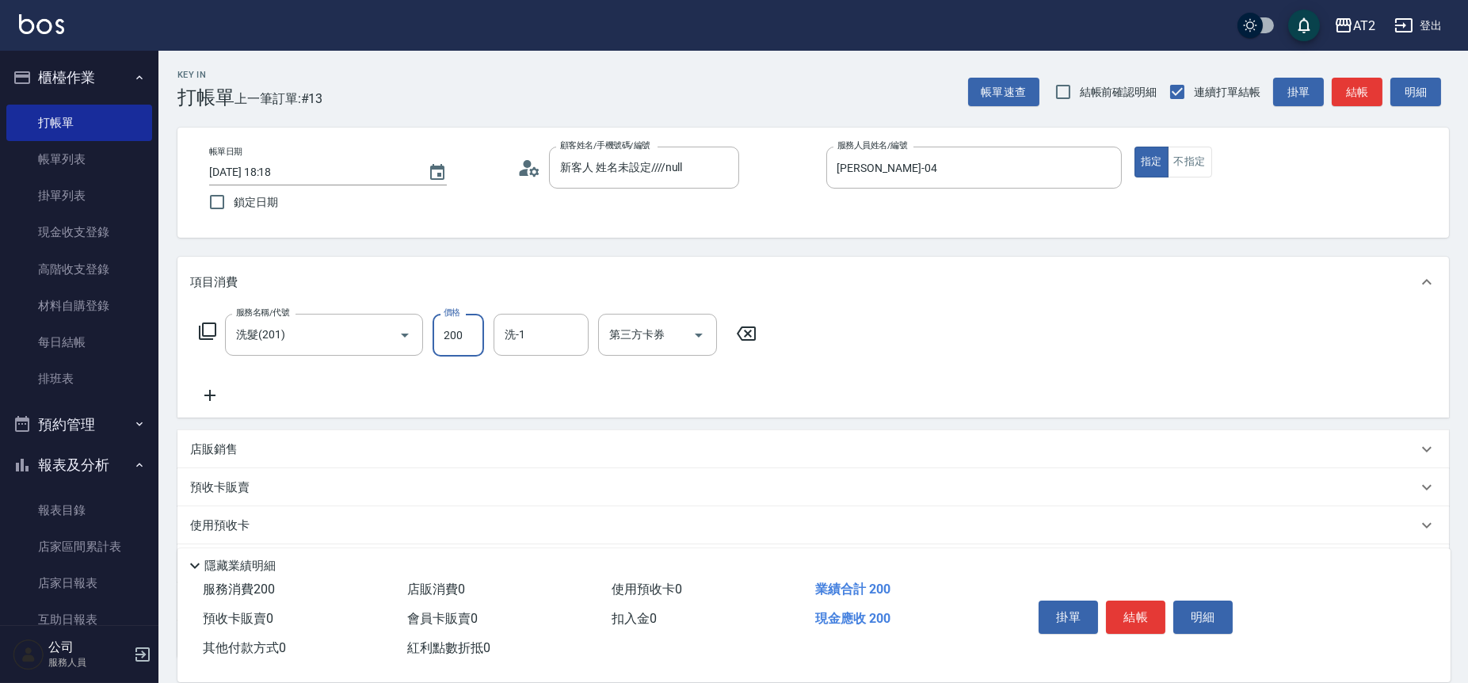
type input "0"
type input "40"
type input "400"
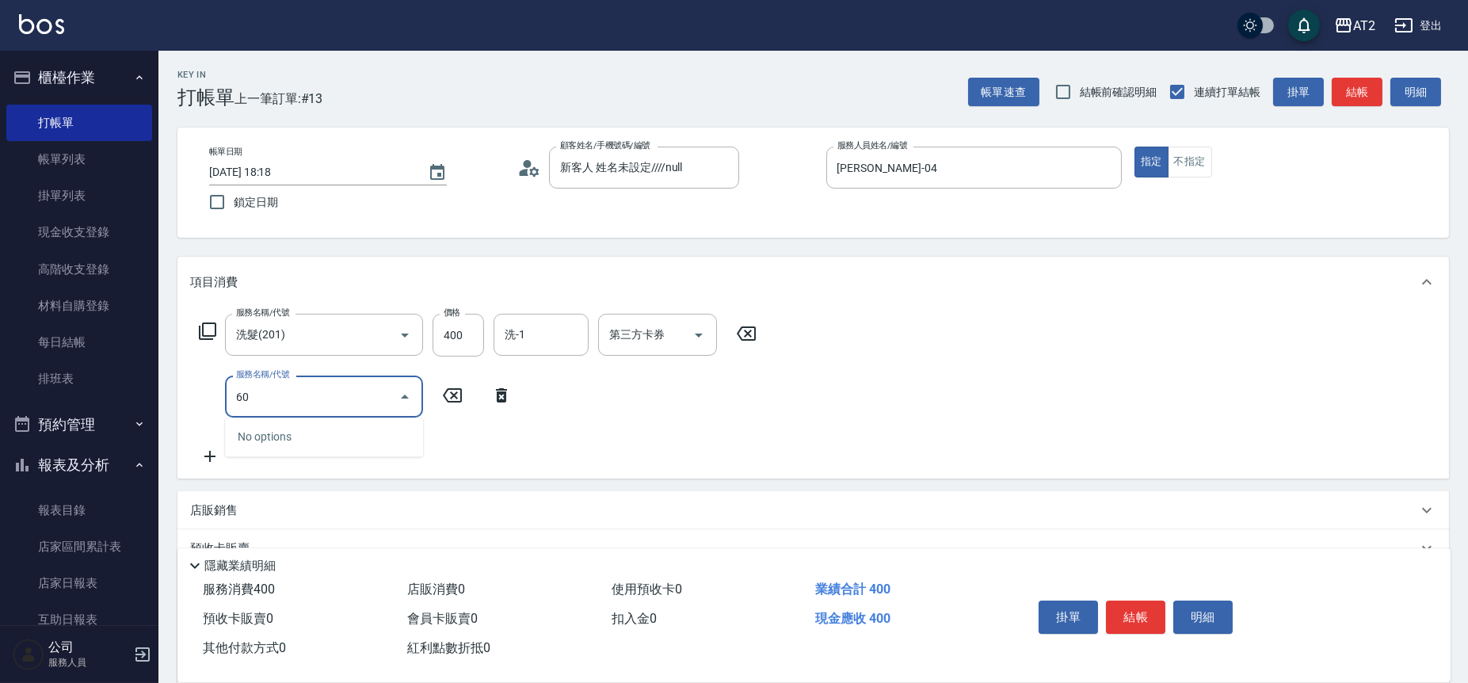
type input "601"
type input "140"
type input "自備護髮(601)"
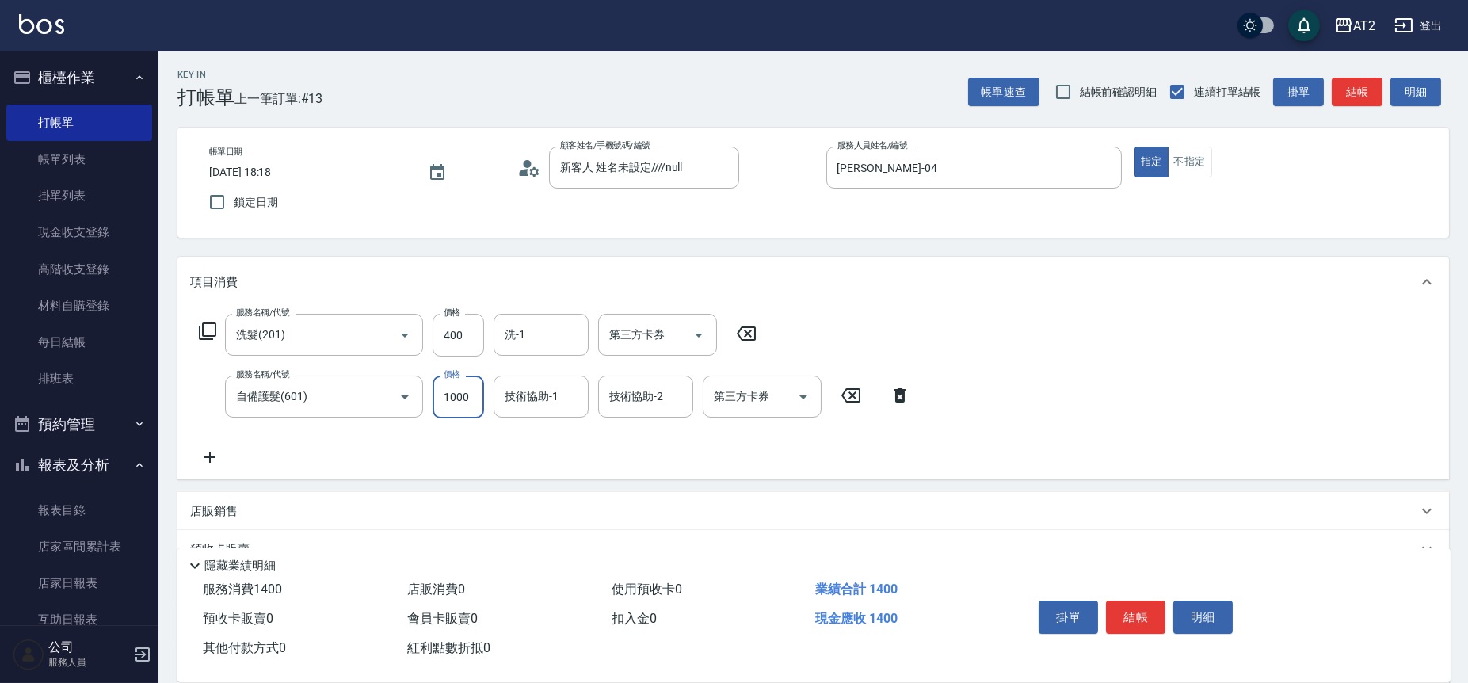
type input "2"
type input "40"
type input "20"
type input "60"
type input "200"
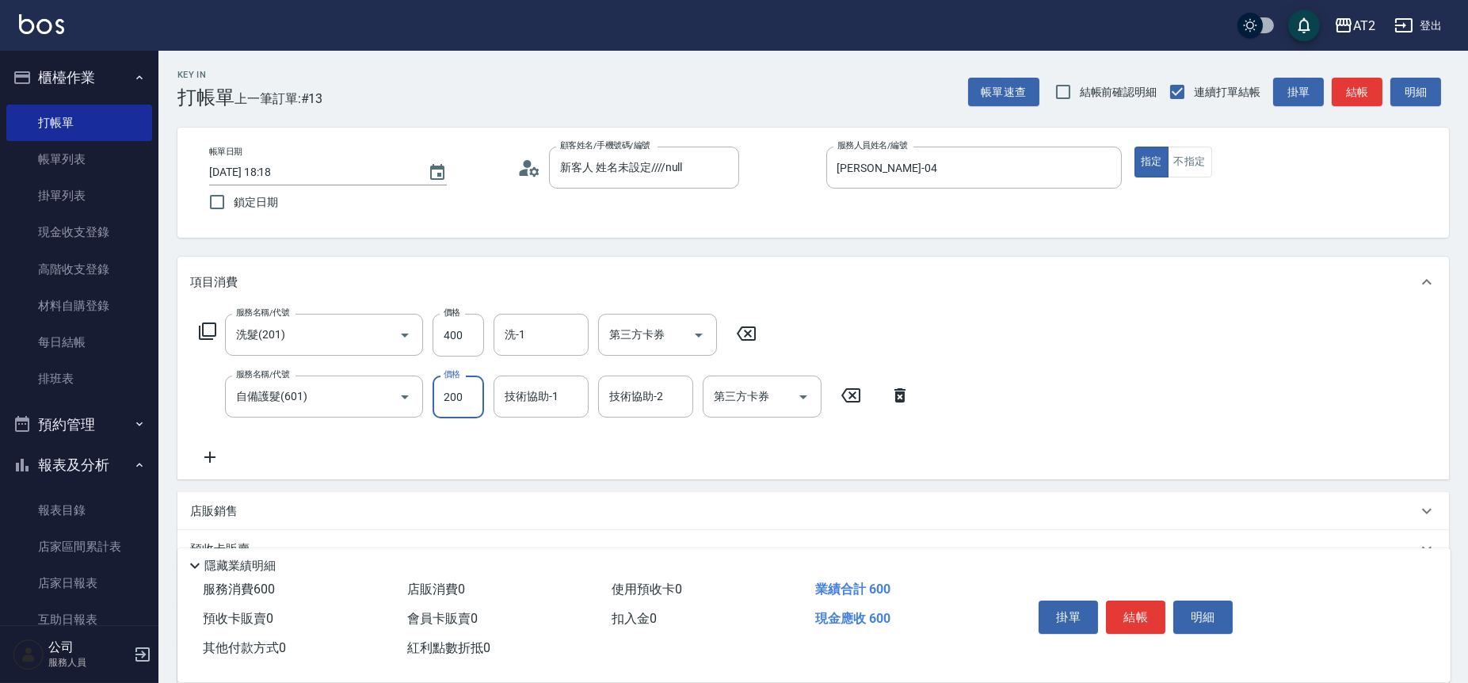
type input "240"
type input "2000"
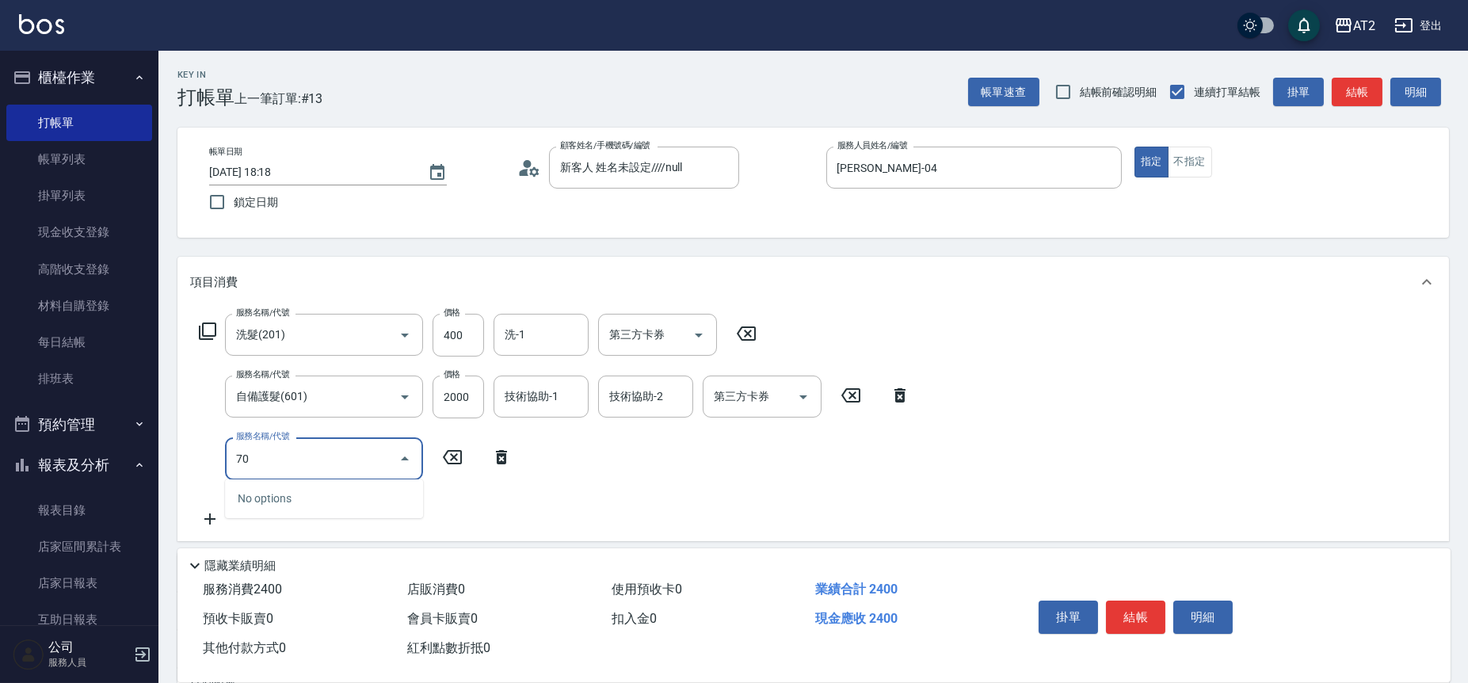
type input "705"
type input "740"
type input "新羽毛鉑金接髮調整(705)"
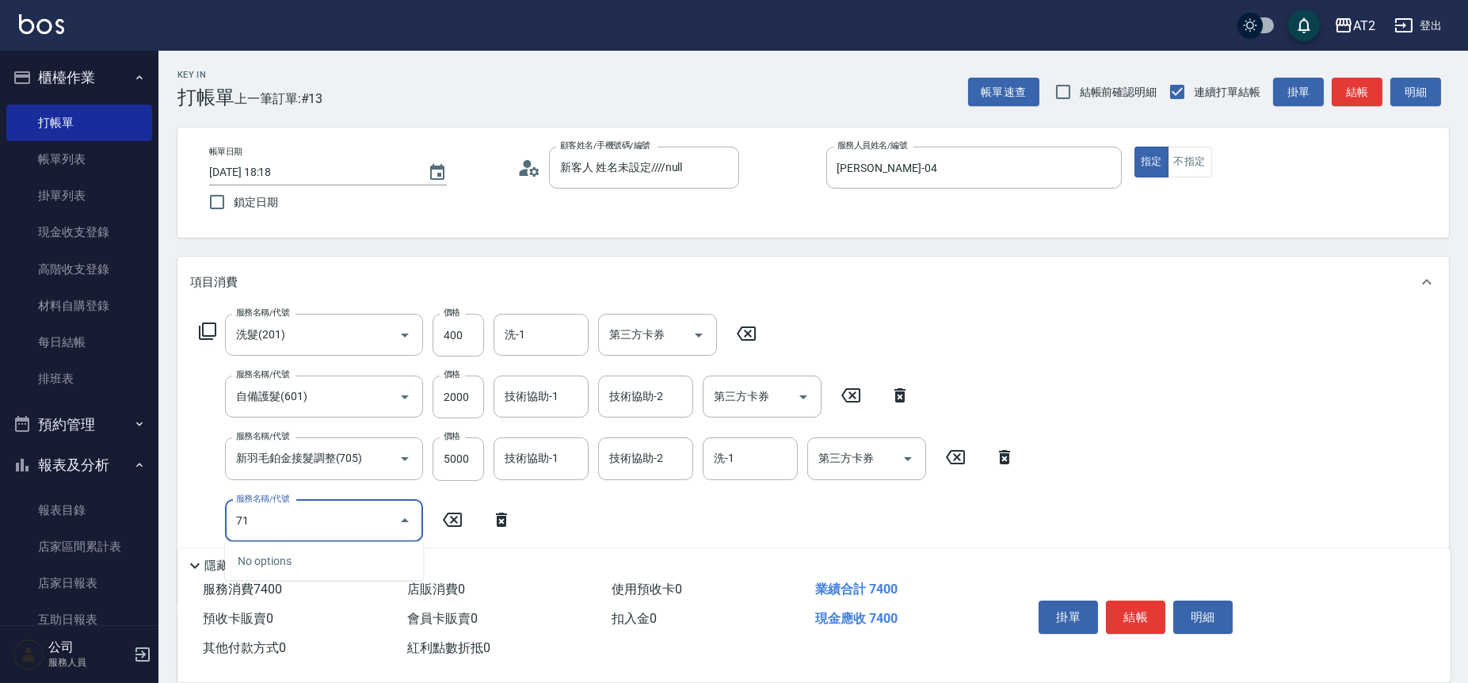
type input "714"
type input "890"
type input "單拆/單串(714)"
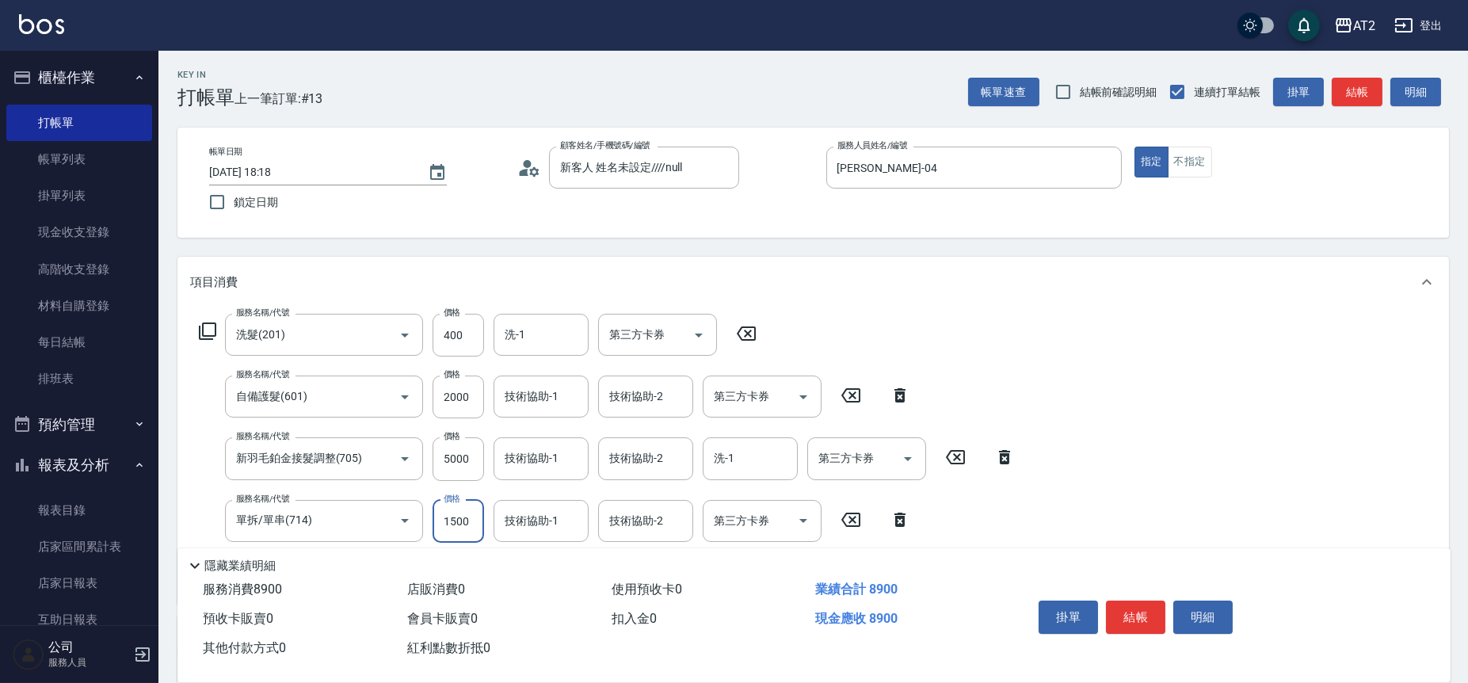
type input "0"
type input "740"
type input "0"
type input "[PERSON_NAME]-31"
type input "華華-45"
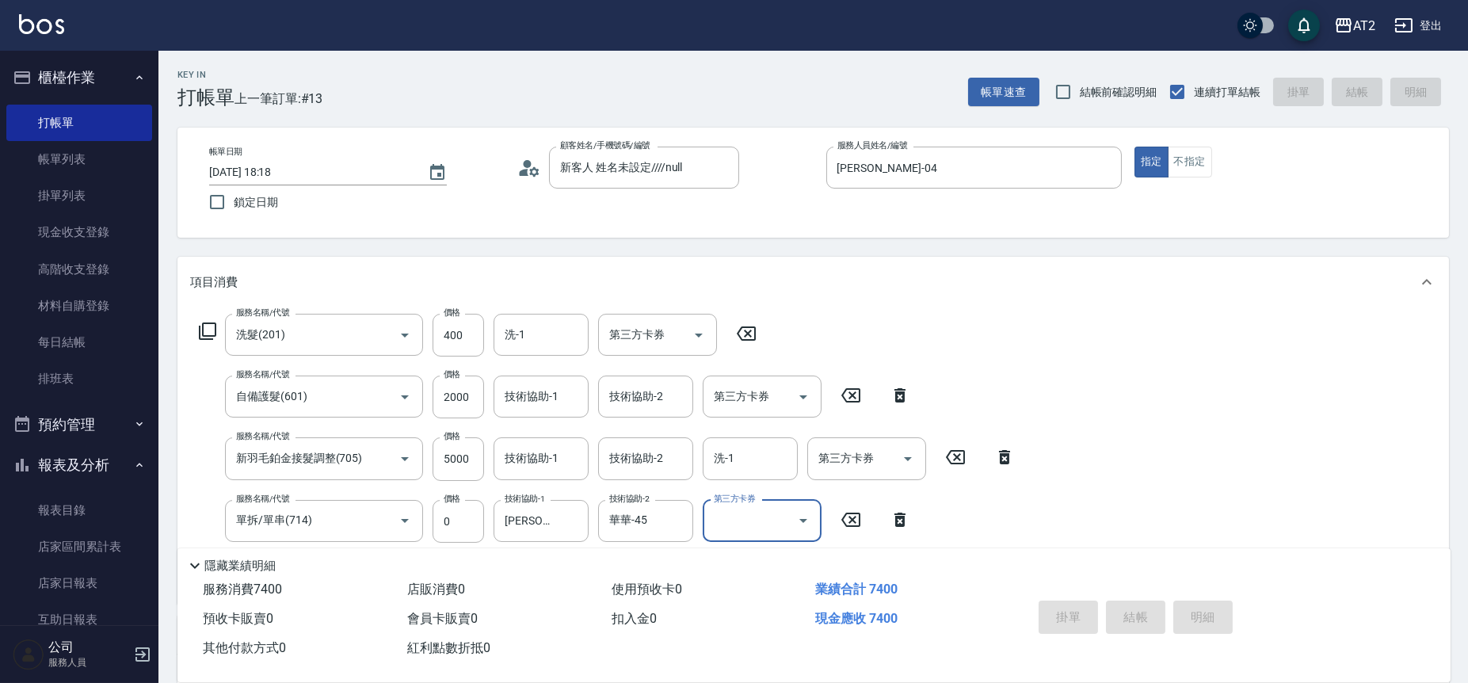
type input "0"
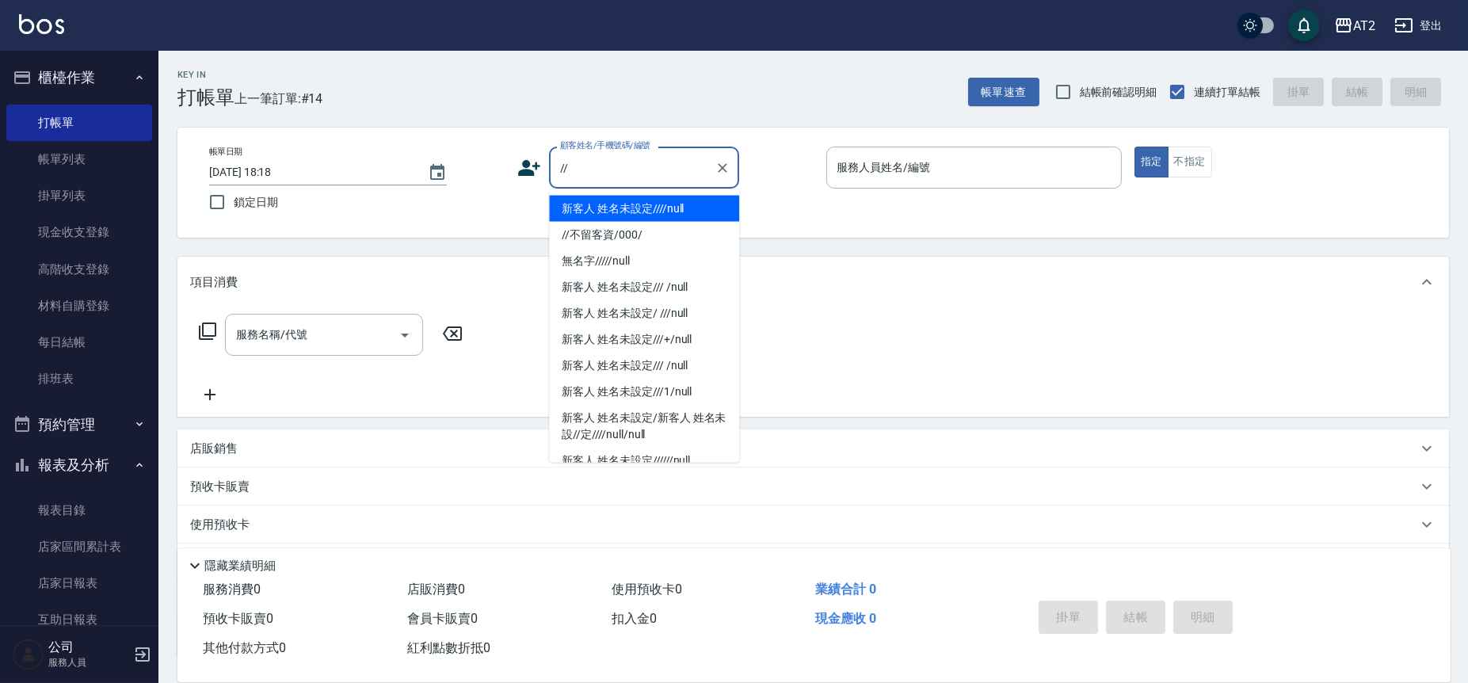
type input "新客人 姓名未設定////null"
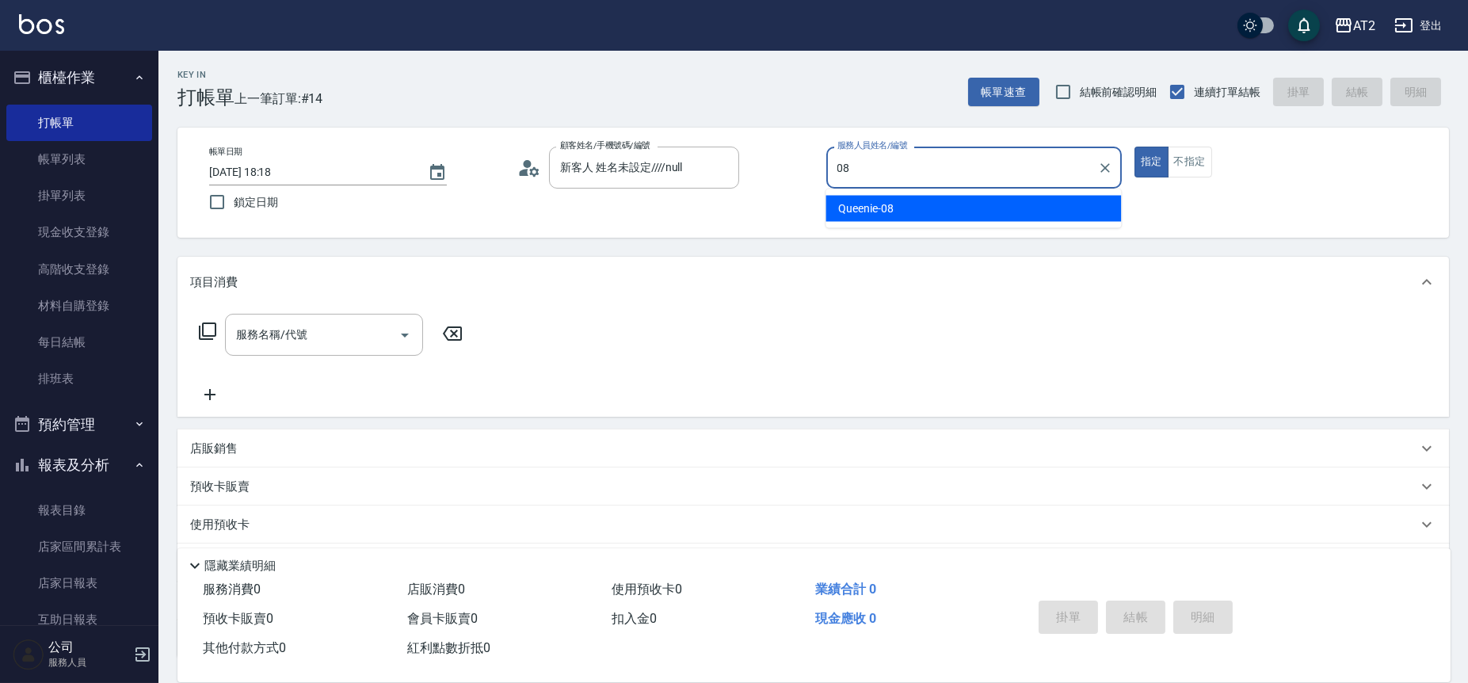
type input "Queenie-08"
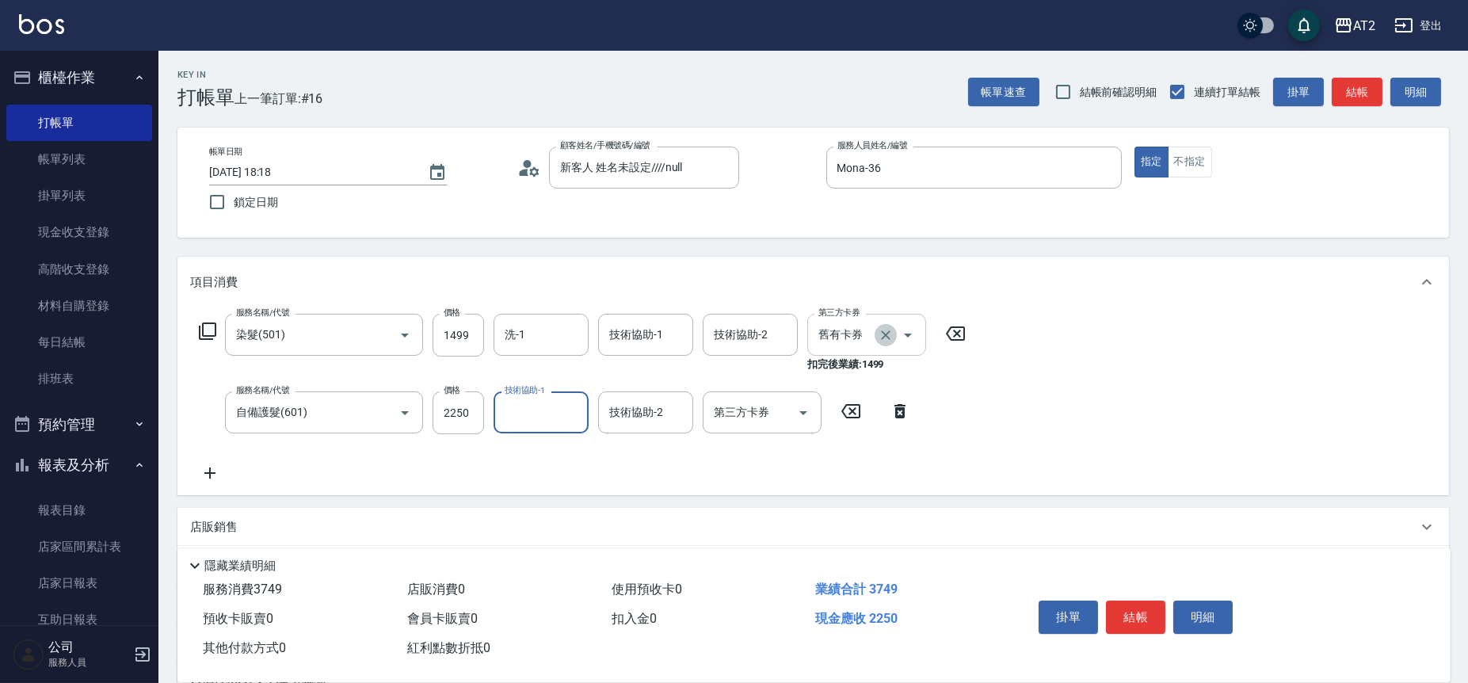
click at [888, 336] on icon "Clear" at bounding box center [886, 335] width 16 height 16
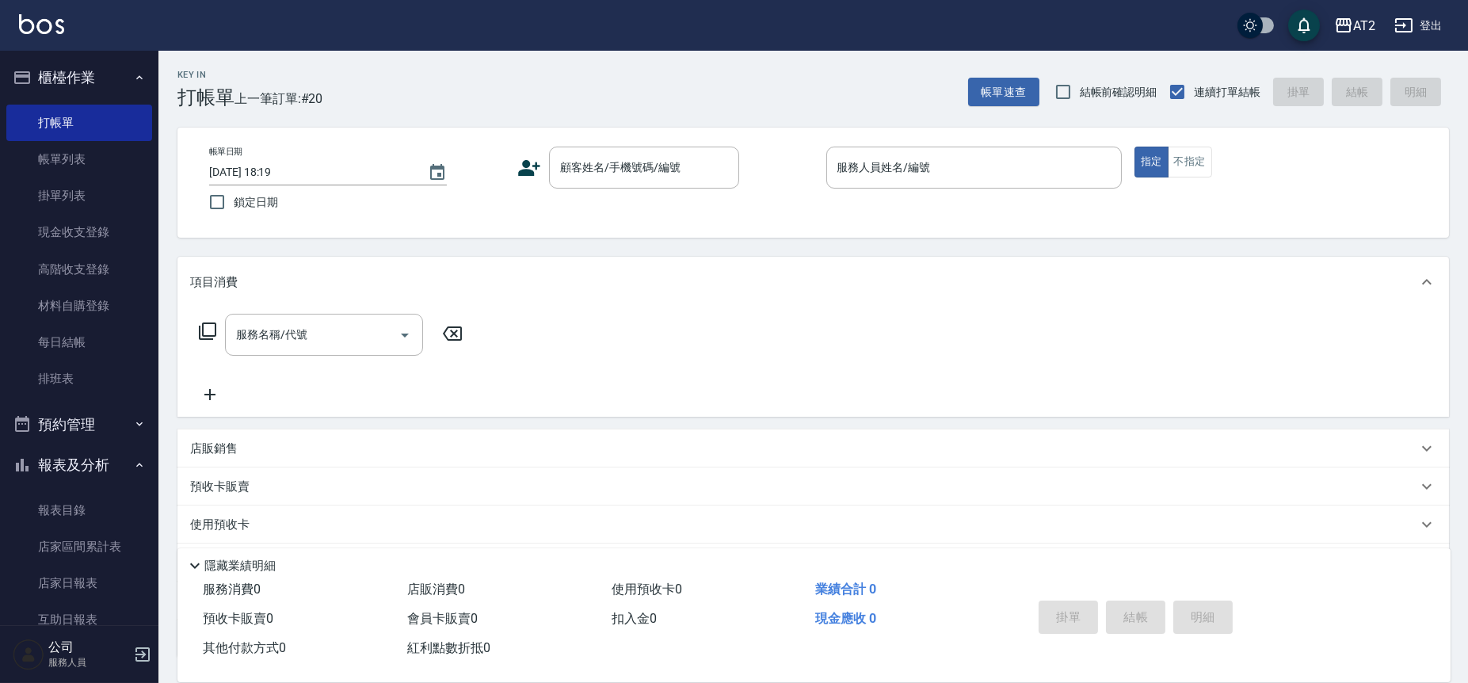
click at [1040, 429] on div "店販銷售" at bounding box center [813, 448] width 1272 height 38
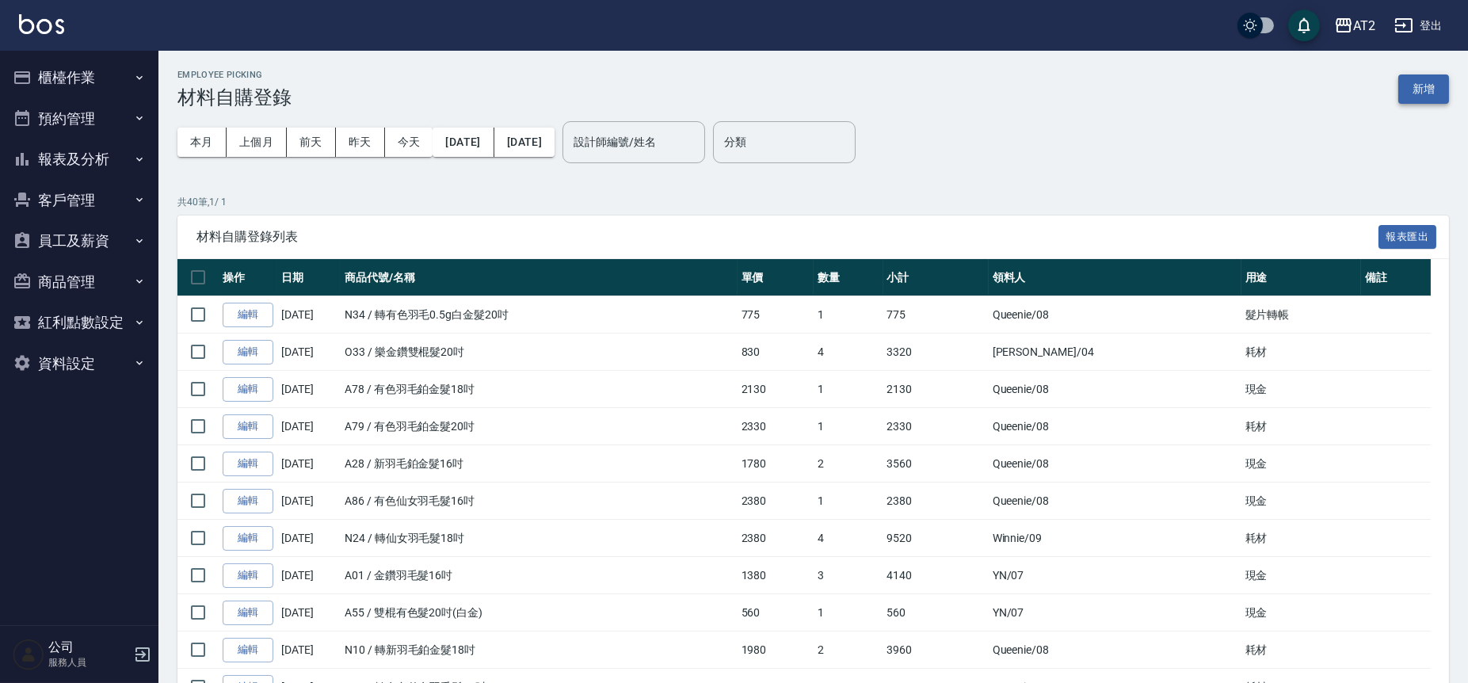
click at [1440, 100] on button "新增" at bounding box center [1423, 88] width 51 height 29
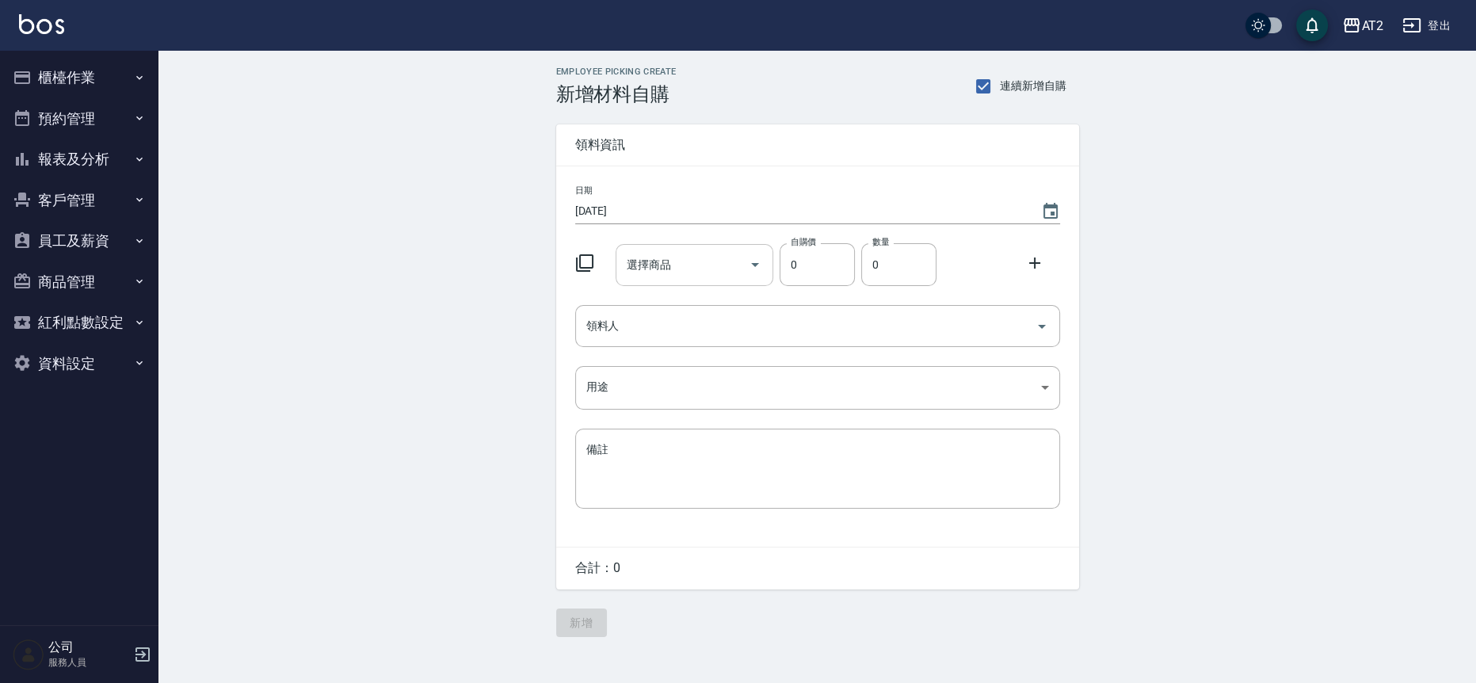
click at [675, 267] on input "選擇商品" at bounding box center [683, 265] width 120 height 28
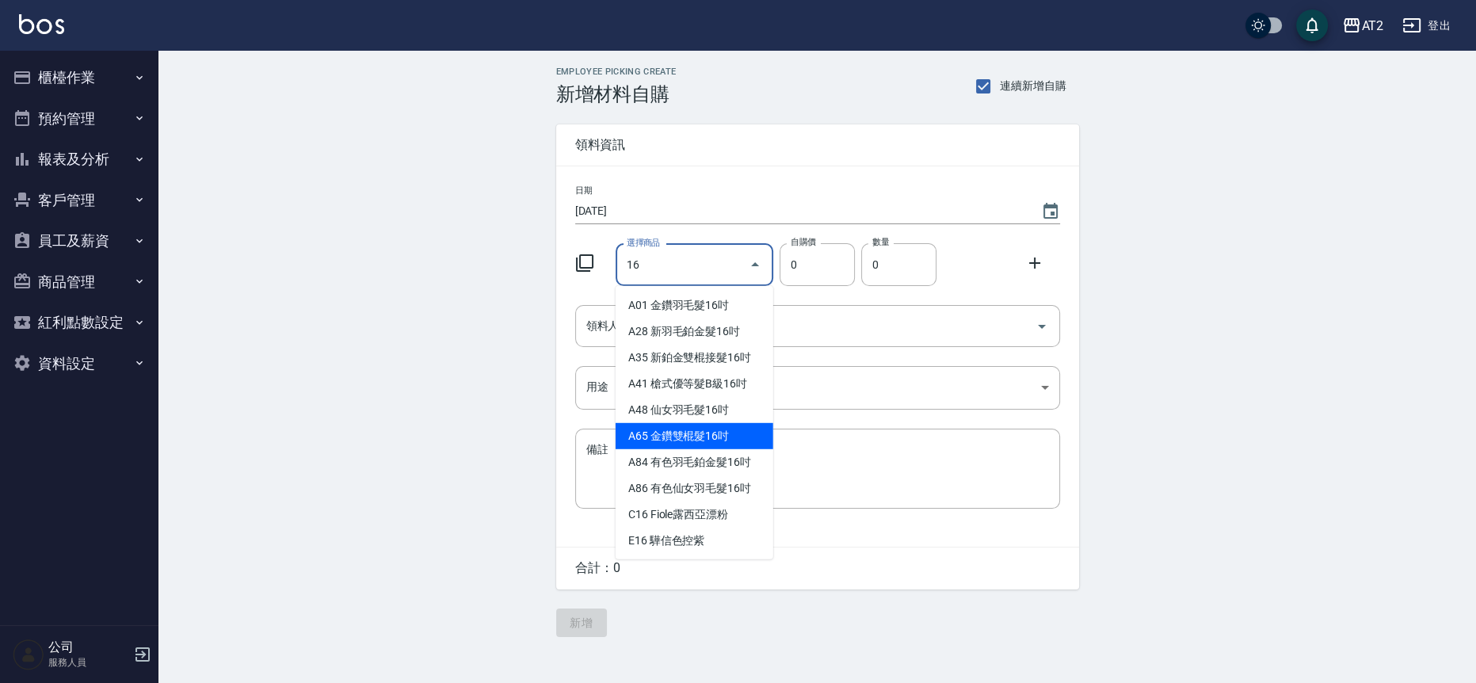
click at [718, 434] on li "A65 金鑽雙棍髮16吋" at bounding box center [695, 436] width 158 height 26
type input "金鑽雙棍髮16吋"
type input "730"
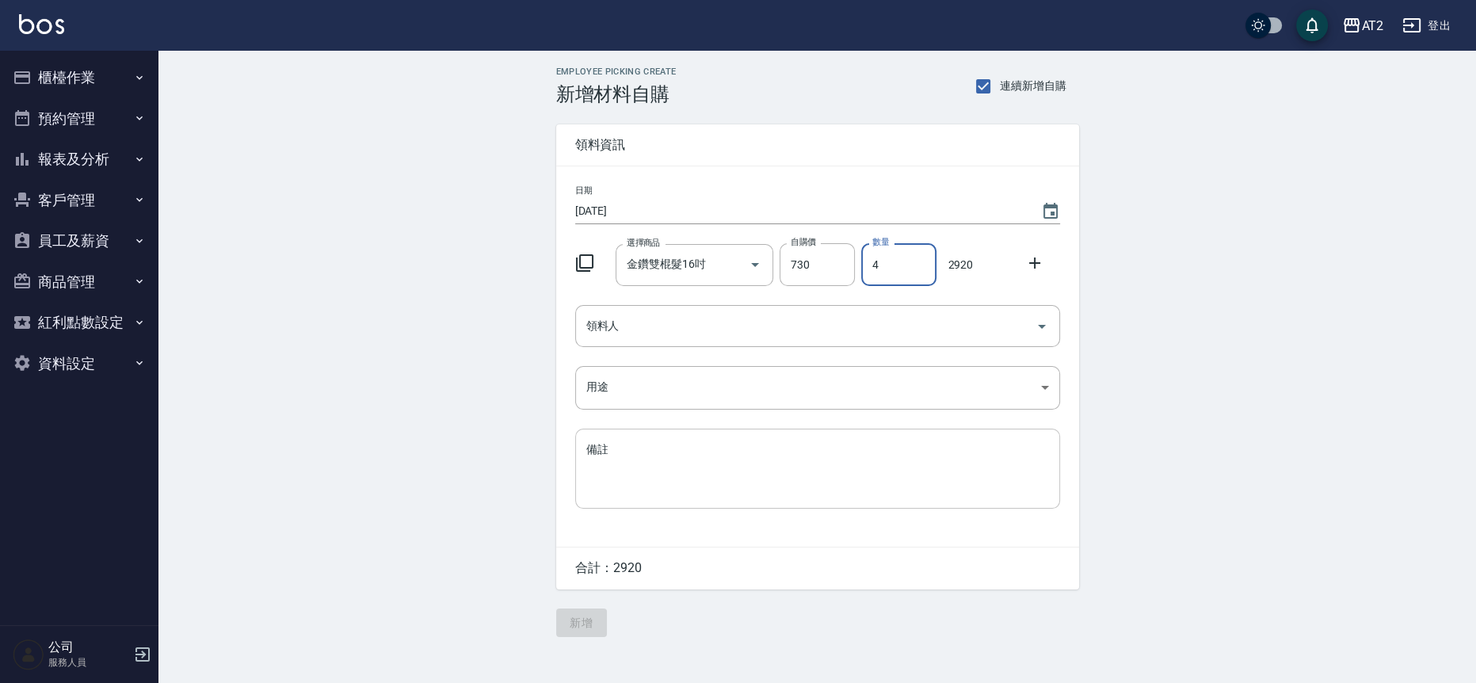
type input "4"
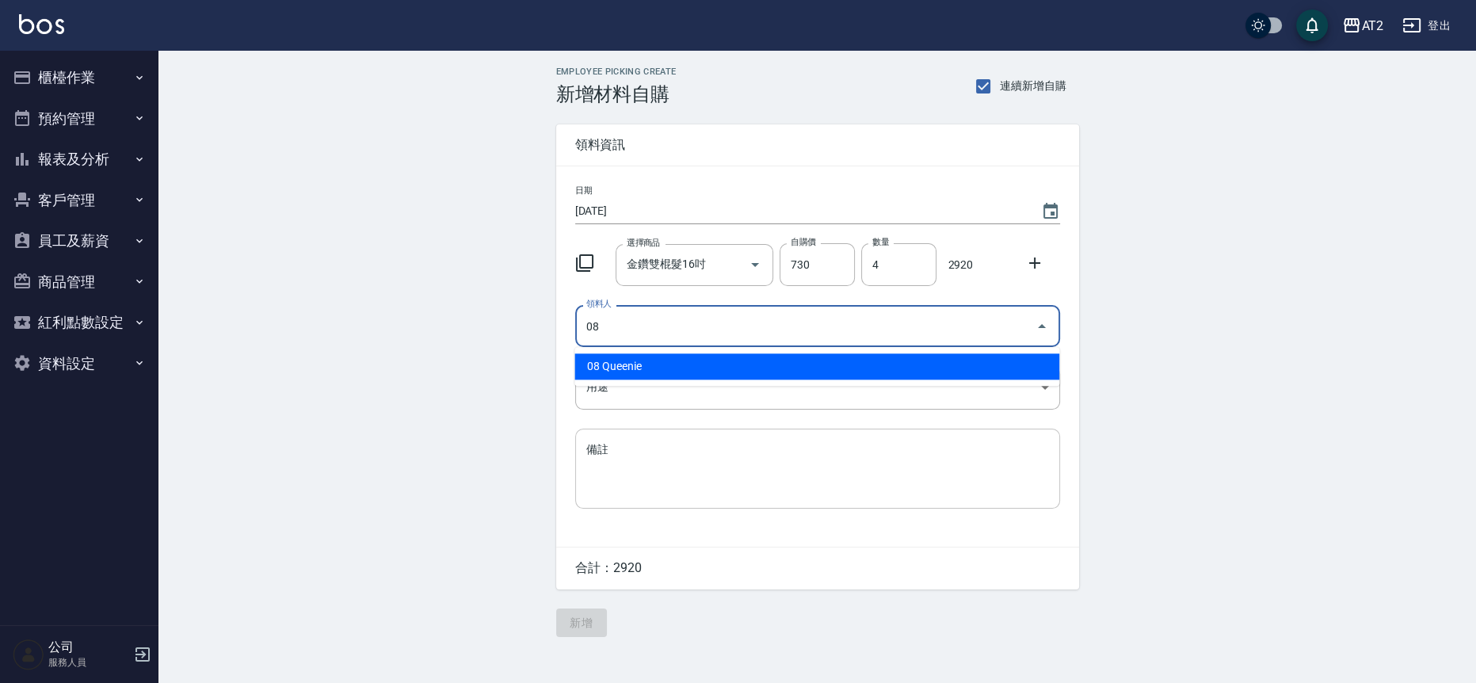
type input "08 Queenie"
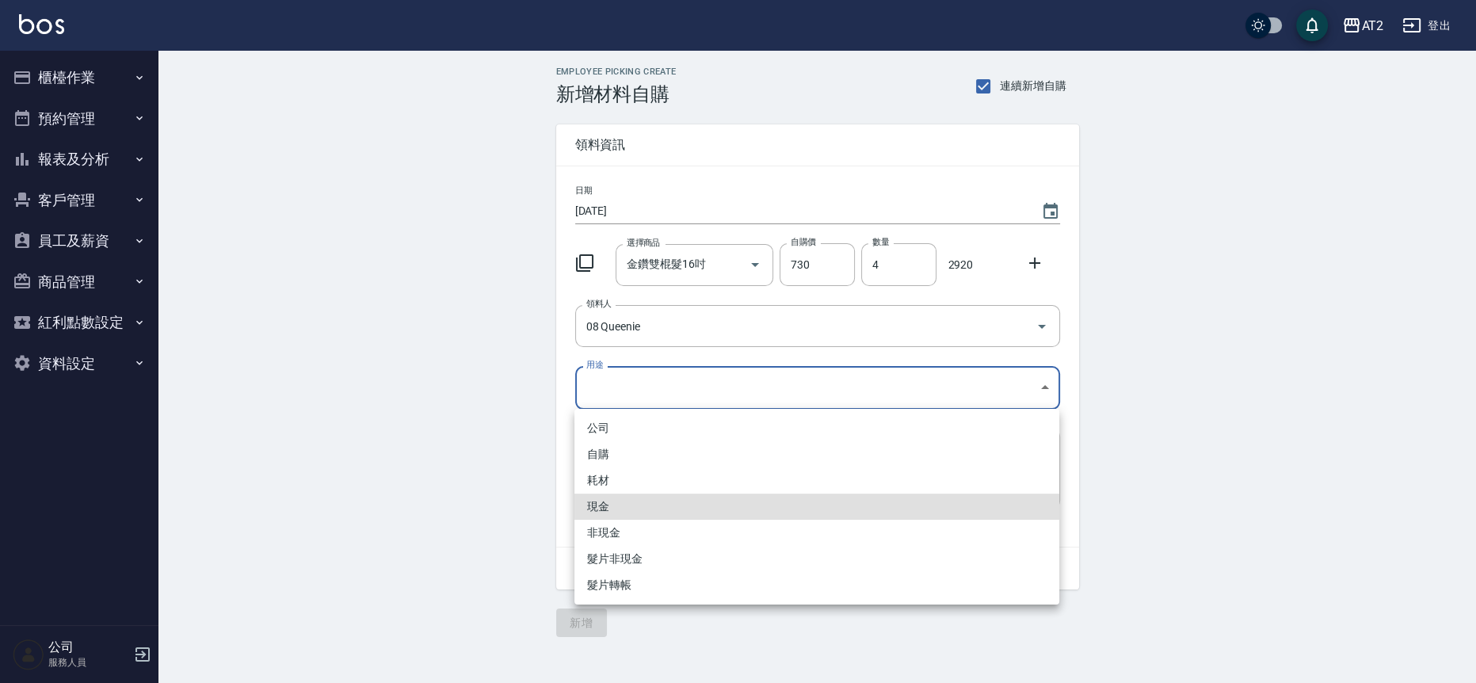
type input "現金"
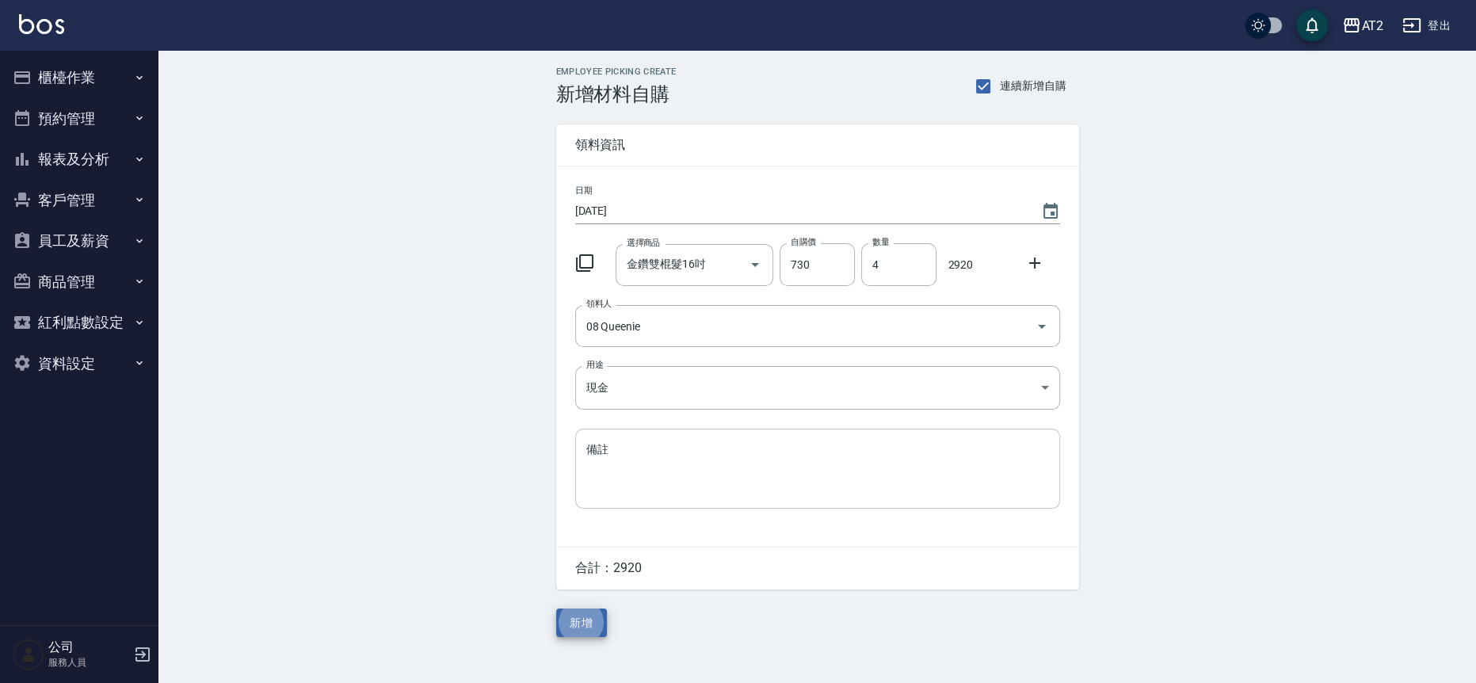
click at [556, 608] on button "新增" at bounding box center [581, 622] width 51 height 29
click at [708, 247] on div "選擇商品" at bounding box center [695, 265] width 158 height 42
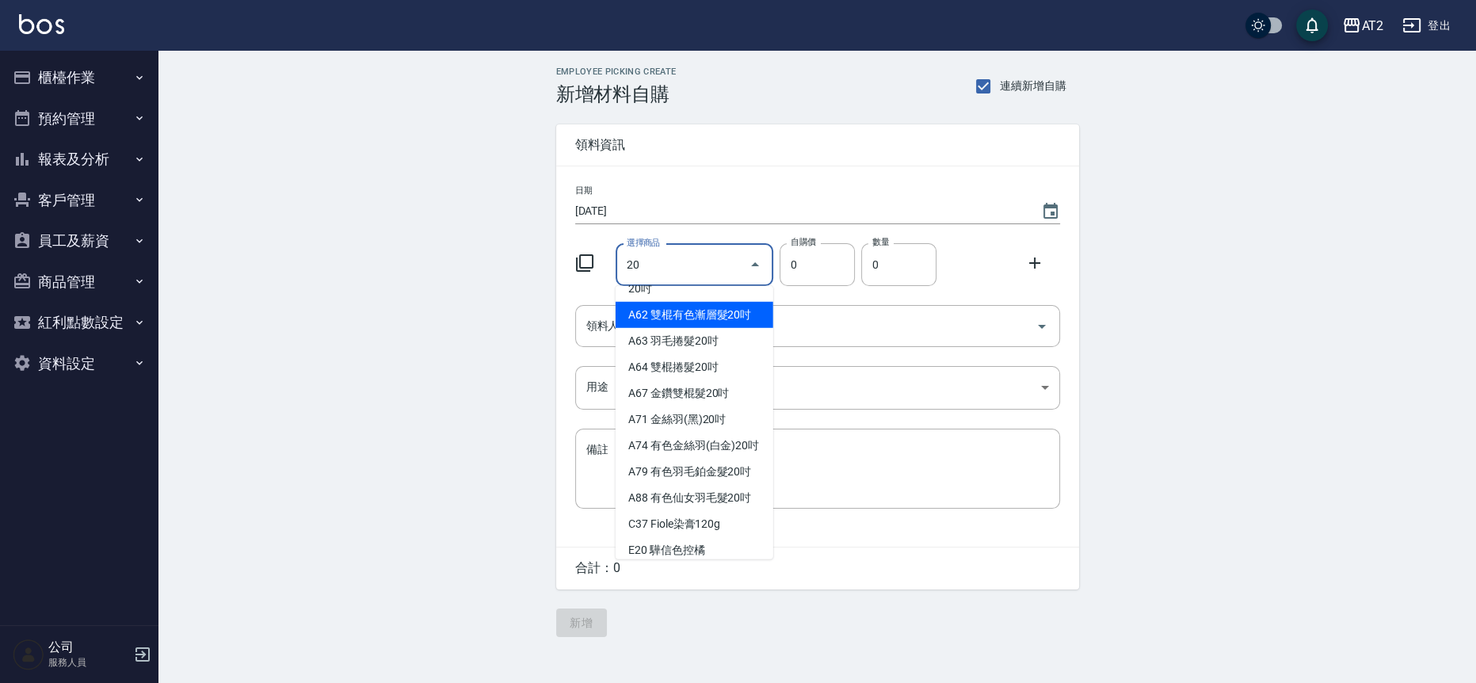
scroll to position [352, 0]
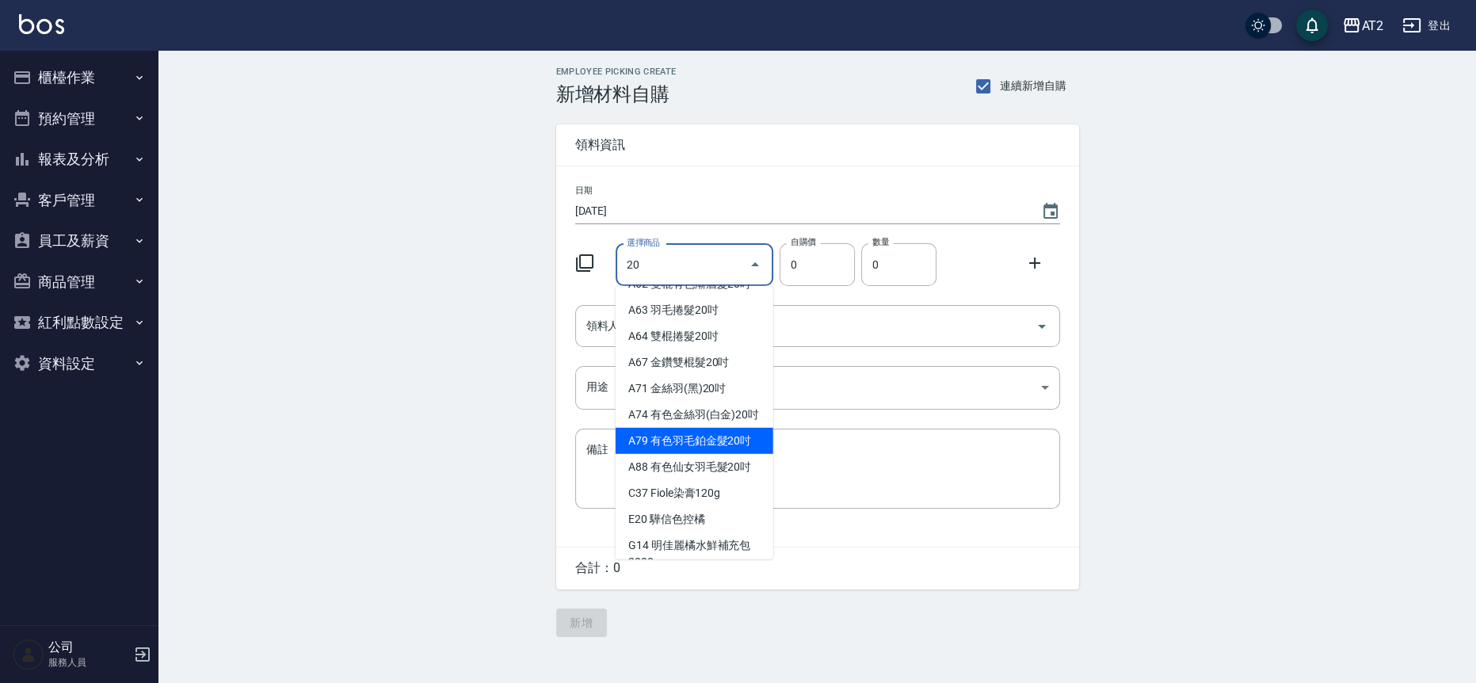
click at [732, 454] on li "A79 有色羽毛鉑金髮20吋" at bounding box center [695, 441] width 158 height 26
type input "有色羽毛鉑金髮20吋"
type input "2330"
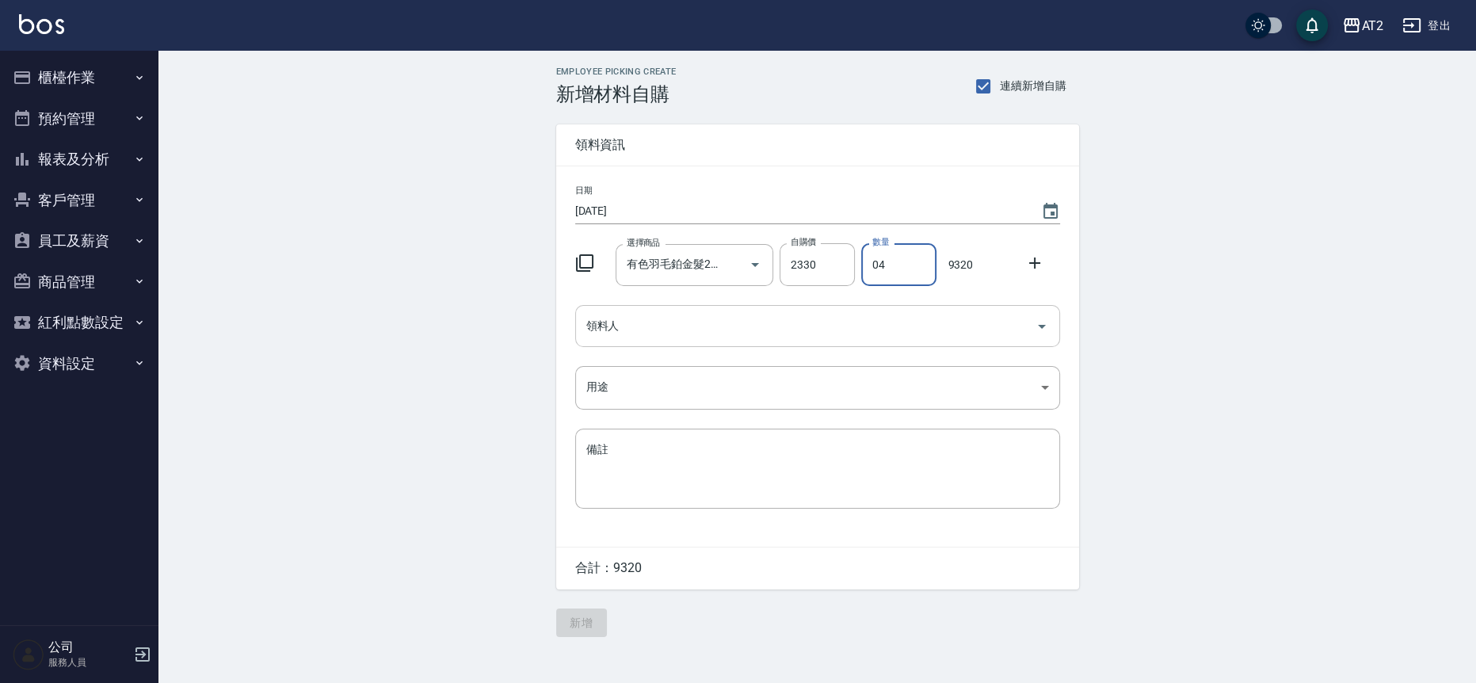
type input "04"
click at [776, 337] on input "領料人" at bounding box center [805, 326] width 447 height 28
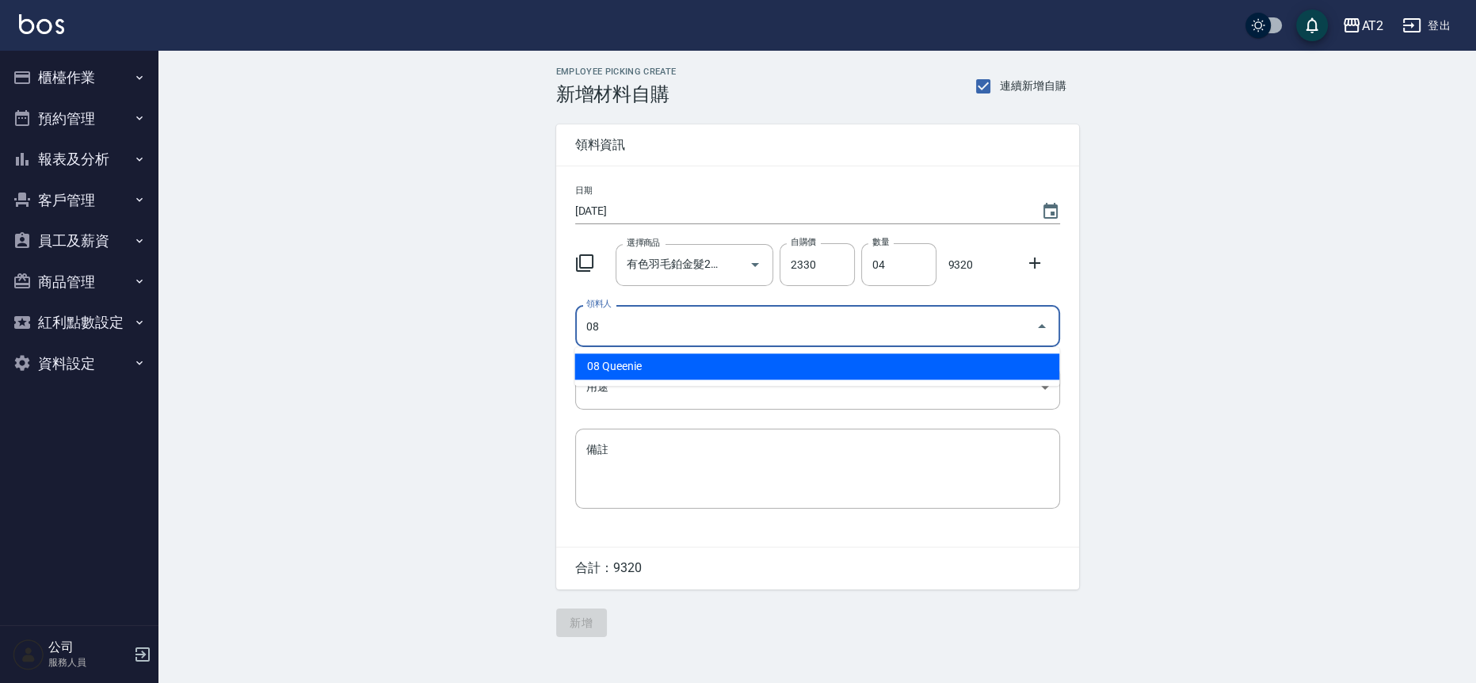
type input "08 Queenie"
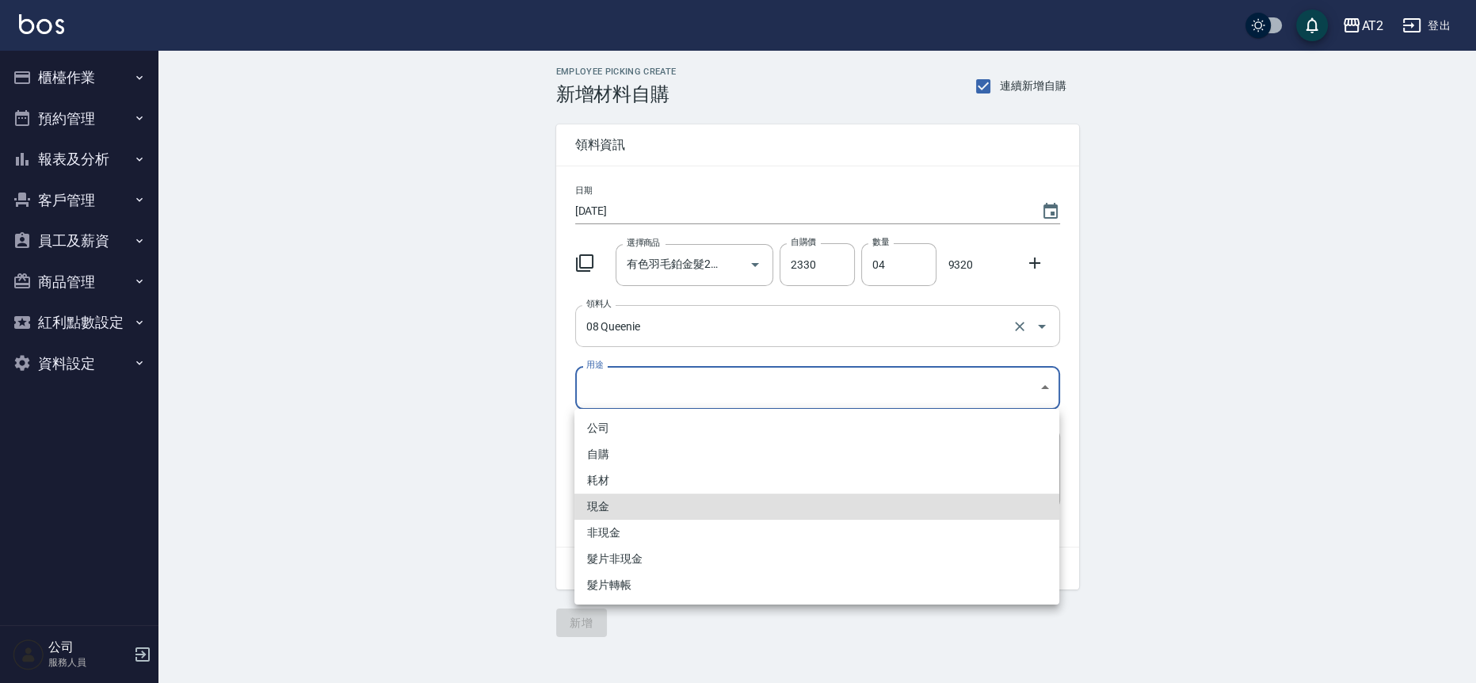
type input "現金"
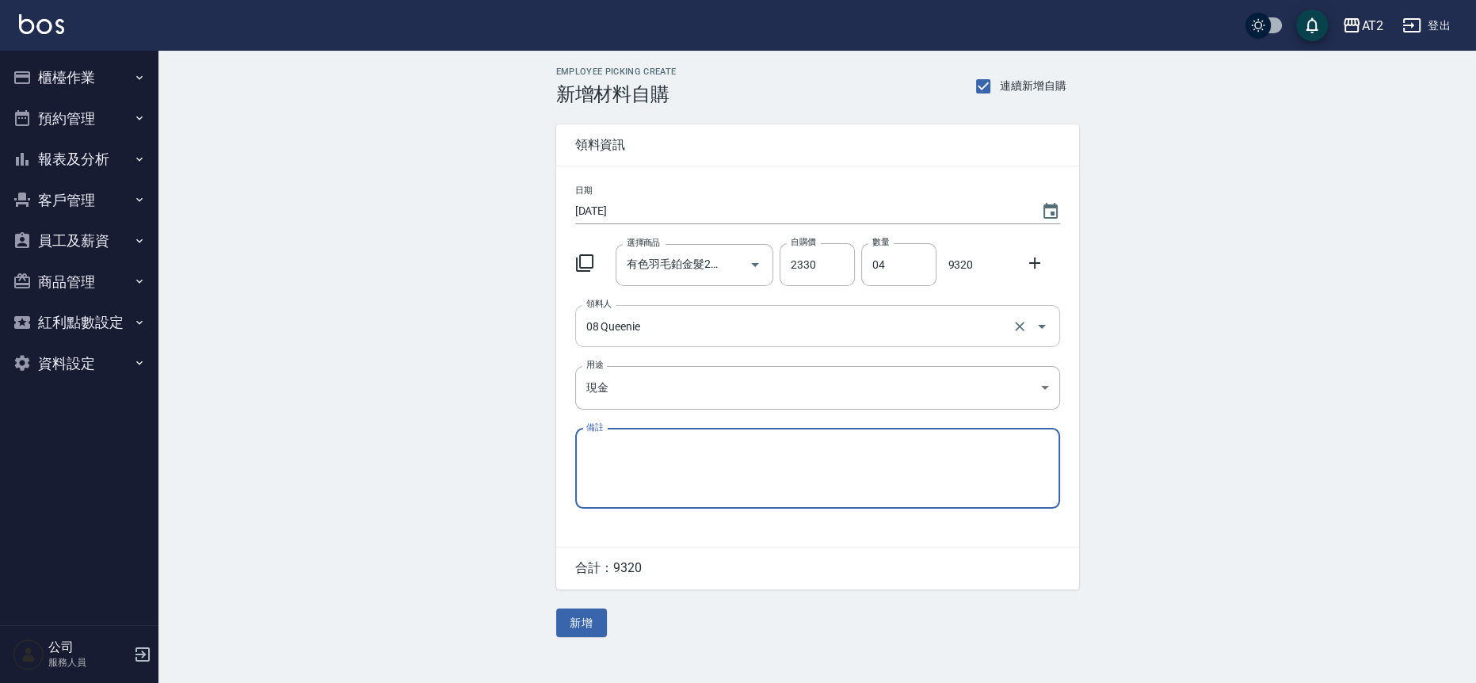
click at [556, 608] on button "新增" at bounding box center [581, 622] width 51 height 29
